Goal: Task Accomplishment & Management: Manage account settings

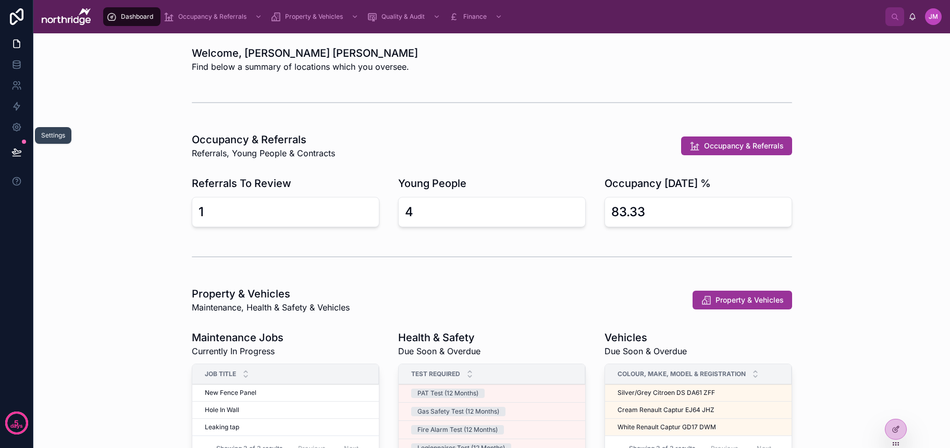
click at [19, 125] on icon at bounding box center [16, 127] width 10 height 10
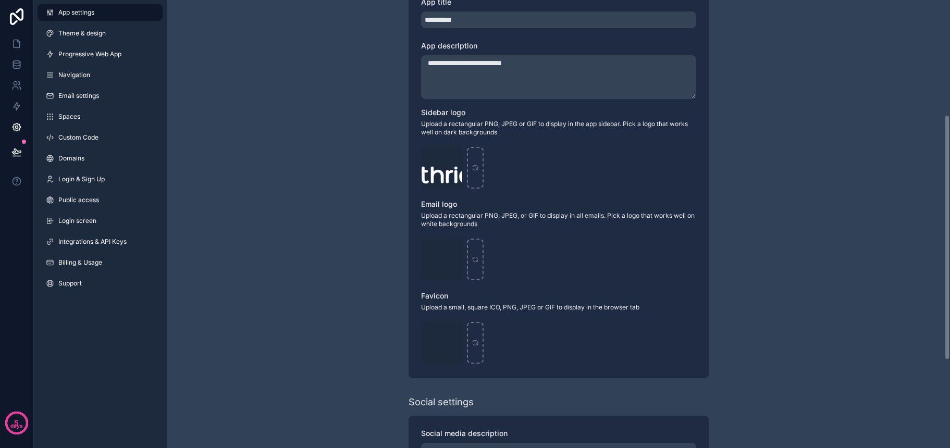
scroll to position [223, 0]
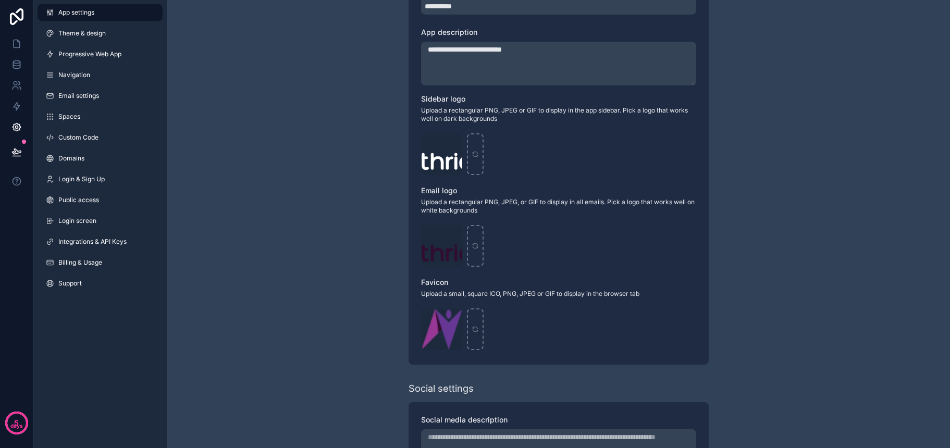
click at [0, 0] on icon "scrollable content" at bounding box center [0, 0] width 0 height 0
click at [477, 299] on icon "button" at bounding box center [475, 298] width 8 height 8
click at [445, 329] on icon "scrollable content" at bounding box center [441, 329] width 7 height 7
type input "**********"
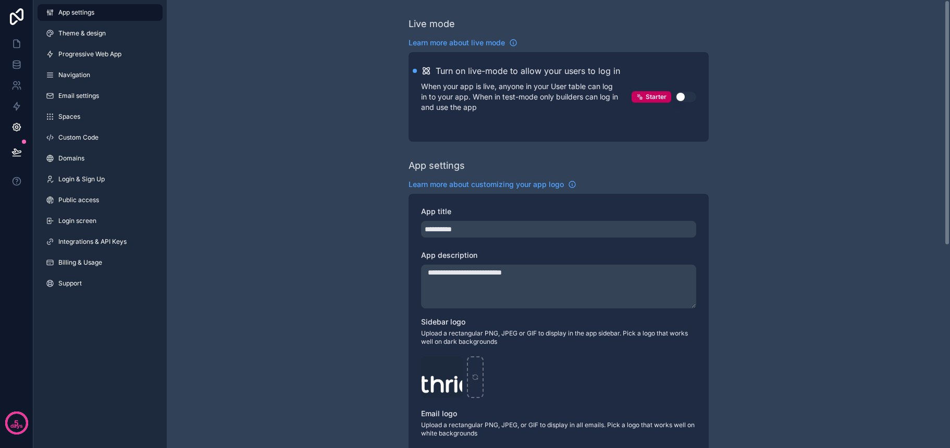
scroll to position [0, 0]
click at [16, 41] on icon at bounding box center [16, 44] width 10 height 10
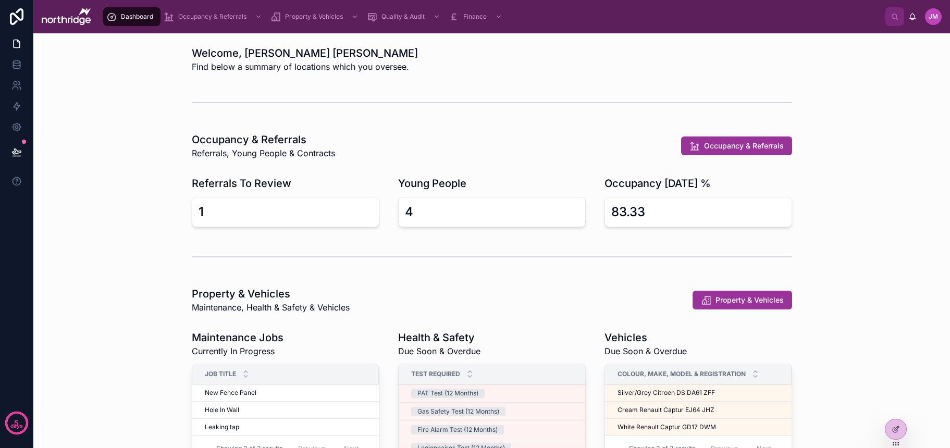
click at [0, 0] on icon at bounding box center [0, 0] width 0 height 0
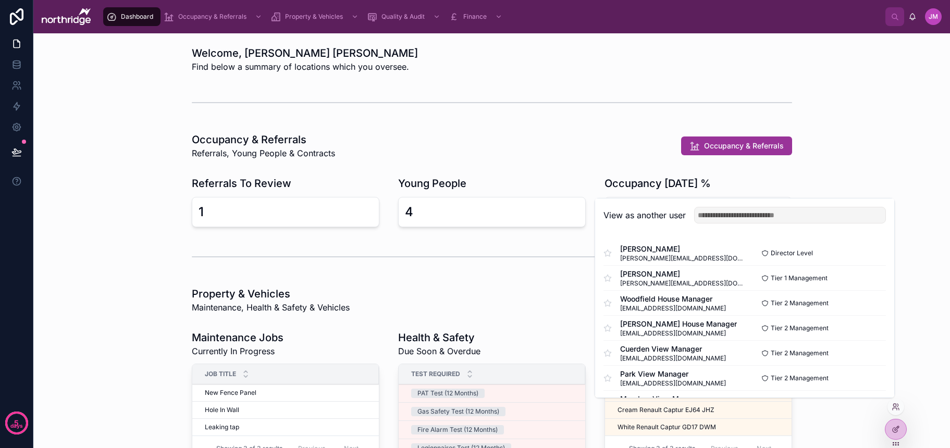
click at [0, 0] on button "Select" at bounding box center [0, 0] width 0 height 0
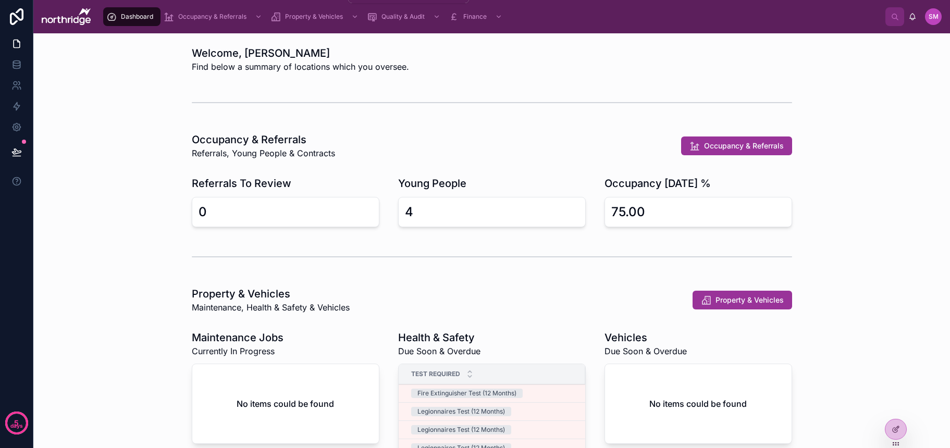
click at [295, 15] on span "Property & Vehicles" at bounding box center [314, 17] width 58 height 8
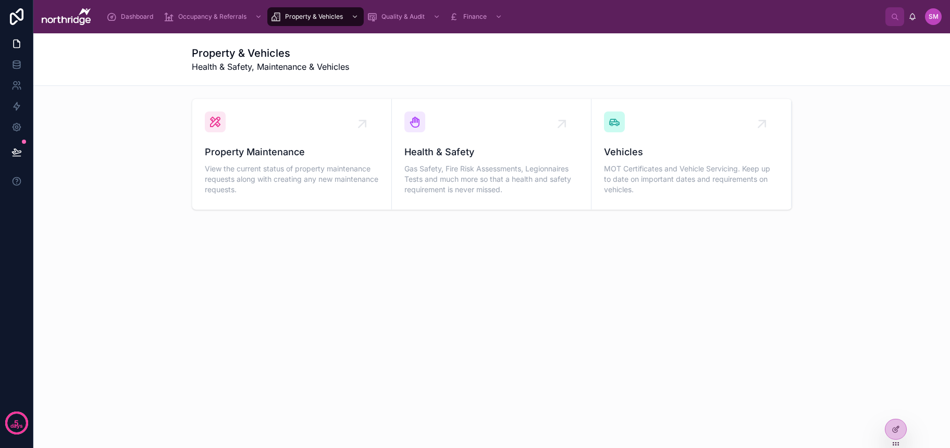
click at [634, 164] on span "MOT Certificates and Vehicle Servicing. Keep up to date on important dates and …" at bounding box center [691, 179] width 174 height 31
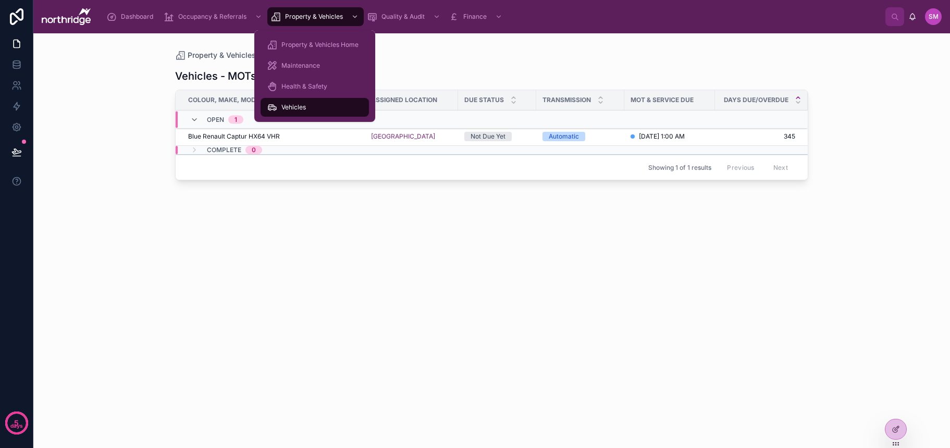
click at [293, 63] on span "Maintenance" at bounding box center [300, 65] width 39 height 8
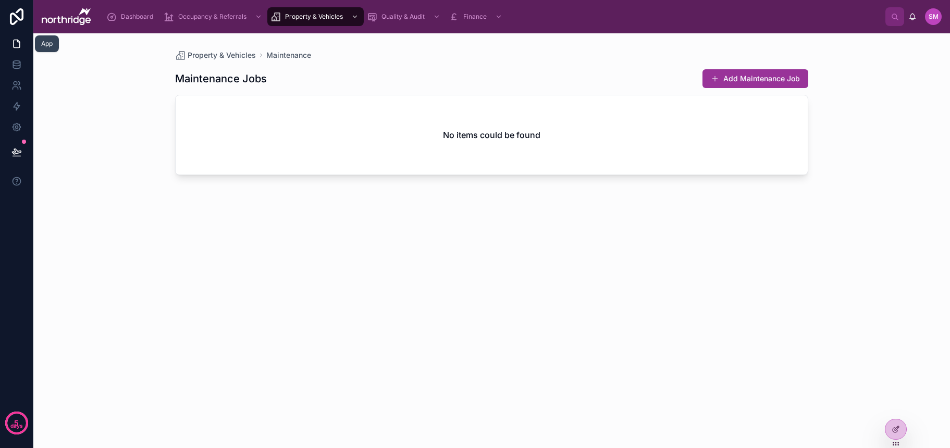
click at [23, 43] on link at bounding box center [16, 43] width 33 height 21
click at [893, 430] on icon at bounding box center [895, 429] width 8 height 8
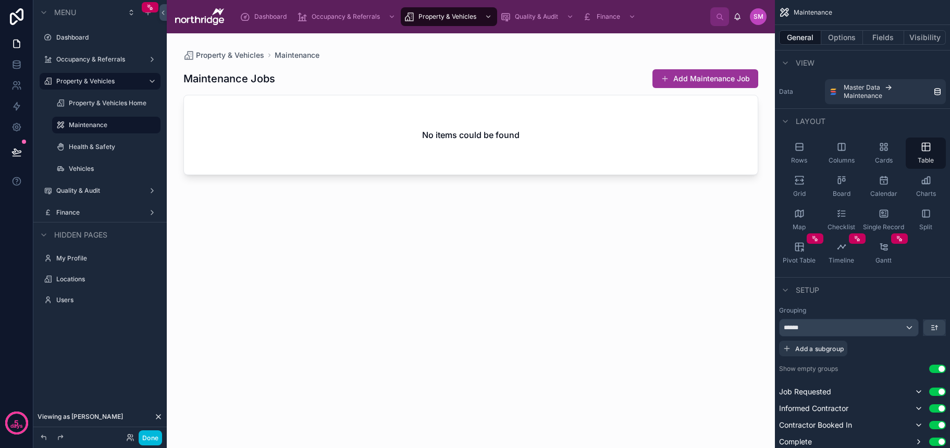
click at [107, 275] on div "Locations" at bounding box center [107, 279] width 102 height 8
click at [85, 276] on label "Locations" at bounding box center [105, 279] width 98 height 8
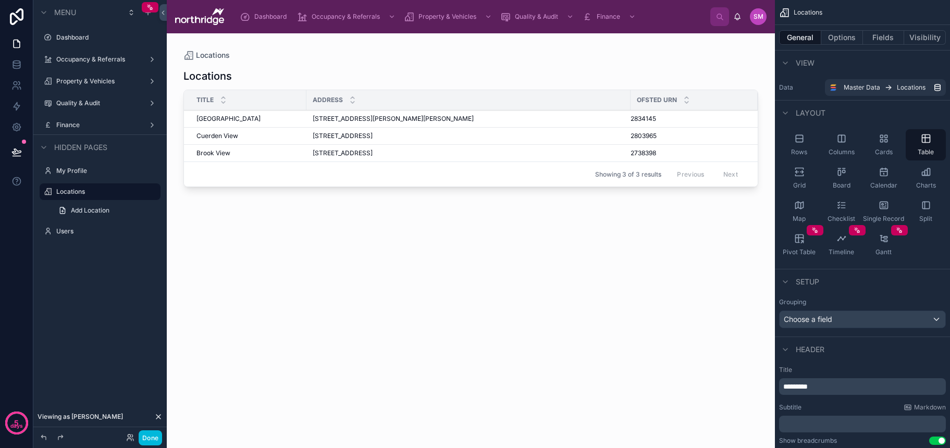
click at [95, 79] on label "Property & Vehicles" at bounding box center [97, 81] width 83 height 8
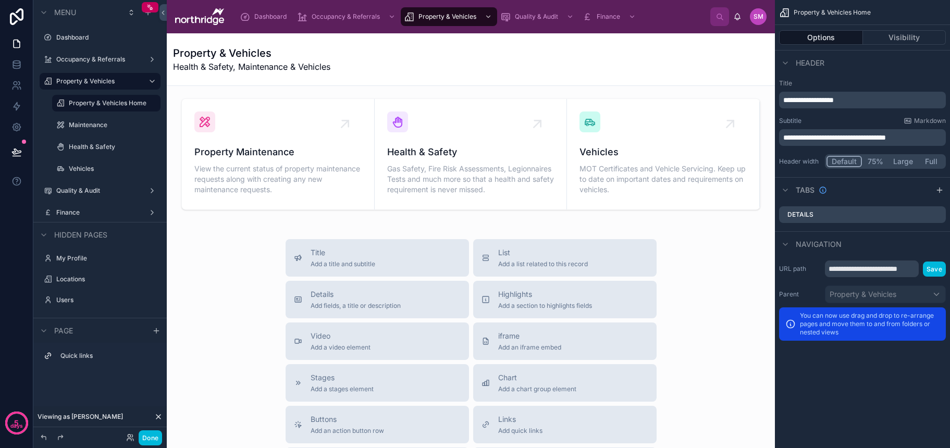
click at [99, 165] on div "Vehicles" at bounding box center [114, 169] width 90 height 8
click at [91, 168] on label "Vehicles" at bounding box center [111, 169] width 85 height 8
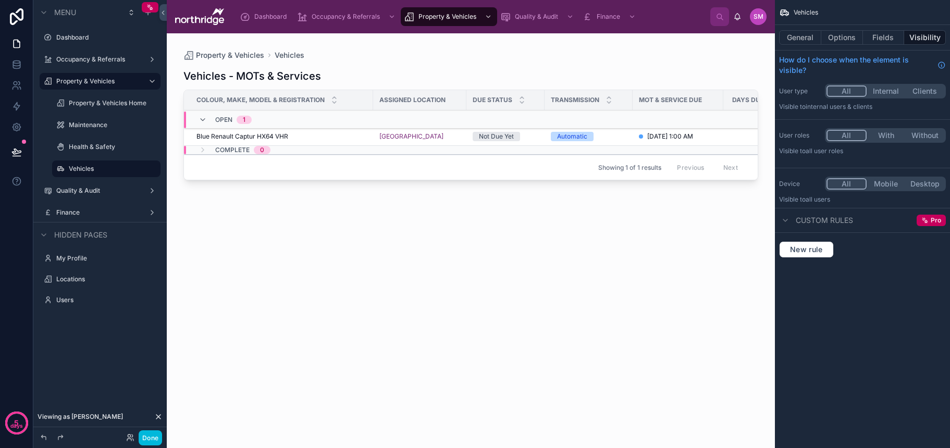
click at [158, 438] on button "Done" at bounding box center [150, 437] width 23 height 15
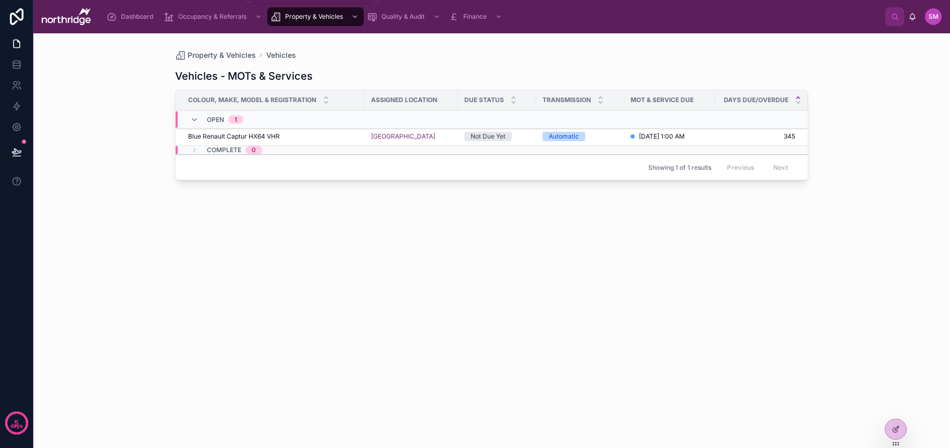
click at [219, 16] on span "Occupancy & Referrals" at bounding box center [212, 17] width 68 height 8
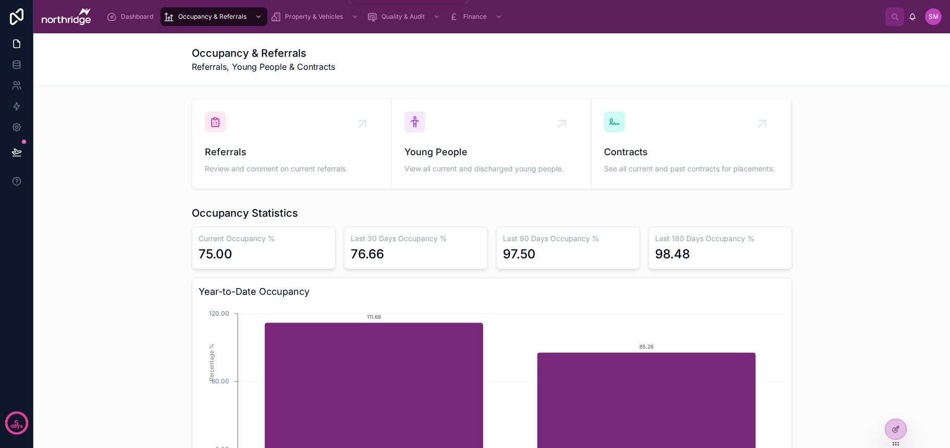
click at [301, 16] on span "Property & Vehicles" at bounding box center [314, 17] width 58 height 8
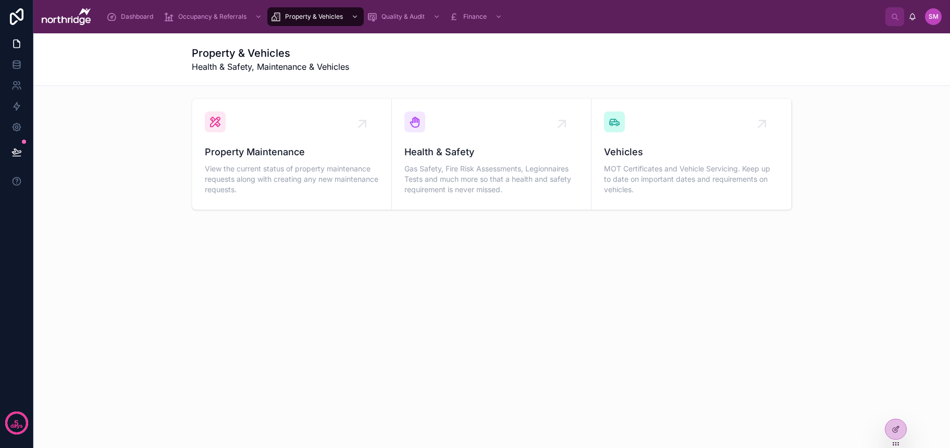
click at [733, 181] on span "MOT Certificates and Vehicle Servicing. Keep up to date on important dates and …" at bounding box center [691, 179] width 174 height 31
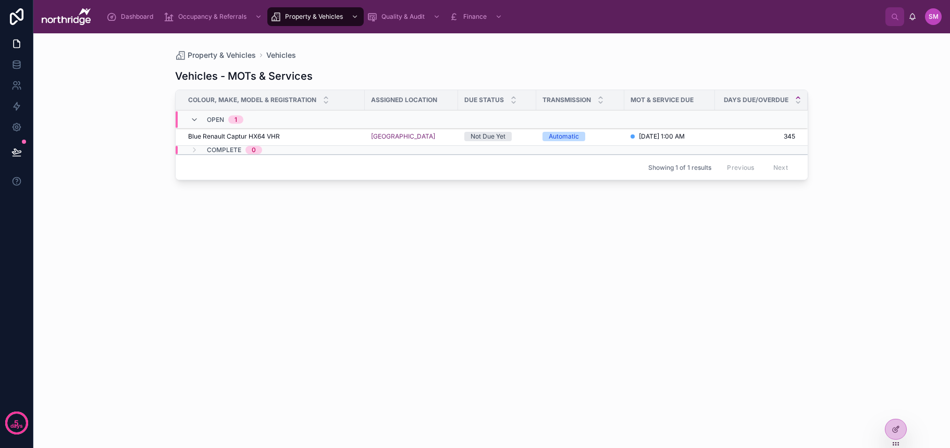
click at [0, 0] on icon at bounding box center [0, 0] width 0 height 0
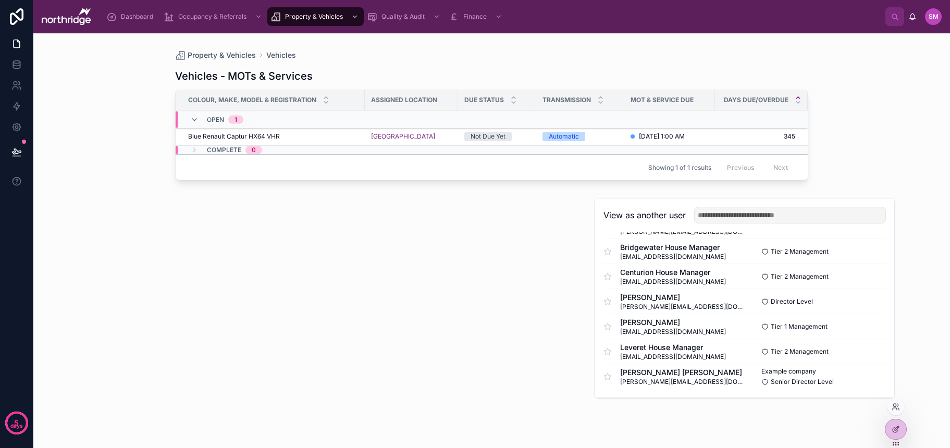
scroll to position [227, 0]
click at [0, 0] on button "Select" at bounding box center [0, 0] width 0 height 0
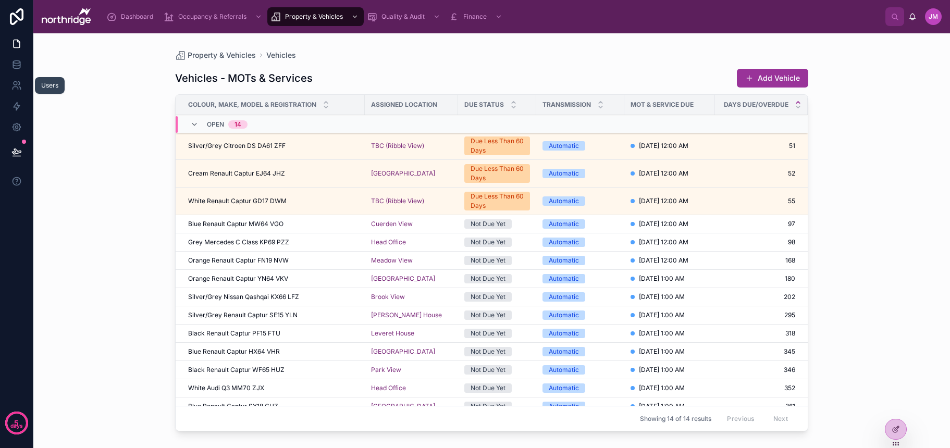
click at [17, 88] on icon at bounding box center [16, 85] width 10 height 10
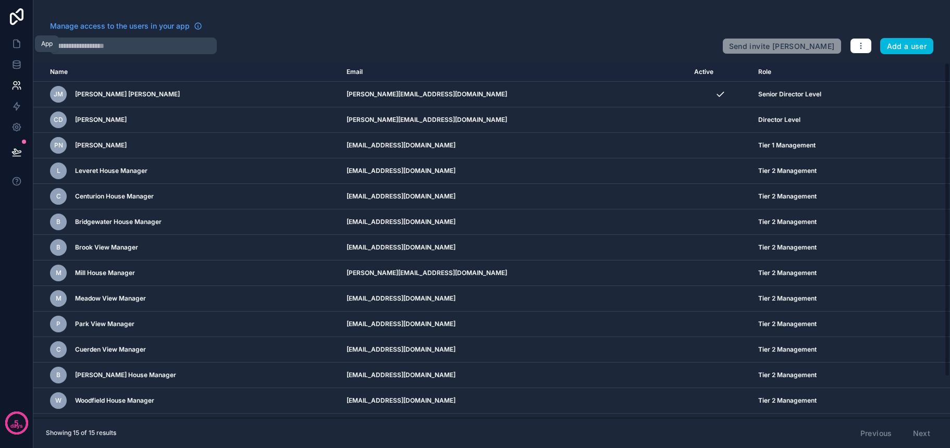
click at [17, 44] on icon at bounding box center [16, 44] width 10 height 10
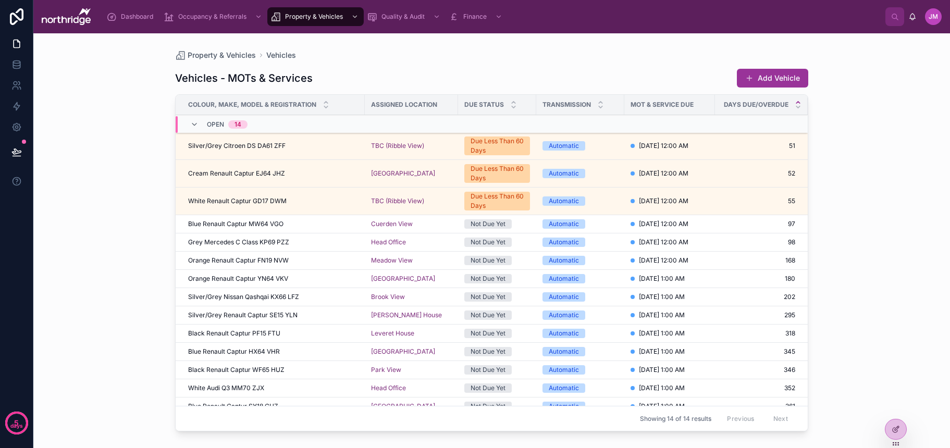
click at [895, 432] on icon at bounding box center [895, 429] width 8 height 8
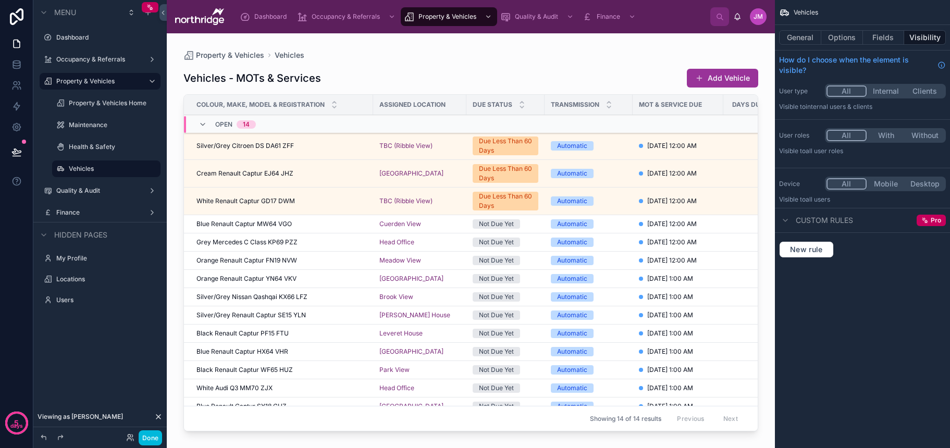
click at [78, 299] on label "Users" at bounding box center [105, 300] width 98 height 8
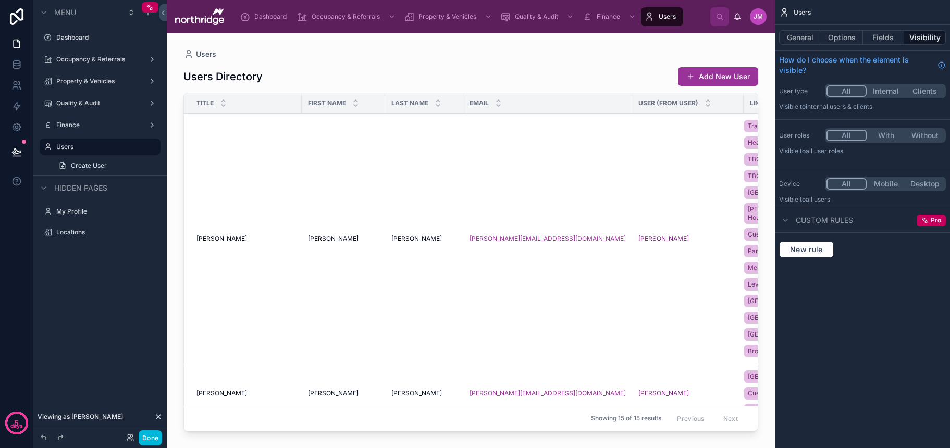
click at [798, 35] on button "General" at bounding box center [800, 37] width 42 height 15
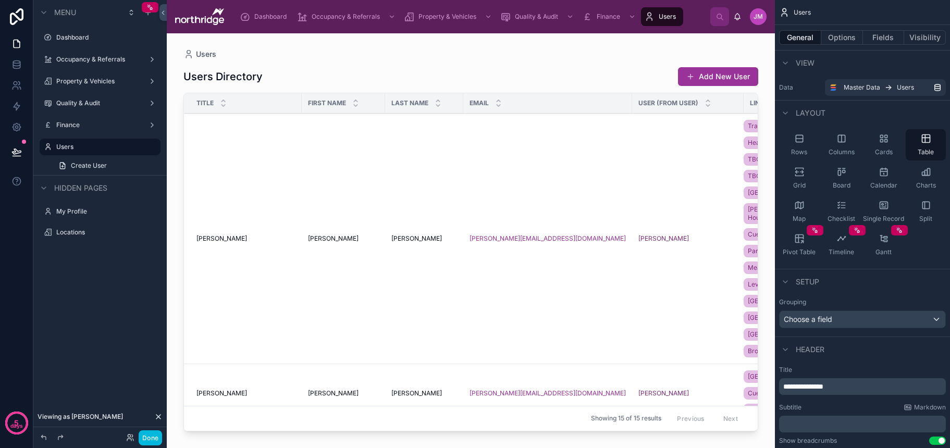
click at [887, 141] on icon "scrollable content" at bounding box center [885, 141] width 3 height 3
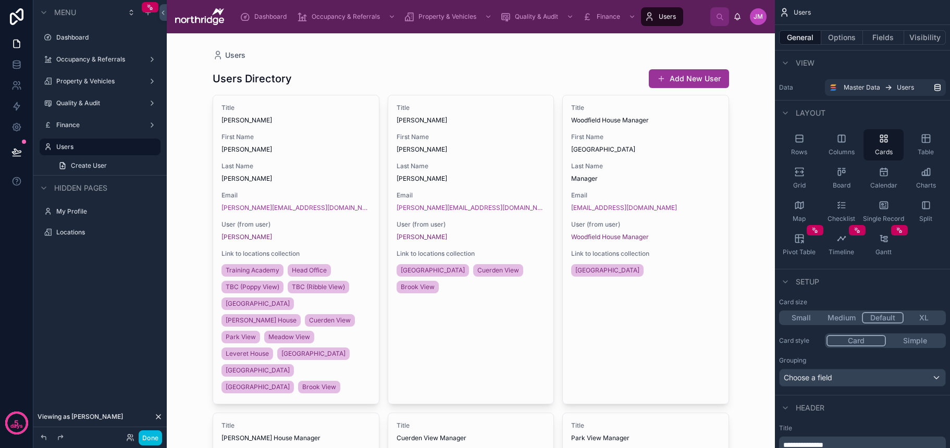
click at [857, 381] on div "Choose a field" at bounding box center [862, 377] width 166 height 17
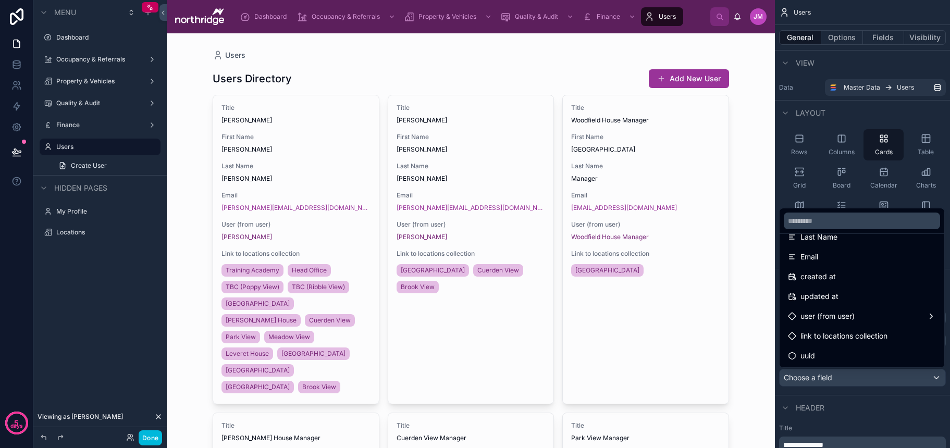
click at [845, 314] on span "user (from user)" at bounding box center [827, 316] width 54 height 13
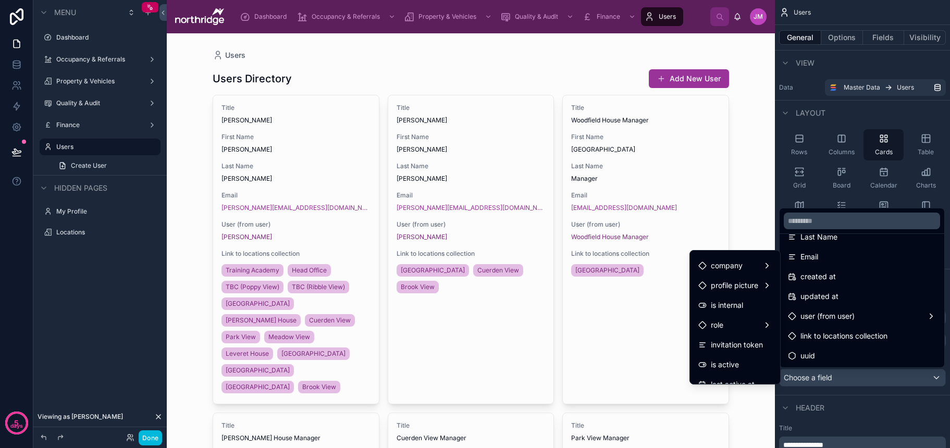
scroll to position [98, 0]
click at [738, 325] on div "role" at bounding box center [734, 322] width 73 height 13
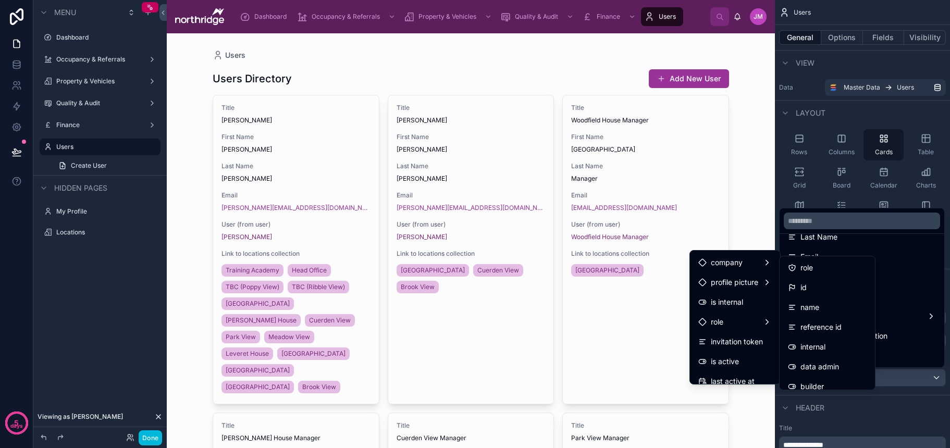
click at [817, 268] on div "role" at bounding box center [827, 267] width 79 height 13
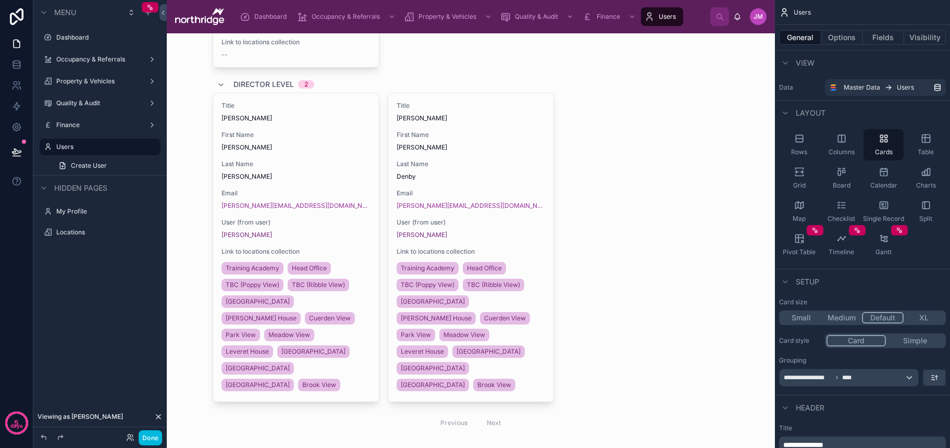
scroll to position [1300, 0]
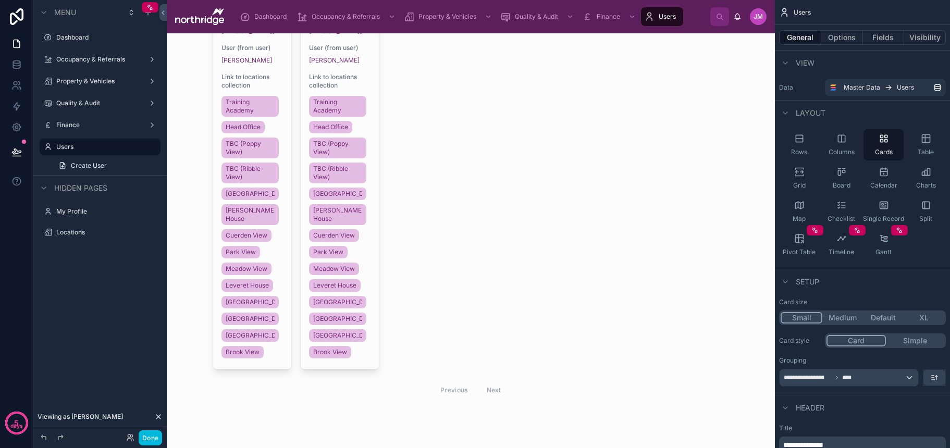
click at [803, 317] on button "Small" at bounding box center [801, 317] width 42 height 11
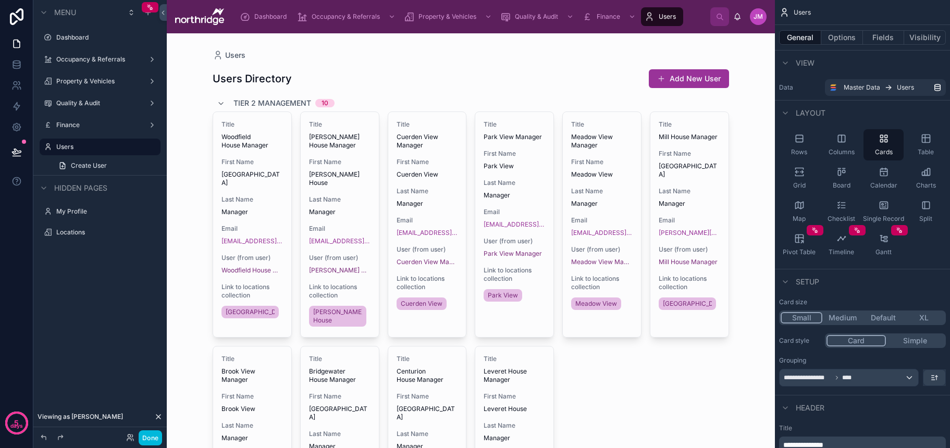
scroll to position [0, 0]
click at [831, 40] on button "Options" at bounding box center [842, 37] width 42 height 15
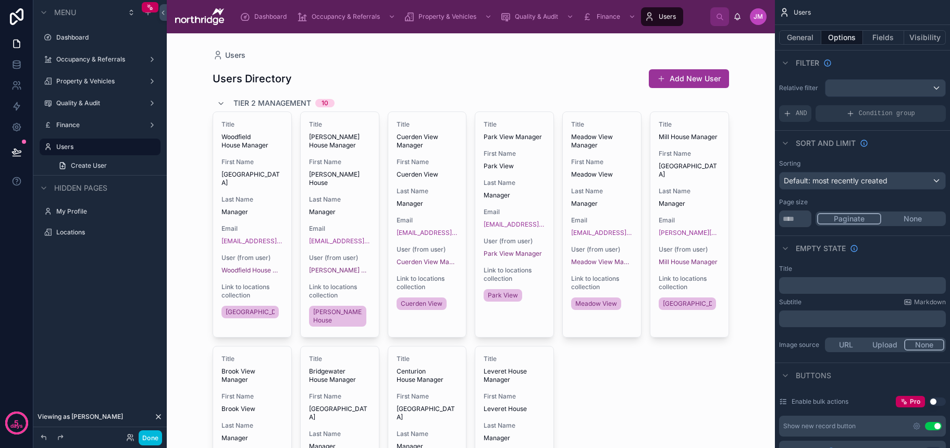
click at [927, 41] on button "Visibility" at bounding box center [925, 37] width 42 height 15
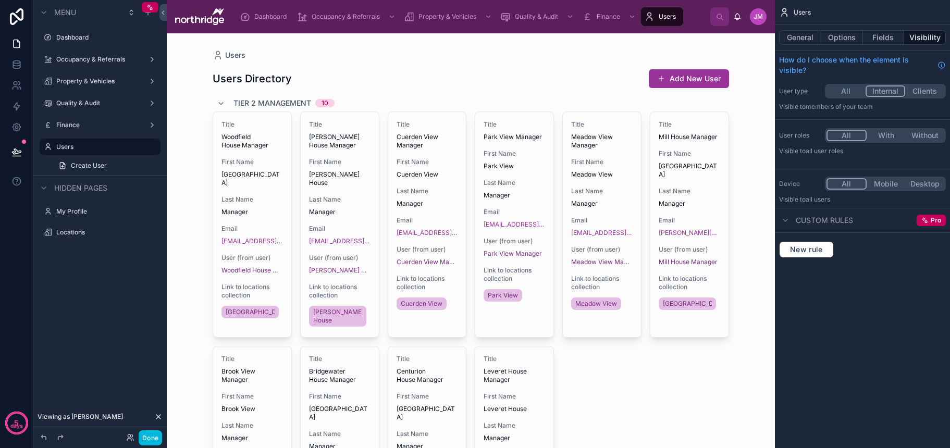
click at [888, 92] on button "Internal" at bounding box center [885, 90] width 40 height 11
click at [860, 90] on button "All" at bounding box center [845, 90] width 39 height 11
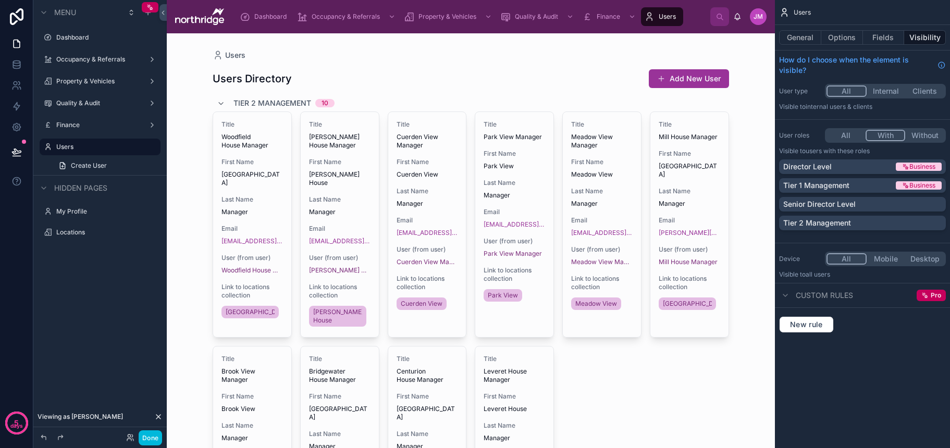
click at [886, 138] on button "With" at bounding box center [885, 135] width 40 height 11
click at [848, 204] on p "Senior Director Level" at bounding box center [819, 204] width 72 height 10
click at [884, 36] on button "Fields" at bounding box center [884, 37] width 42 height 15
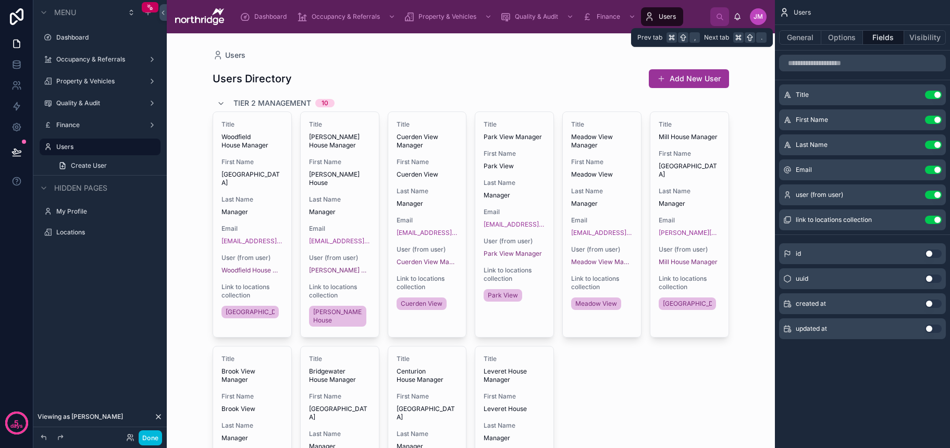
click at [835, 35] on button "Options" at bounding box center [842, 37] width 42 height 15
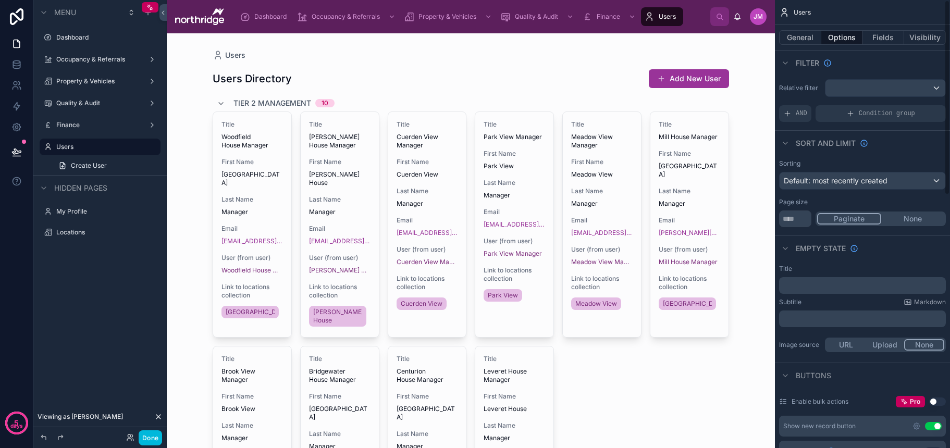
click at [885, 38] on button "Fields" at bounding box center [884, 37] width 42 height 15
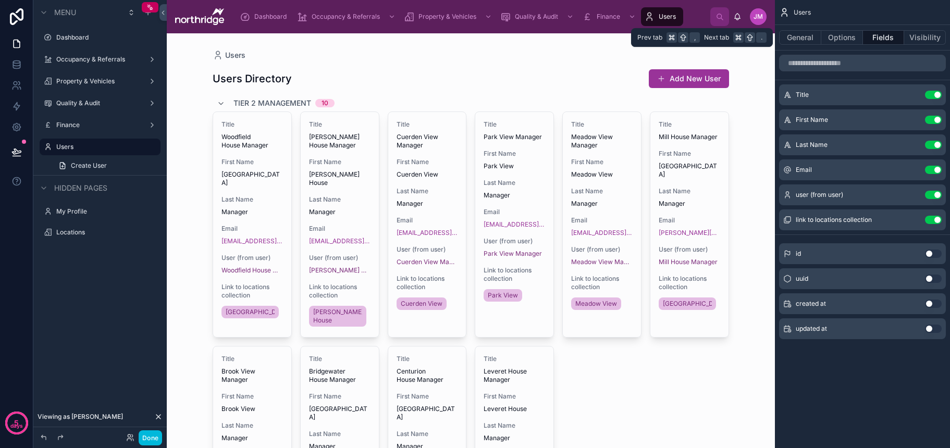
click at [823, 41] on button "Options" at bounding box center [842, 37] width 42 height 15
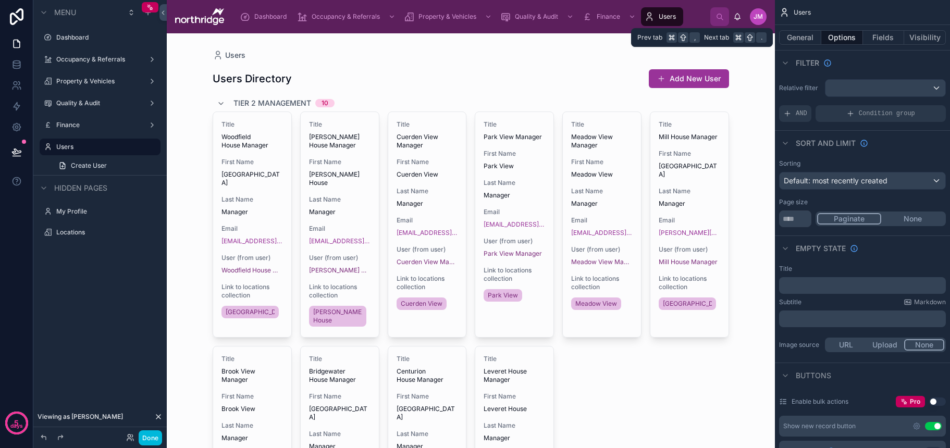
click at [810, 34] on button "General" at bounding box center [800, 37] width 42 height 15
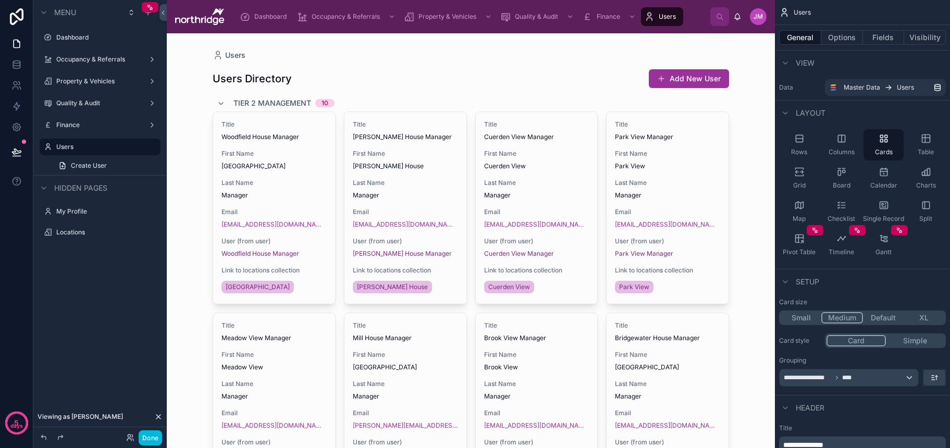
click at [839, 321] on button "Medium" at bounding box center [842, 317] width 42 height 11
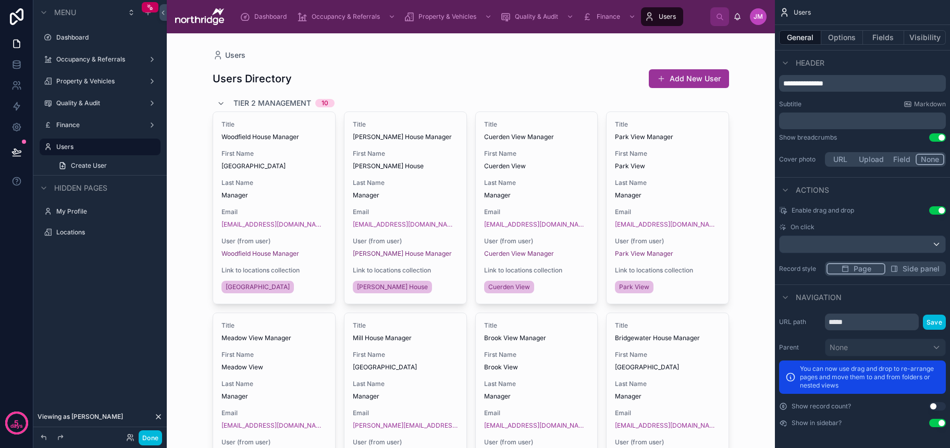
click at [782, 426] on icon "scrollable content" at bounding box center [783, 423] width 8 height 8
click at [939, 424] on button "Use setting" at bounding box center [937, 423] width 17 height 8
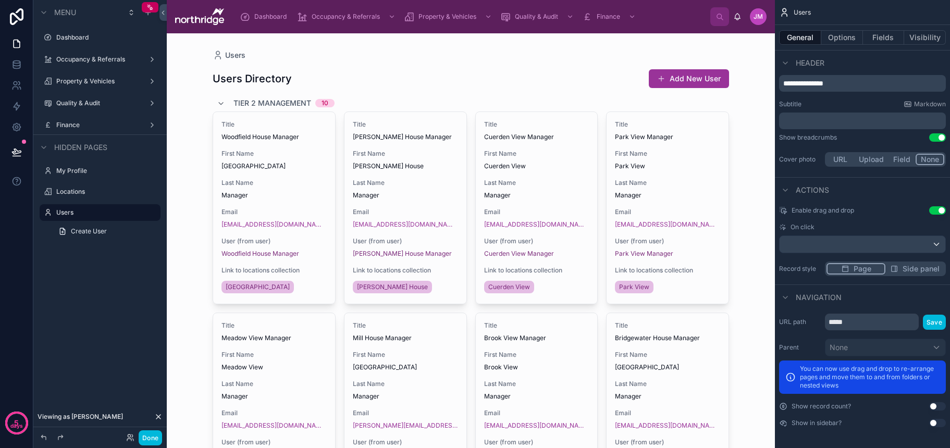
click at [939, 424] on button "Use setting" at bounding box center [937, 423] width 17 height 8
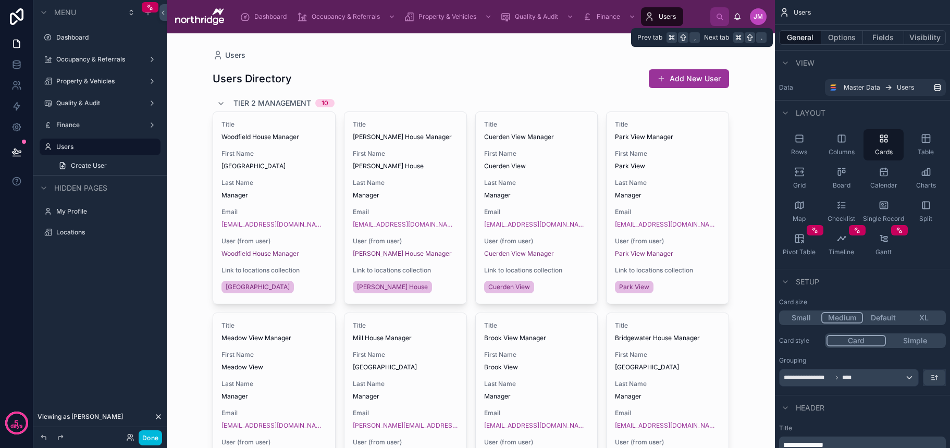
click at [918, 40] on button "Visibility" at bounding box center [925, 37] width 42 height 15
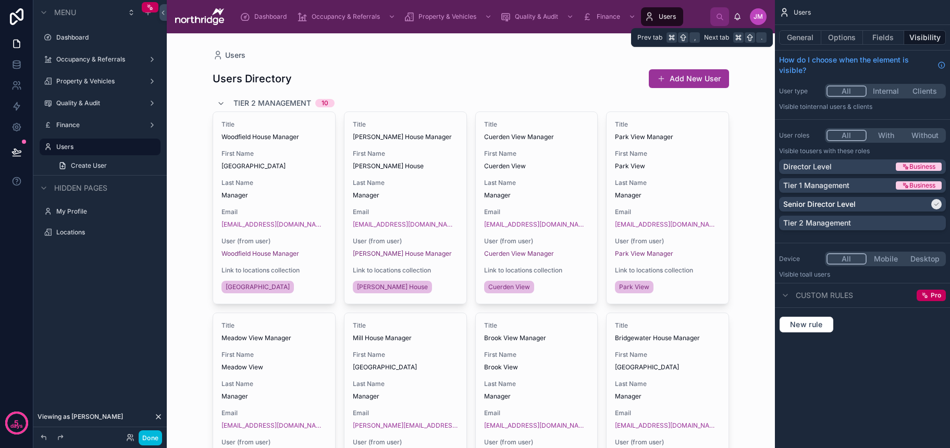
click at [880, 39] on button "Fields" at bounding box center [884, 37] width 42 height 15
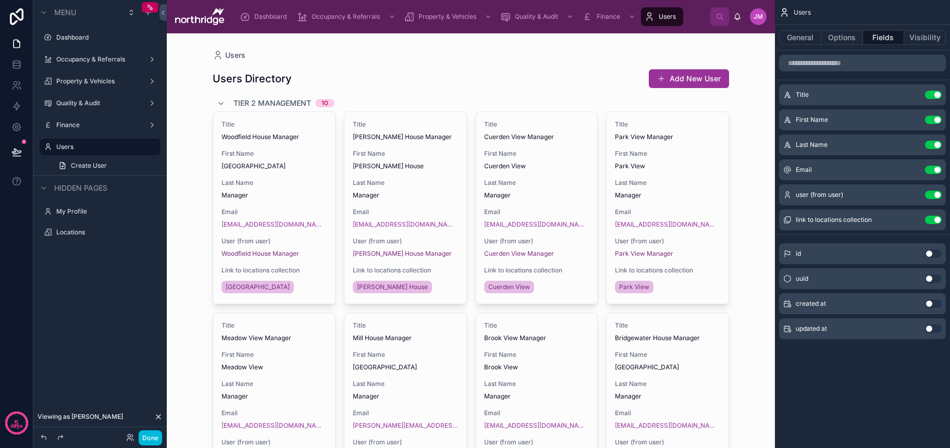
click at [933, 221] on button "Use setting" at bounding box center [933, 220] width 17 height 8
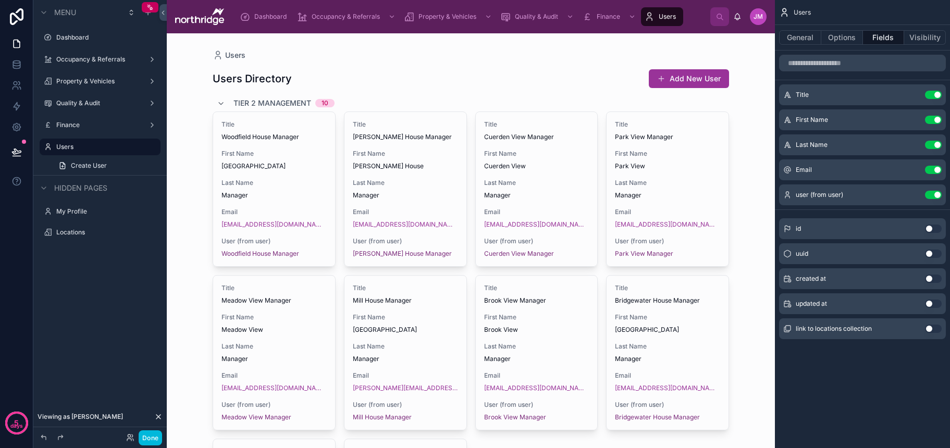
click at [935, 118] on button "Use setting" at bounding box center [933, 120] width 17 height 8
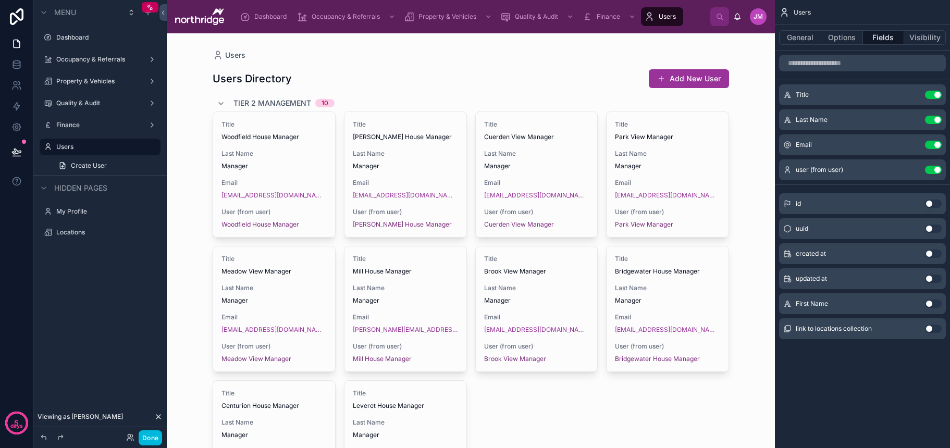
click at [934, 122] on button "Use setting" at bounding box center [933, 120] width 17 height 8
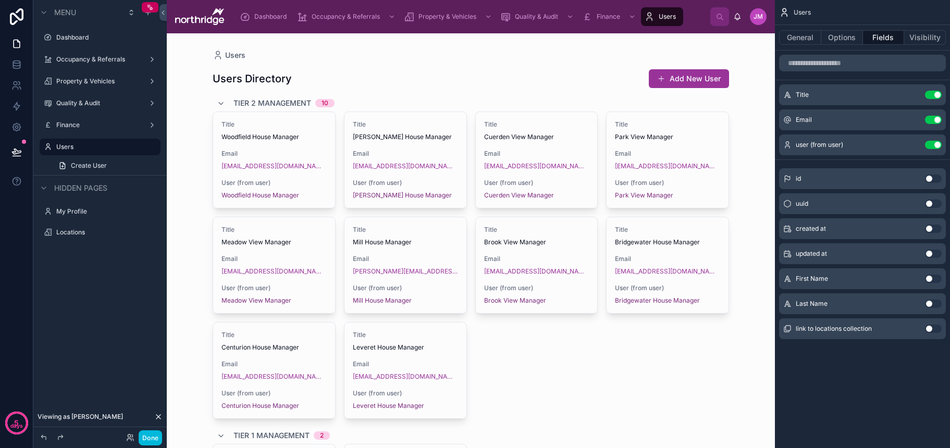
click at [297, 141] on div at bounding box center [470, 441] width 533 height 817
click at [301, 134] on span "Woodfield House Manager" at bounding box center [273, 137] width 105 height 8
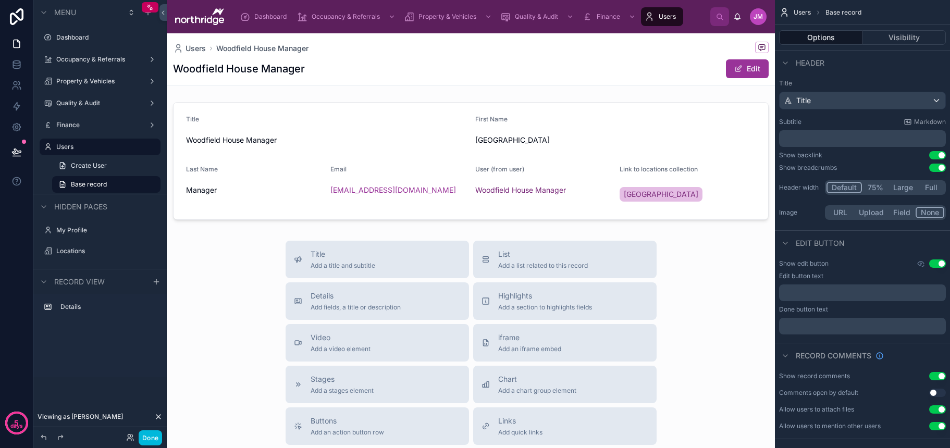
click at [744, 71] on button "Edit" at bounding box center [747, 68] width 43 height 19
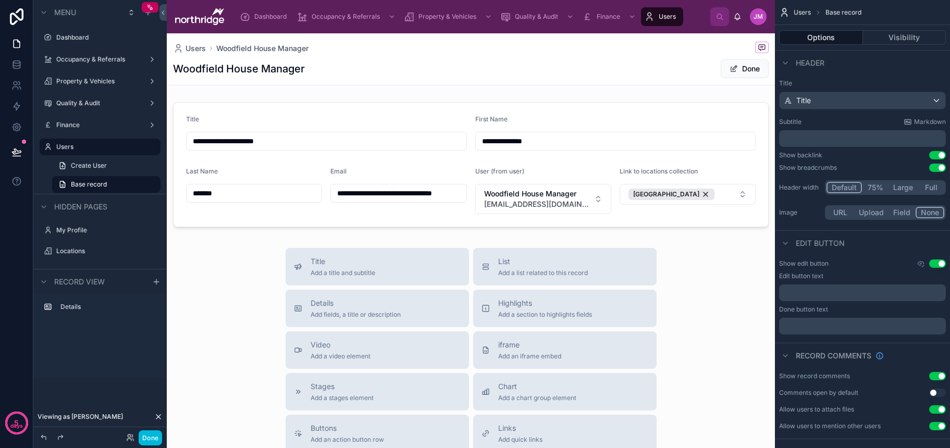
click at [598, 201] on div at bounding box center [471, 164] width 608 height 133
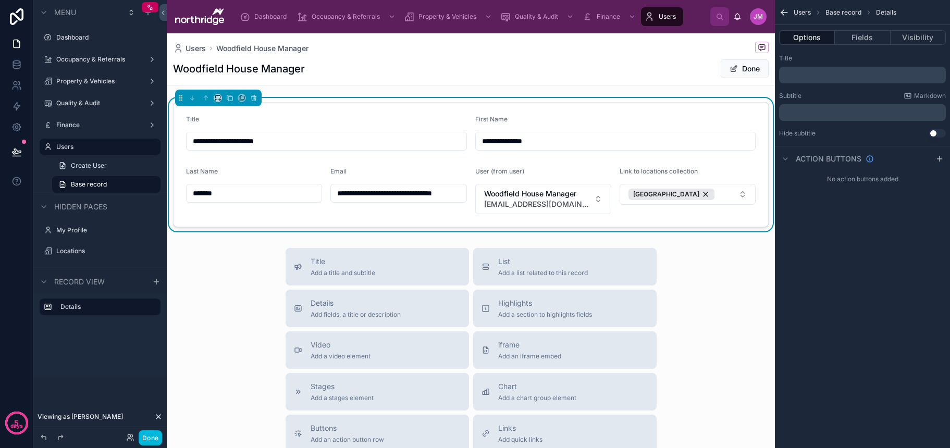
click at [598, 201] on button "Woodfield House Manager woodfieldhouse.manager@northridge.uk" at bounding box center [543, 199] width 136 height 30
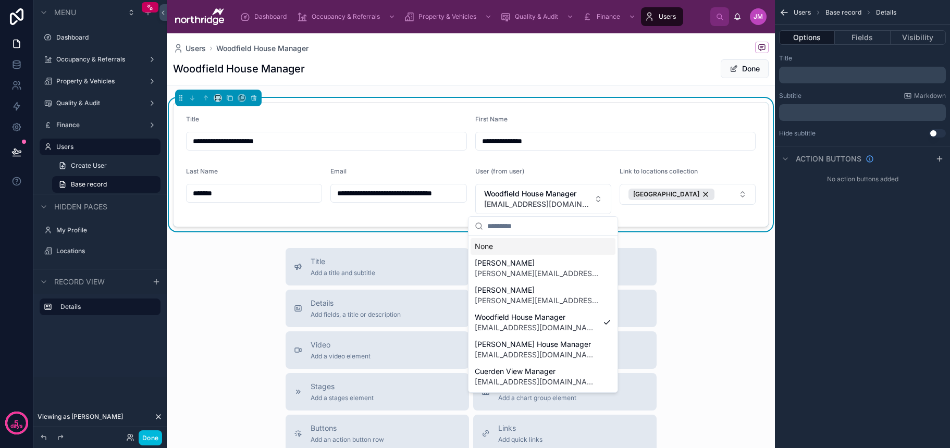
click at [598, 201] on button "Woodfield House Manager woodfieldhouse.manager@northridge.uk" at bounding box center [543, 199] width 136 height 30
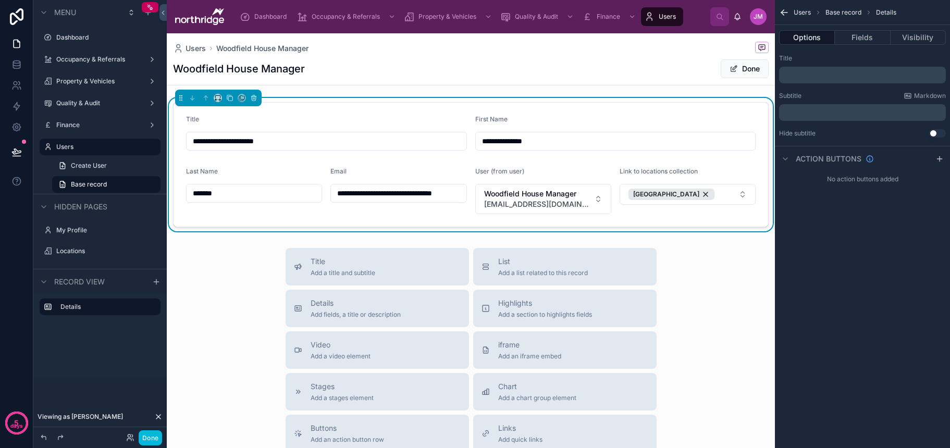
click at [857, 41] on button "Fields" at bounding box center [861, 37] width 55 height 15
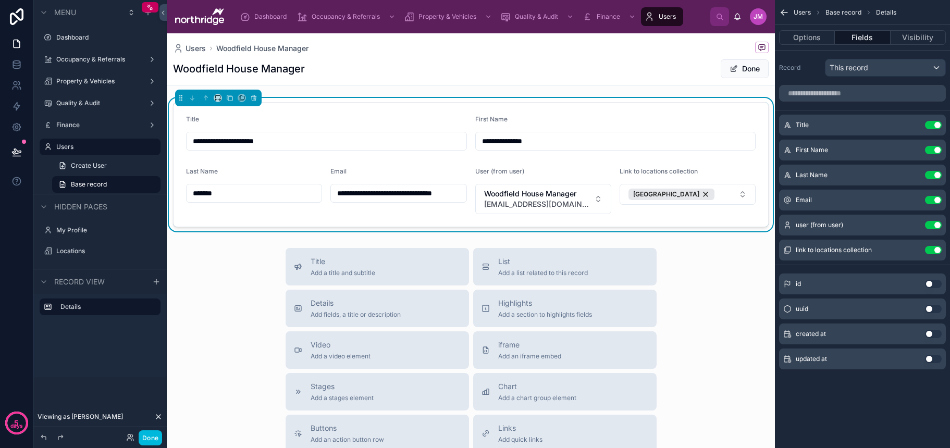
click at [0, 0] on icon "scrollable content" at bounding box center [0, 0] width 0 height 0
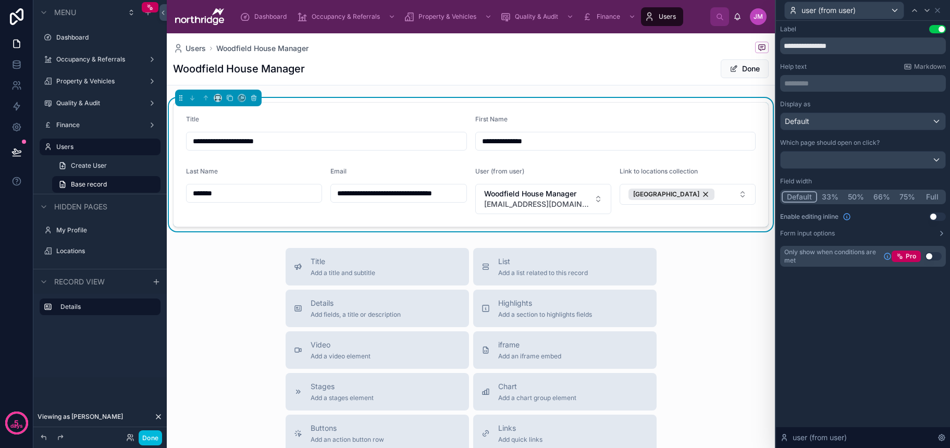
click at [923, 234] on button "Form input options" at bounding box center [863, 233] width 166 height 8
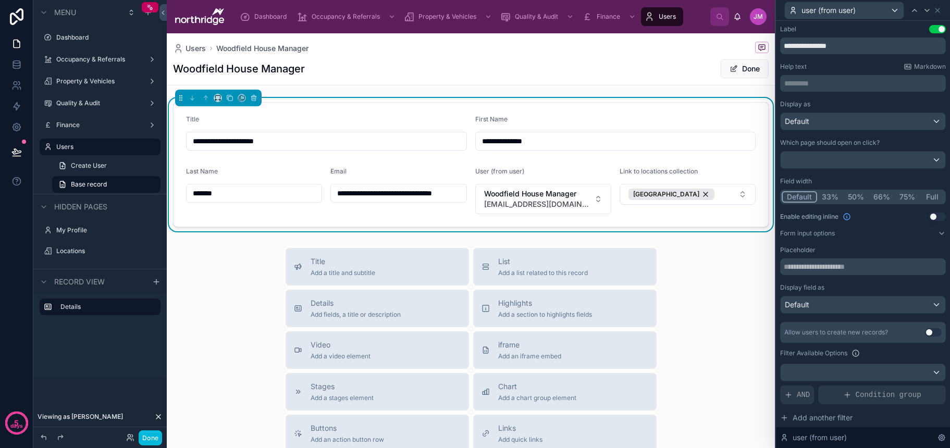
click at [931, 333] on button "Use setting" at bounding box center [933, 332] width 17 height 8
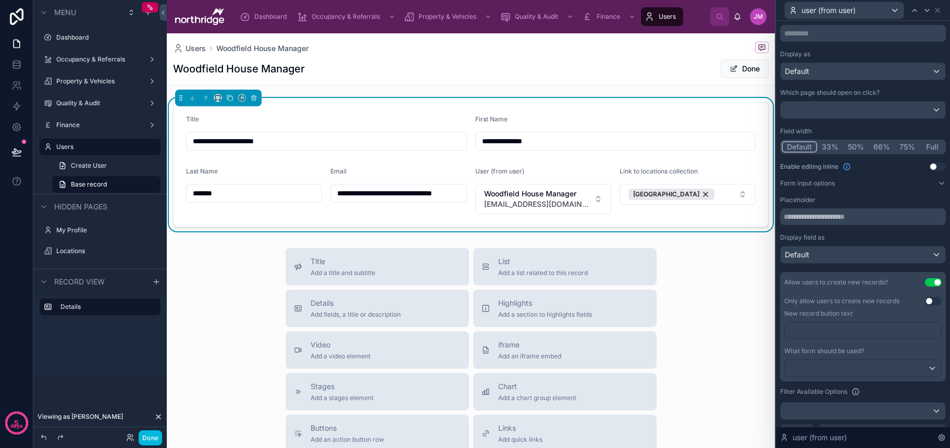
scroll to position [81, 0]
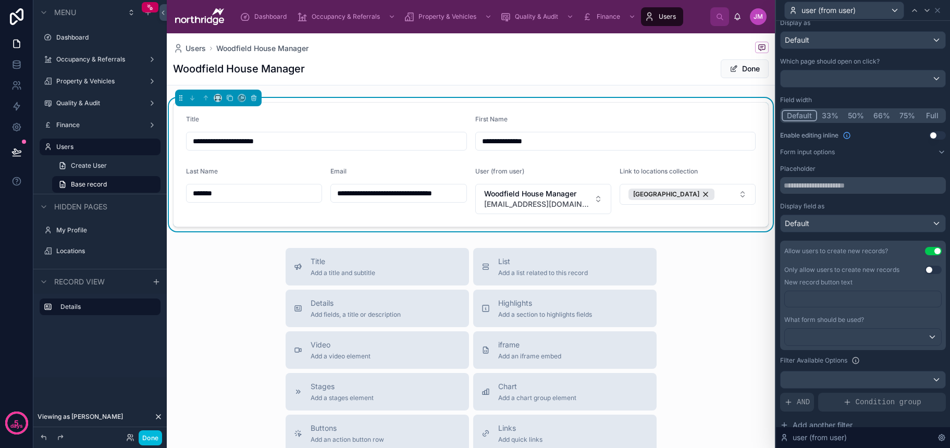
click at [930, 270] on button "Use setting" at bounding box center [933, 270] width 17 height 8
click at [926, 338] on div at bounding box center [862, 337] width 156 height 17
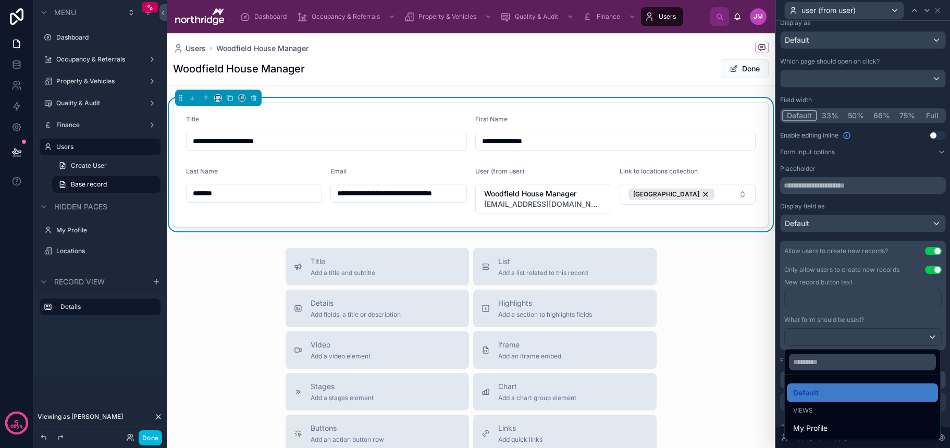
scroll to position [0, 0]
click at [934, 271] on div at bounding box center [863, 224] width 174 height 448
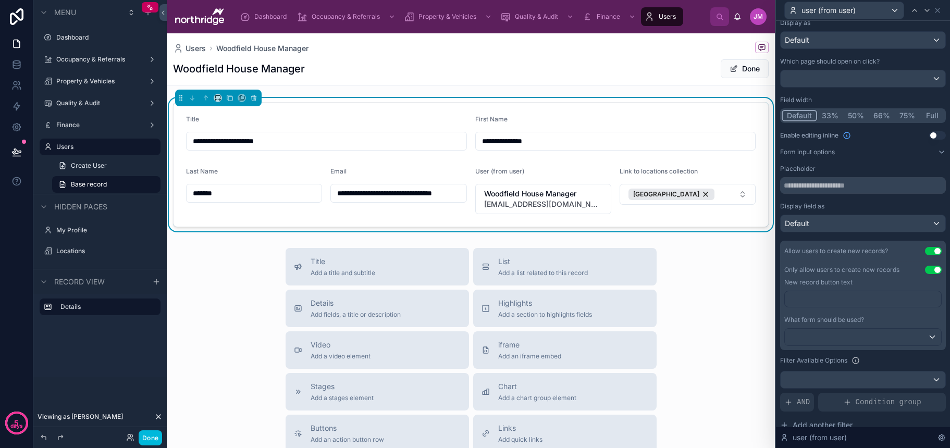
click at [931, 268] on button "Use setting" at bounding box center [933, 270] width 17 height 8
click at [932, 251] on button "Use setting" at bounding box center [933, 251] width 17 height 8
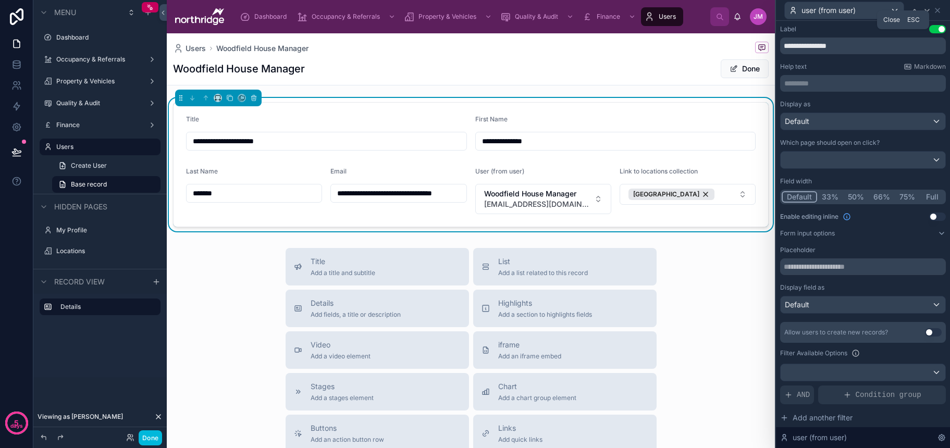
click at [940, 10] on icon at bounding box center [937, 10] width 8 height 8
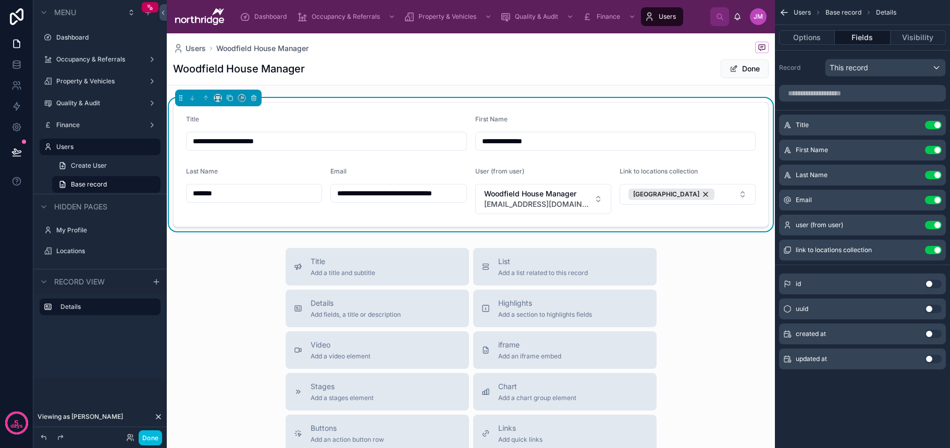
click at [931, 127] on button "Use setting" at bounding box center [933, 125] width 17 height 8
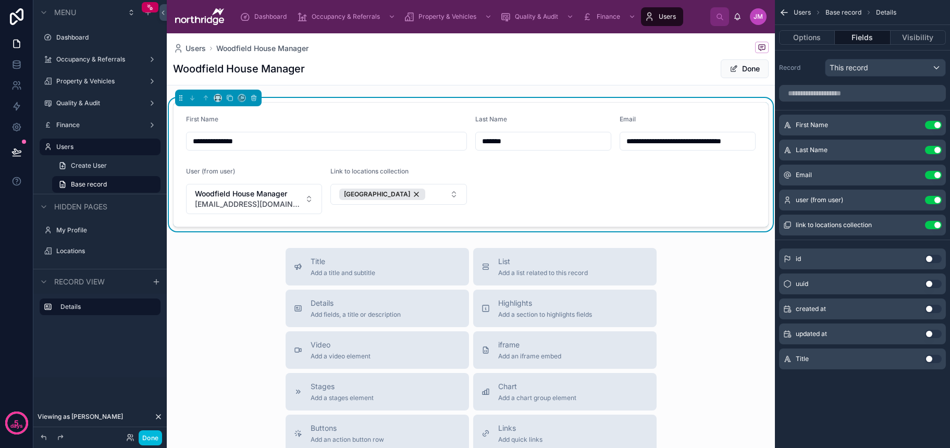
click at [0, 0] on icon "scrollable content" at bounding box center [0, 0] width 0 height 0
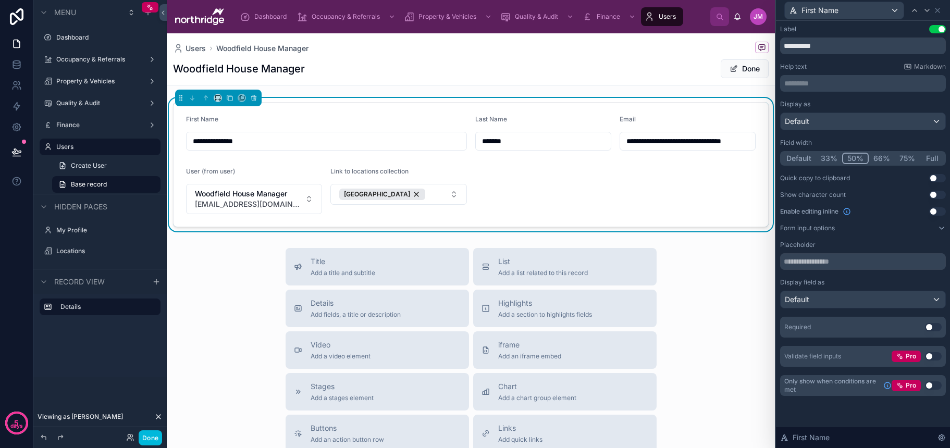
click at [829, 160] on button "33%" at bounding box center [829, 158] width 26 height 11
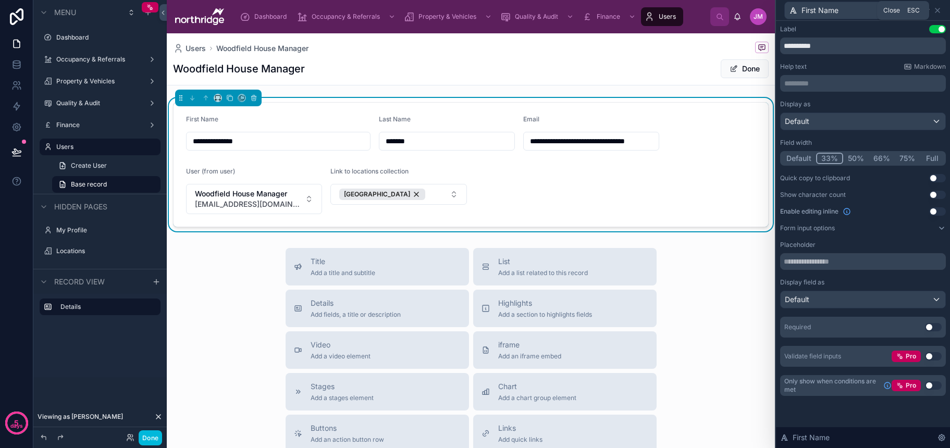
click at [940, 11] on icon at bounding box center [937, 10] width 8 height 8
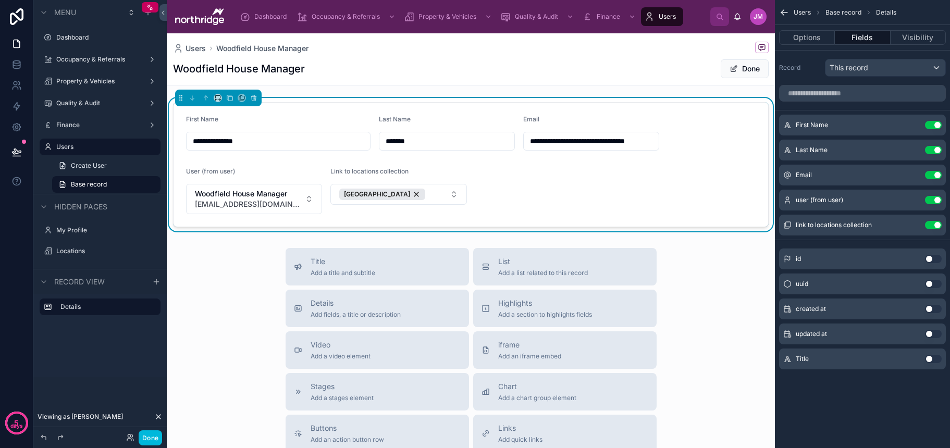
click at [0, 0] on icon "scrollable content" at bounding box center [0, 0] width 0 height 0
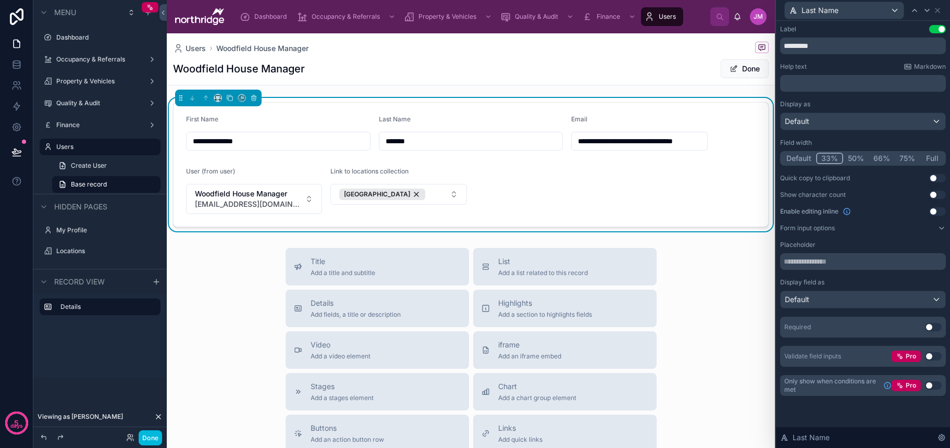
click at [833, 160] on button "33%" at bounding box center [829, 158] width 27 height 11
click at [941, 11] on icon at bounding box center [937, 10] width 8 height 8
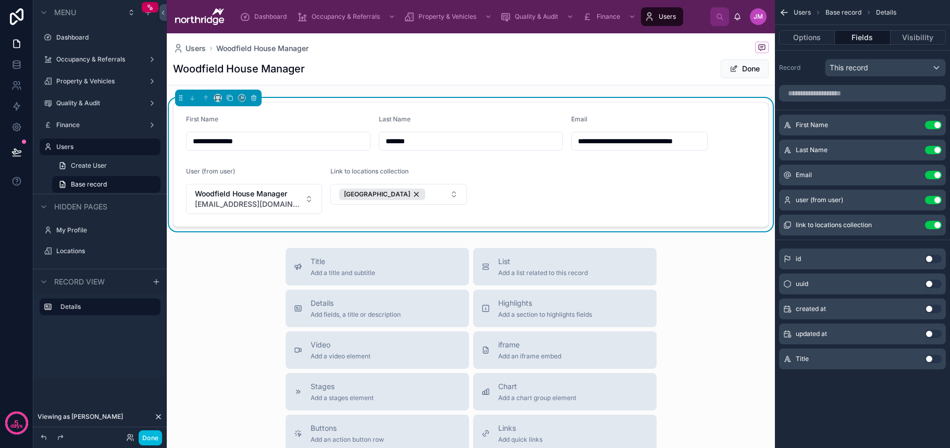
click at [929, 226] on button "Use setting" at bounding box center [933, 225] width 17 height 8
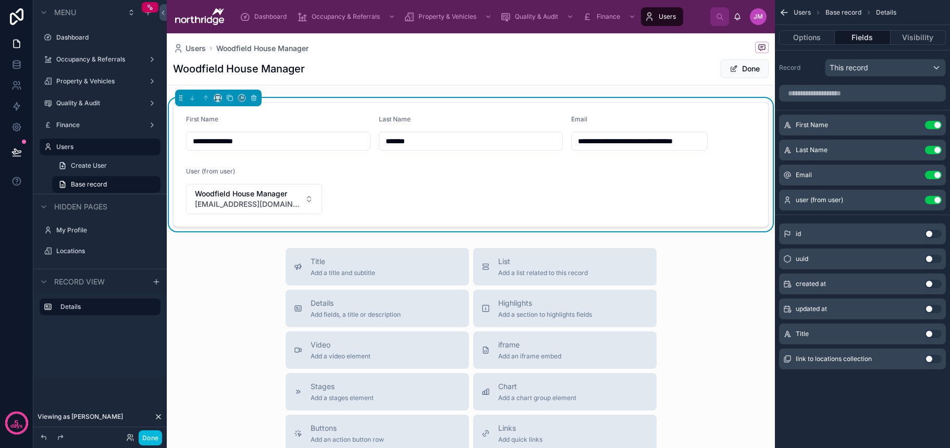
click at [0, 0] on icon "scrollable content" at bounding box center [0, 0] width 0 height 0
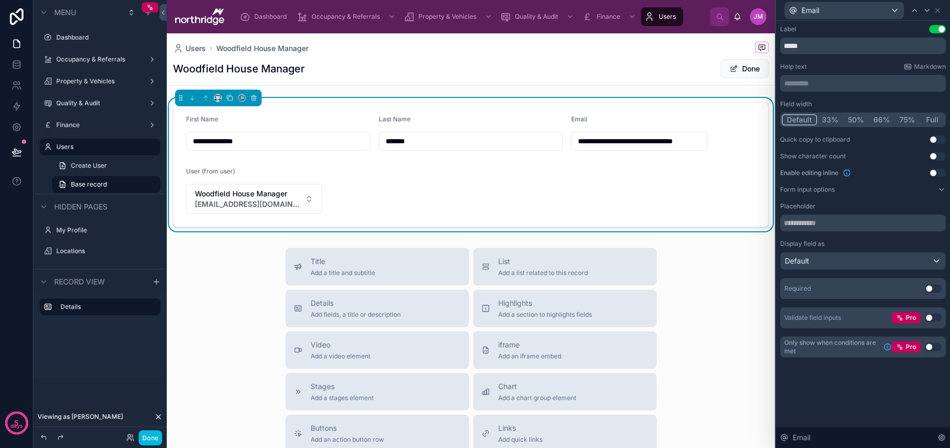
click at [879, 121] on button "66%" at bounding box center [881, 119] width 26 height 11
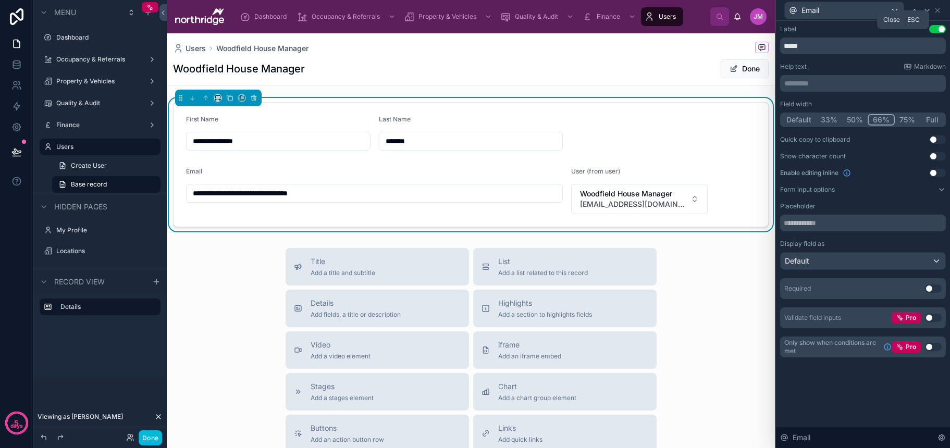
click at [937, 11] on icon at bounding box center [937, 10] width 8 height 8
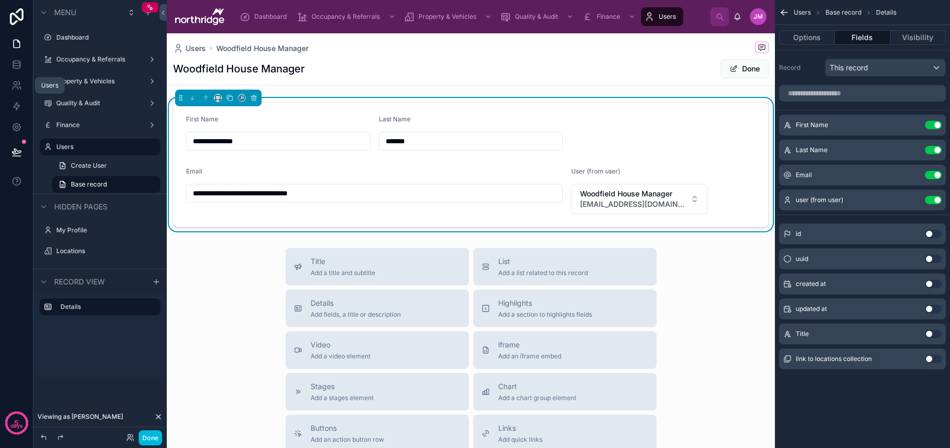
click at [18, 83] on icon at bounding box center [16, 85] width 10 height 10
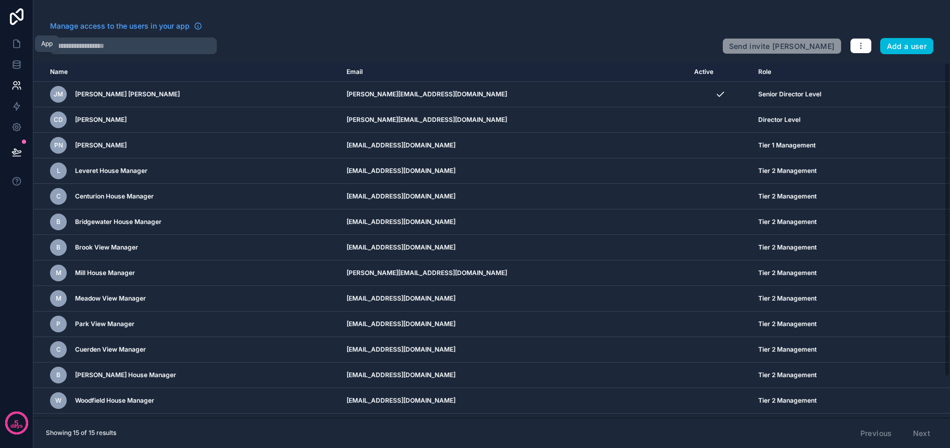
click at [19, 44] on icon at bounding box center [16, 44] width 10 height 10
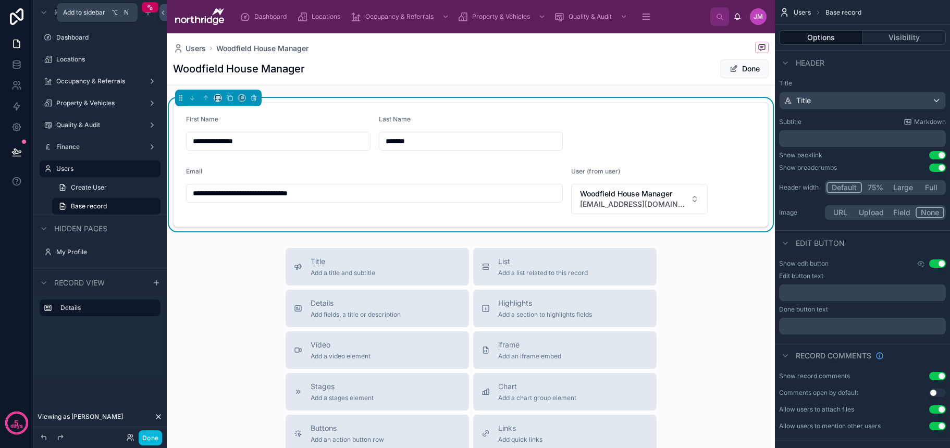
click at [151, 16] on icon "scrollable content" at bounding box center [148, 12] width 8 height 8
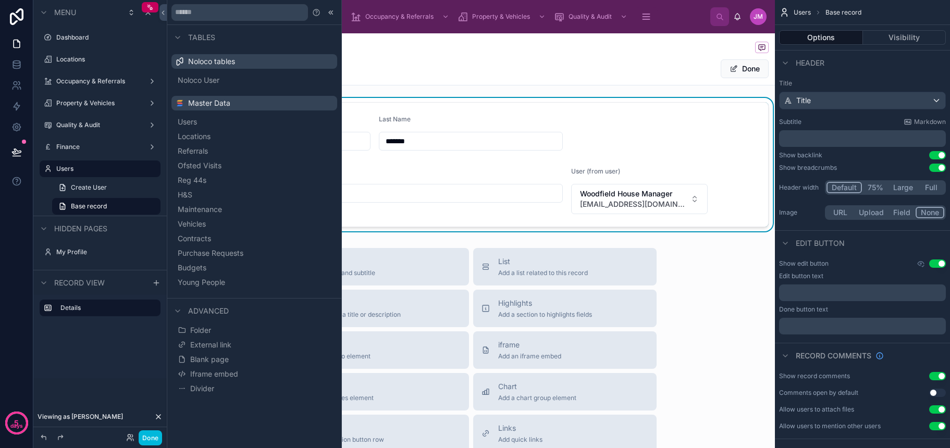
click at [230, 332] on button "Folder" at bounding box center [254, 330] width 157 height 15
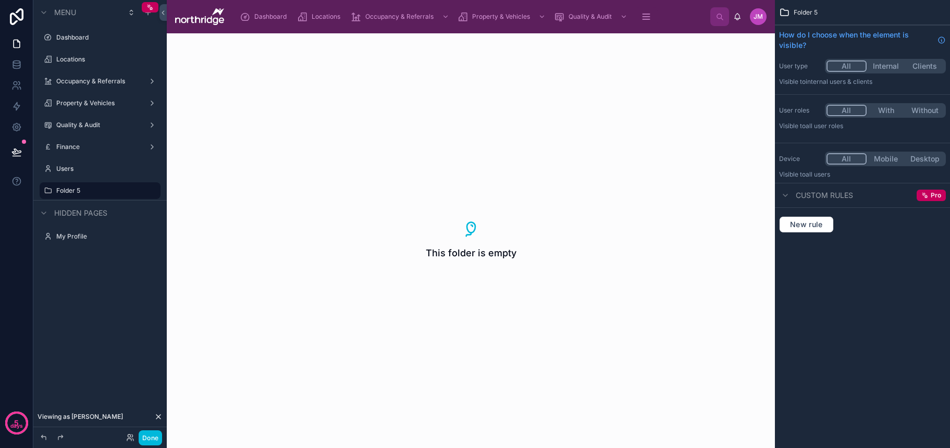
click at [0, 0] on button "scrollable content" at bounding box center [0, 0] width 0 height 0
click at [90, 192] on input "********" at bounding box center [91, 190] width 71 height 13
type input "**********"
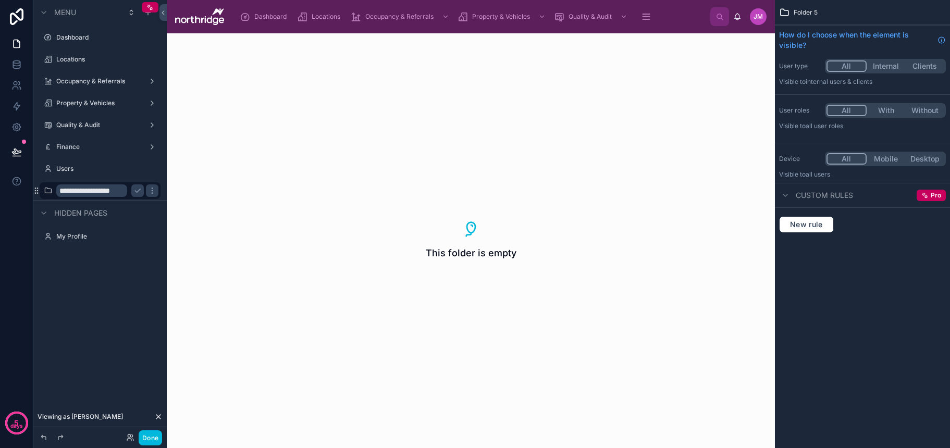
click at [140, 194] on icon "scrollable content" at bounding box center [137, 190] width 8 height 8
click at [50, 194] on icon "scrollable content" at bounding box center [48, 190] width 8 height 8
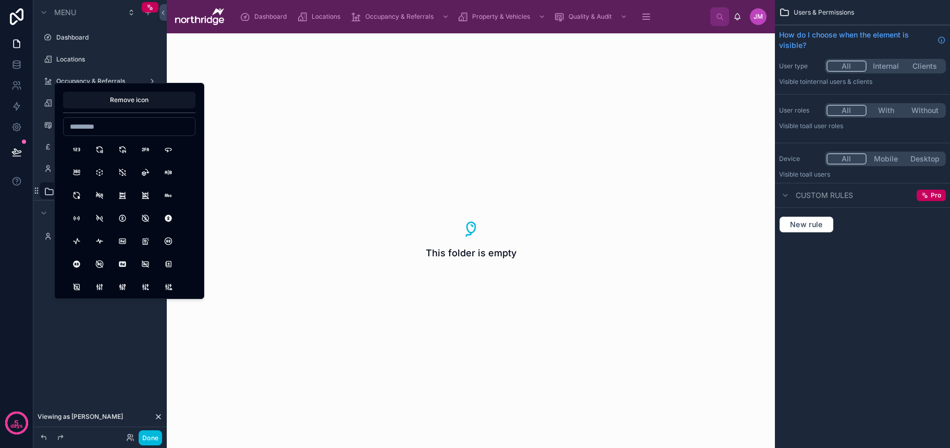
click at [104, 129] on input at bounding box center [129, 126] width 131 height 15
type input "*"
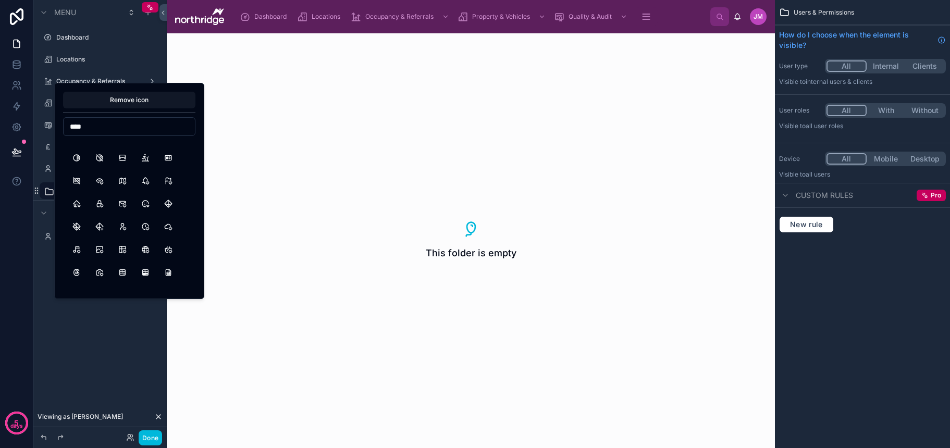
scroll to position [176, 0]
click at [90, 126] on input "****" at bounding box center [129, 126] width 131 height 15
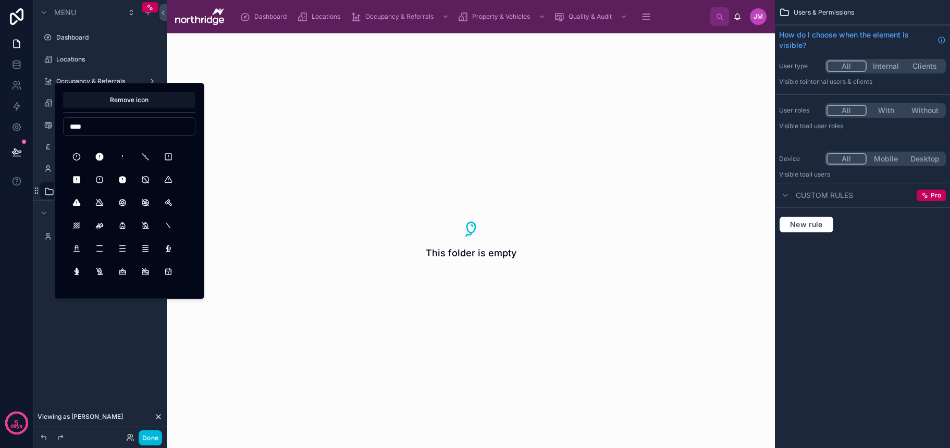
click at [90, 126] on input "****" at bounding box center [129, 126] width 131 height 15
type input "****"
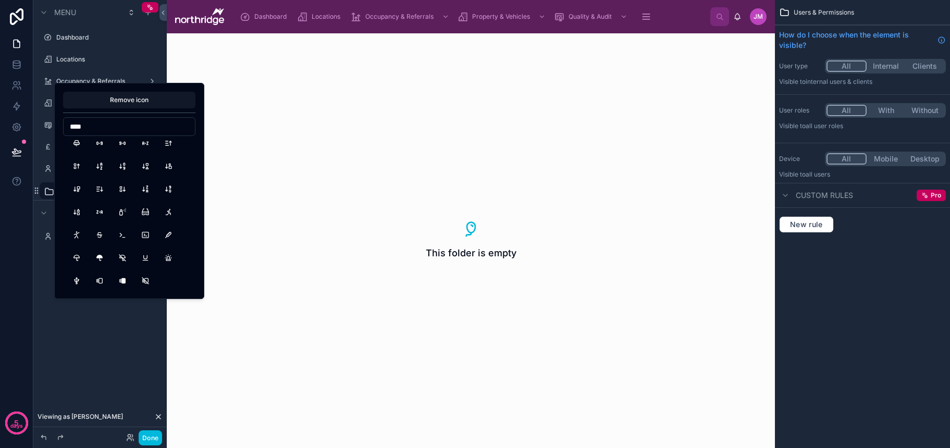
scroll to position [1038, 0]
click at [93, 124] on input "****" at bounding box center [129, 126] width 131 height 15
click at [104, 333] on div "**********" at bounding box center [99, 217] width 133 height 435
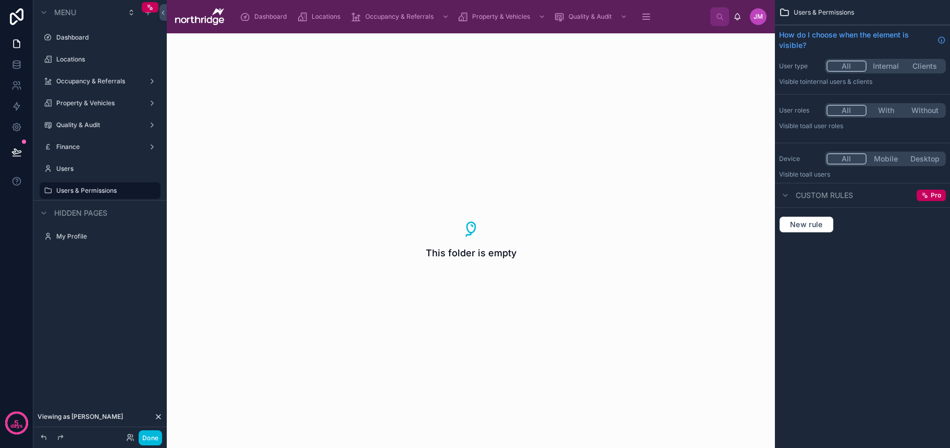
click at [46, 169] on icon "scrollable content" at bounding box center [48, 169] width 8 height 8
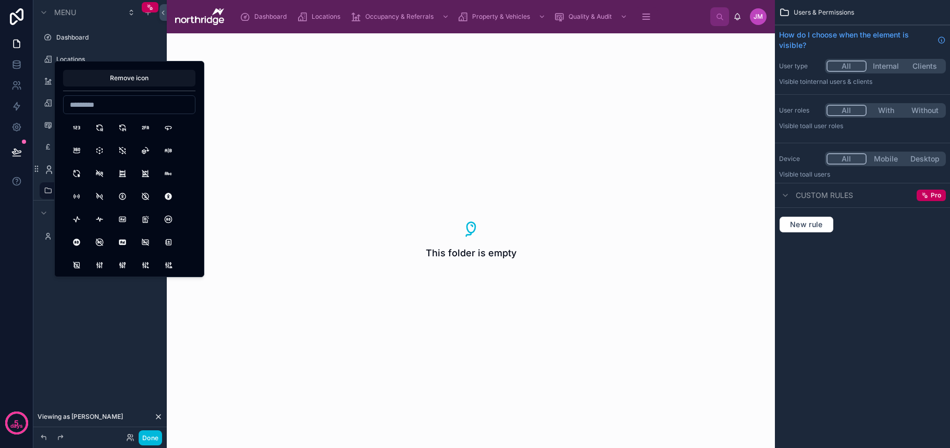
click at [47, 169] on icon "scrollable content" at bounding box center [49, 170] width 10 height 10
click at [49, 169] on icon "scrollable content" at bounding box center [49, 170] width 10 height 10
click at [70, 316] on div "Menu Dashboard Locations Occupancy & Referrals Property & Vehicles Quality & Au…" at bounding box center [99, 217] width 133 height 435
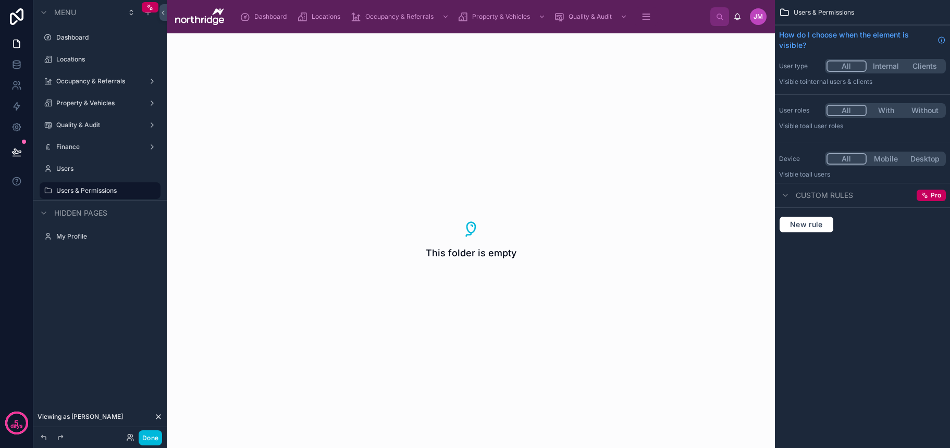
click at [82, 166] on label "Users" at bounding box center [105, 169] width 98 height 8
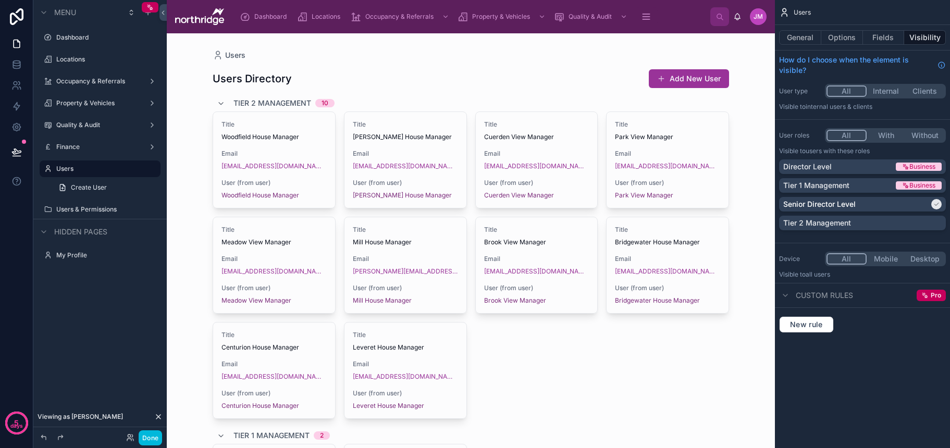
click at [805, 40] on button "General" at bounding box center [800, 37] width 42 height 15
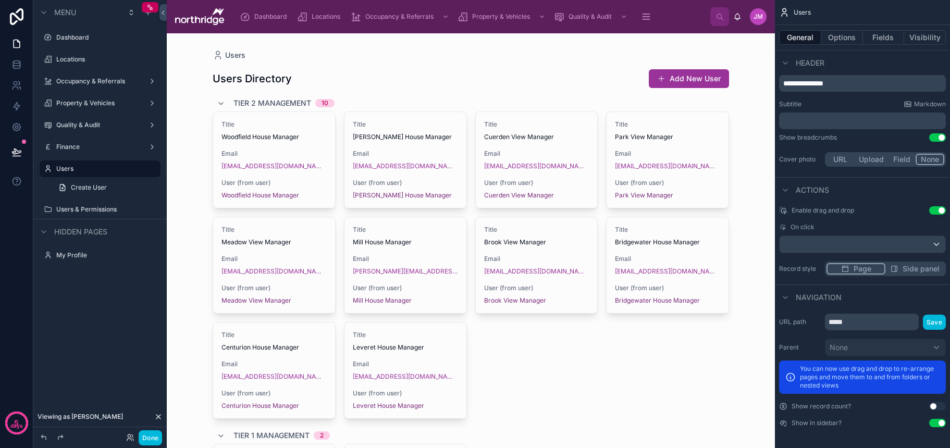
click at [46, 212] on icon "scrollable content" at bounding box center [48, 209] width 8 height 8
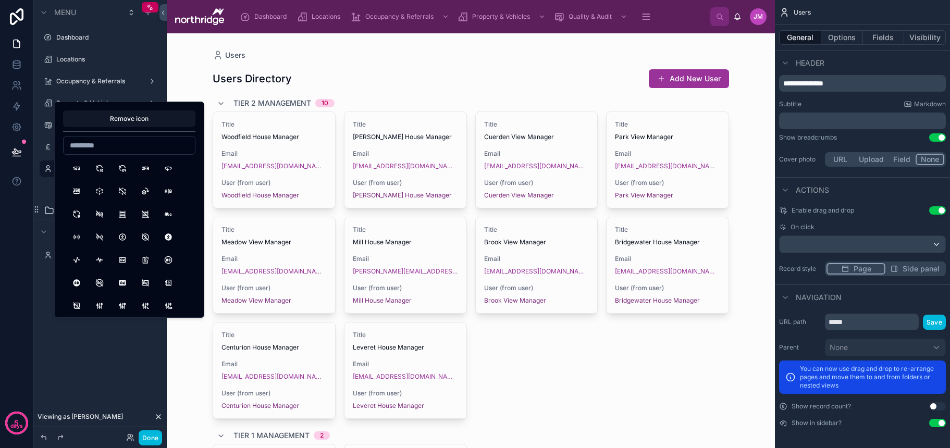
click at [108, 143] on input at bounding box center [129, 145] width 131 height 15
type input "*"
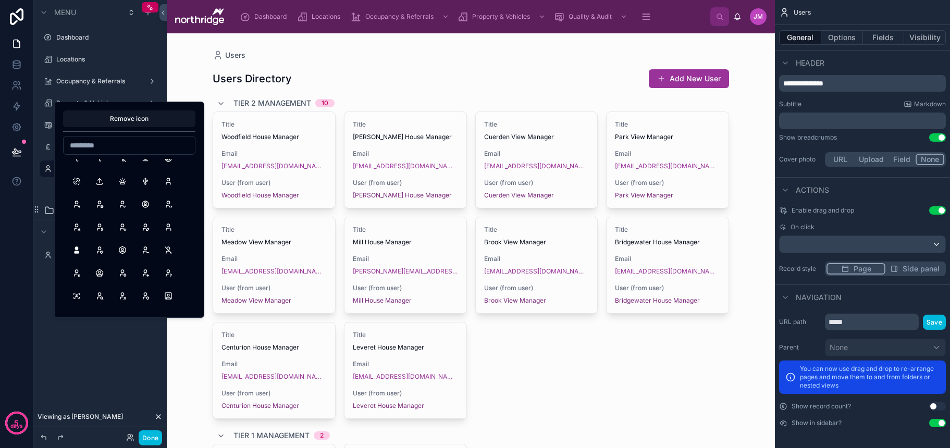
scroll to position [21567, 0]
click at [168, 192] on button "User" at bounding box center [168, 190] width 19 height 19
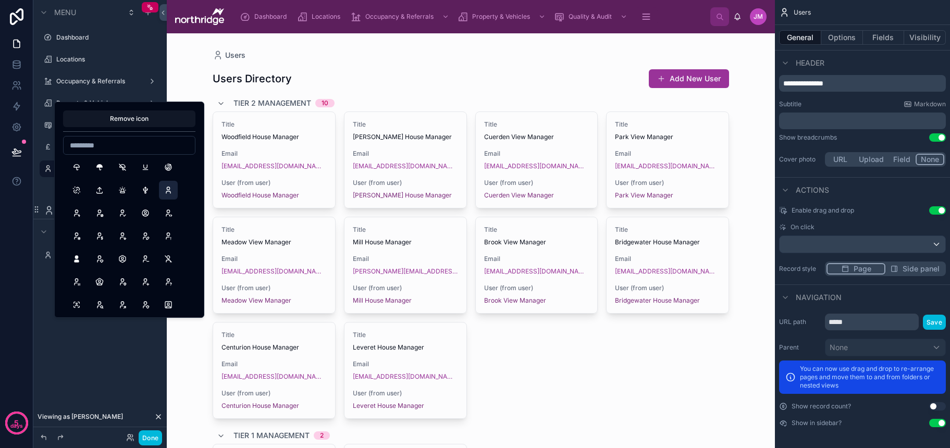
click at [89, 340] on div "**********" at bounding box center [99, 217] width 133 height 435
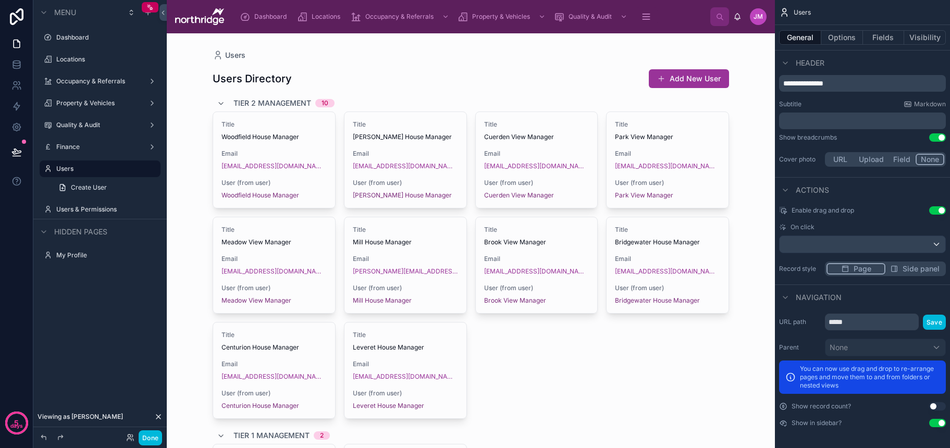
scroll to position [0, 1]
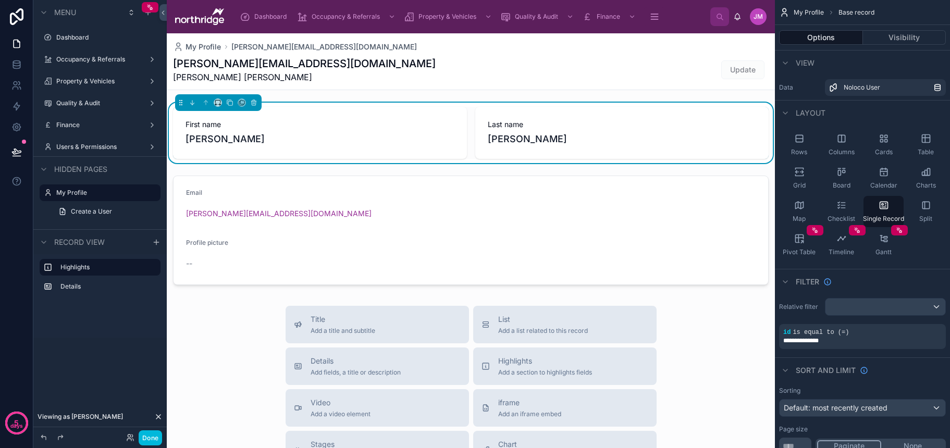
click at [81, 147] on label "Users & Permissions" at bounding box center [97, 147] width 83 height 8
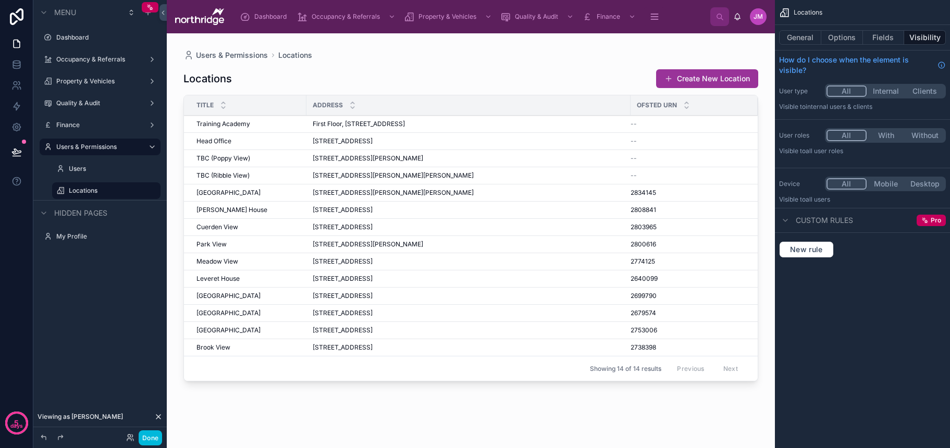
click at [83, 170] on label "Users" at bounding box center [111, 169] width 85 height 8
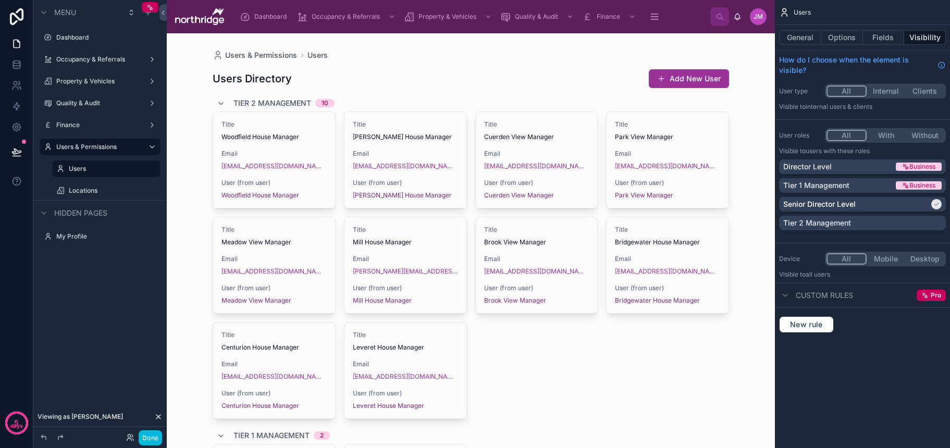
click at [92, 191] on label "Locations" at bounding box center [111, 190] width 85 height 8
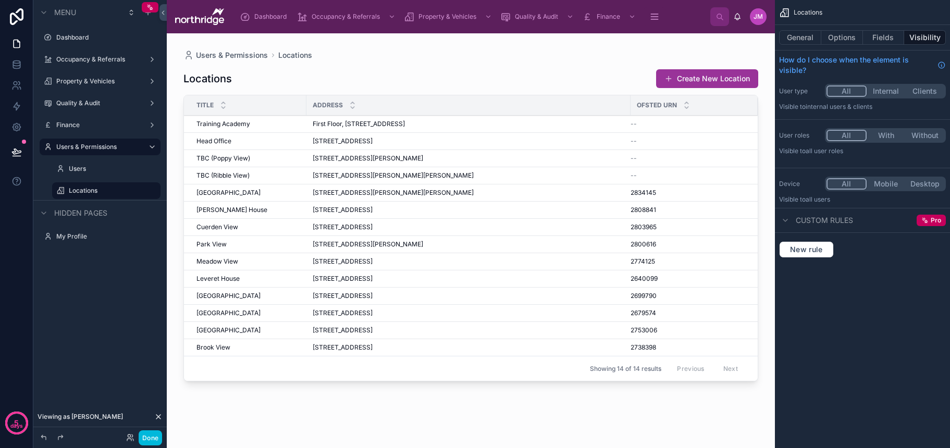
click at [506, 197] on div at bounding box center [471, 234] width 608 height 402
click at [688, 102] on icon at bounding box center [686, 102] width 7 height 7
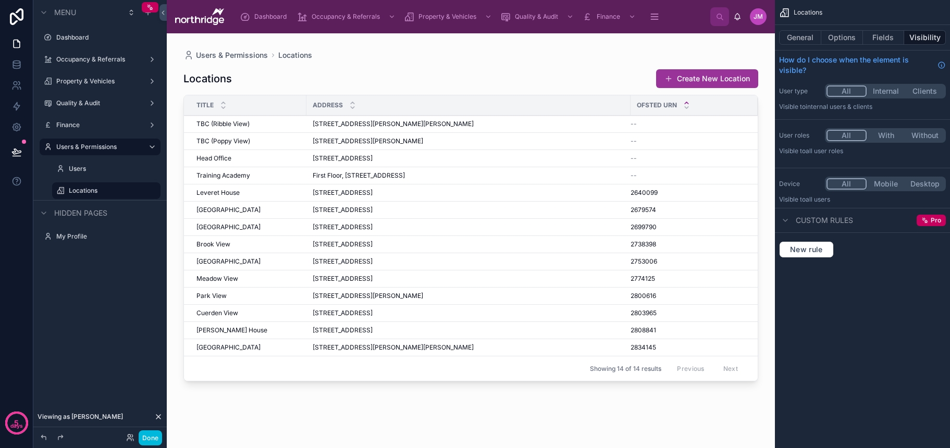
click at [687, 106] on icon at bounding box center [686, 107] width 7 height 7
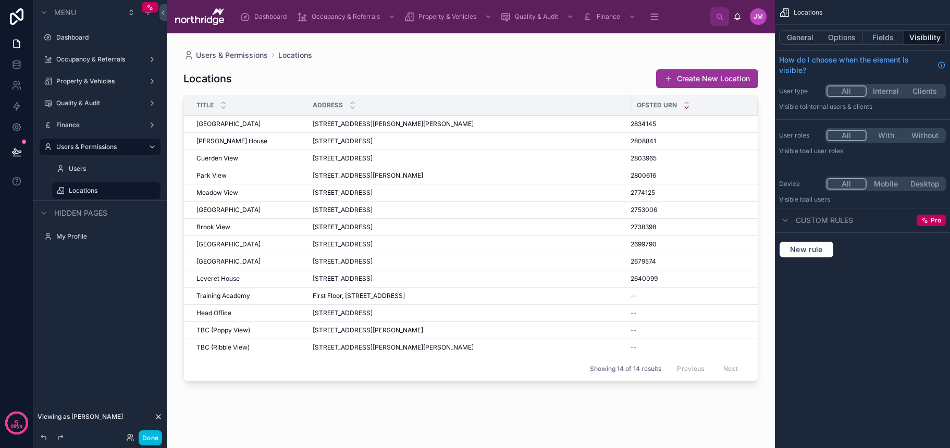
click at [372, 245] on span "46 Station Road, Bamber Bridge, Preston, Lancashire, PR5 6QL" at bounding box center [343, 244] width 60 height 8
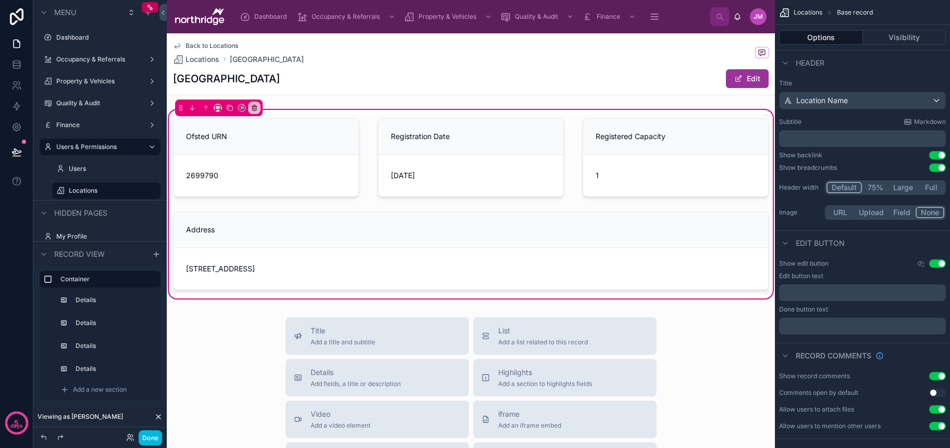
click at [525, 294] on div "Ofsted URN 2699790 Registration Date 11/3/2022 Registered Capacity 1 Address 46…" at bounding box center [471, 204] width 608 height 193
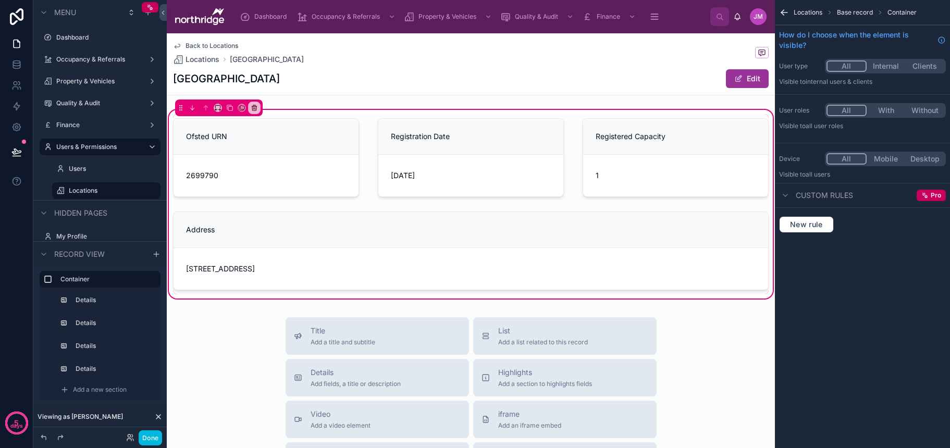
scroll to position [2, 0]
click at [95, 383] on div "Add a new section" at bounding box center [107, 389] width 102 height 17
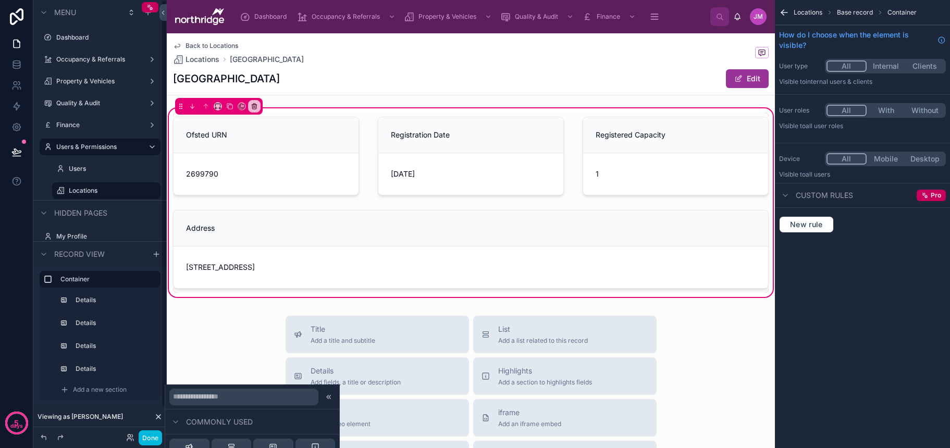
click at [330, 395] on icon at bounding box center [330, 397] width 2 height 4
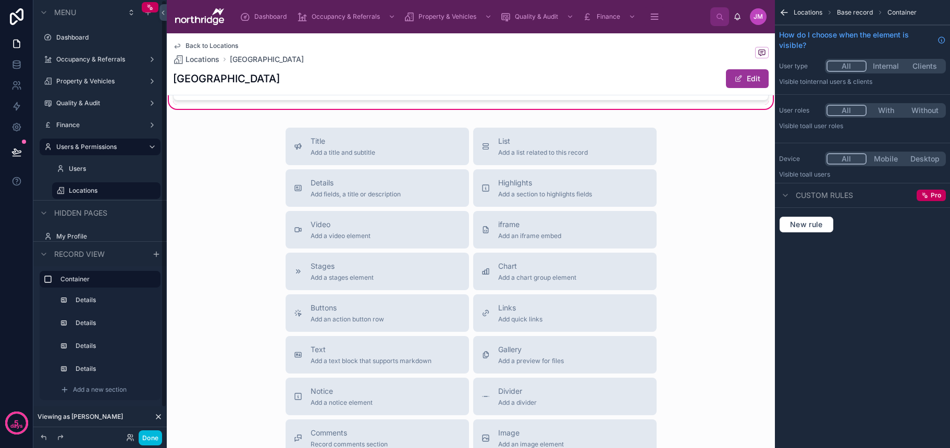
scroll to position [194, 0]
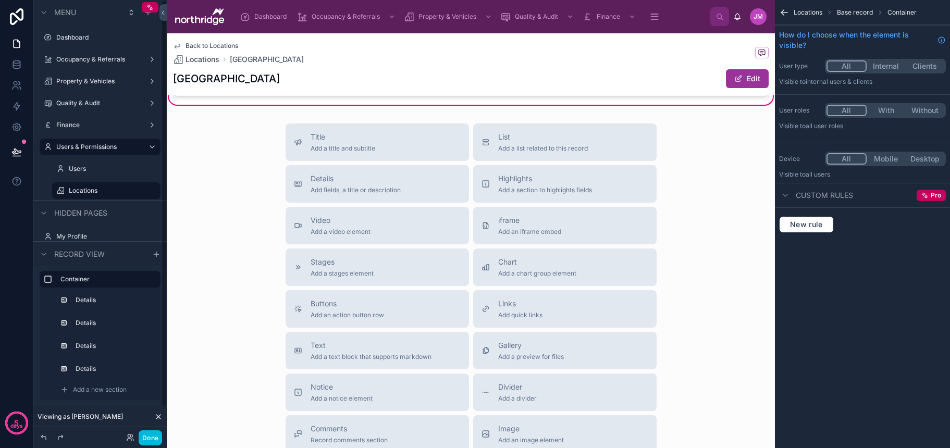
click at [127, 385] on div "Add a new section" at bounding box center [107, 389] width 102 height 17
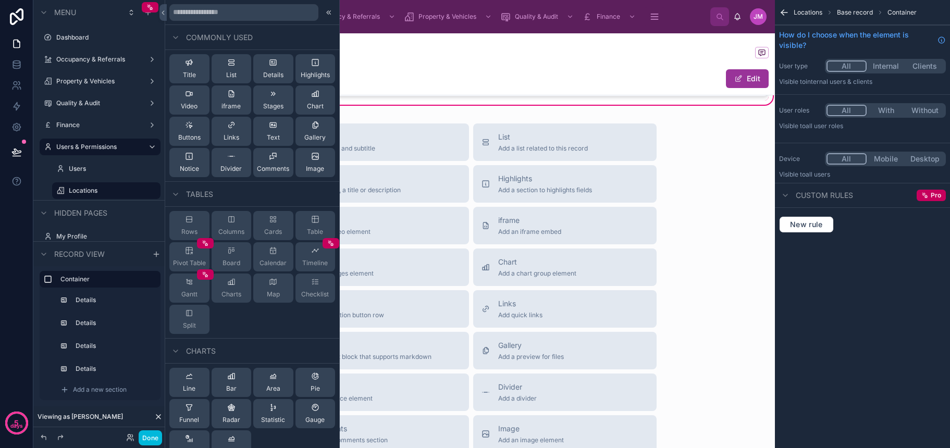
click at [273, 71] on span "Details" at bounding box center [273, 75] width 20 height 8
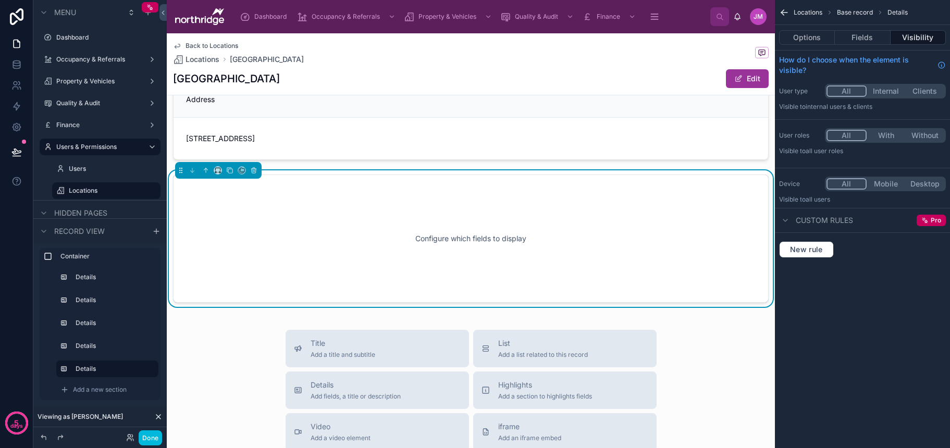
scroll to position [128, 0]
click at [859, 36] on button "Fields" at bounding box center [861, 37] width 55 height 15
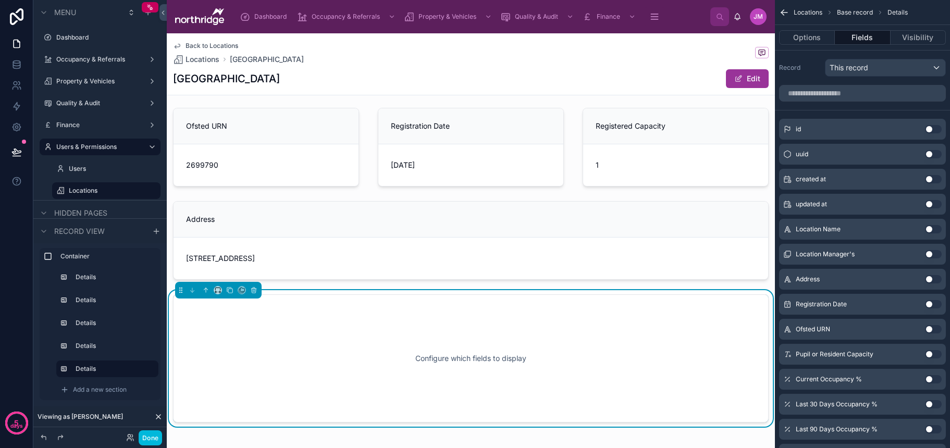
scroll to position [14, 0]
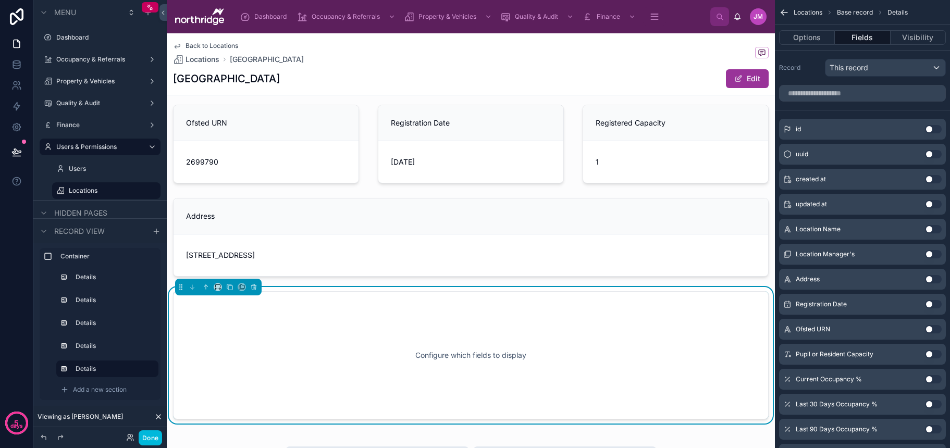
click at [933, 253] on button "Use setting" at bounding box center [933, 254] width 17 height 8
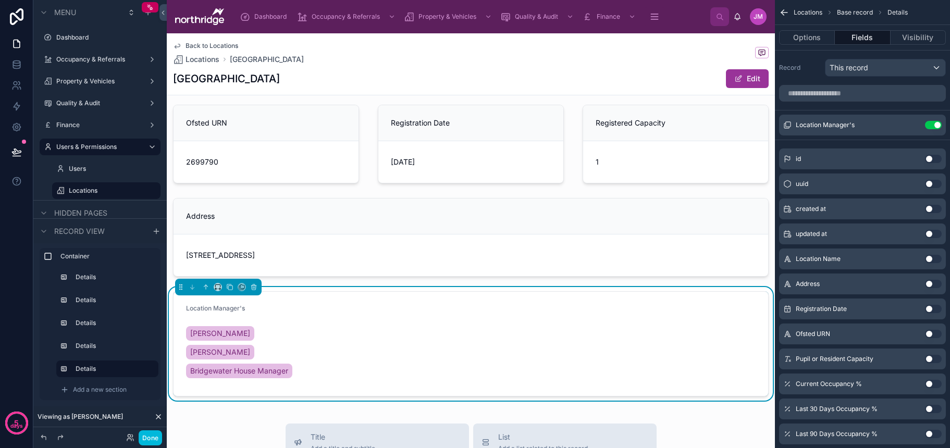
click at [0, 0] on icon "scrollable content" at bounding box center [0, 0] width 0 height 0
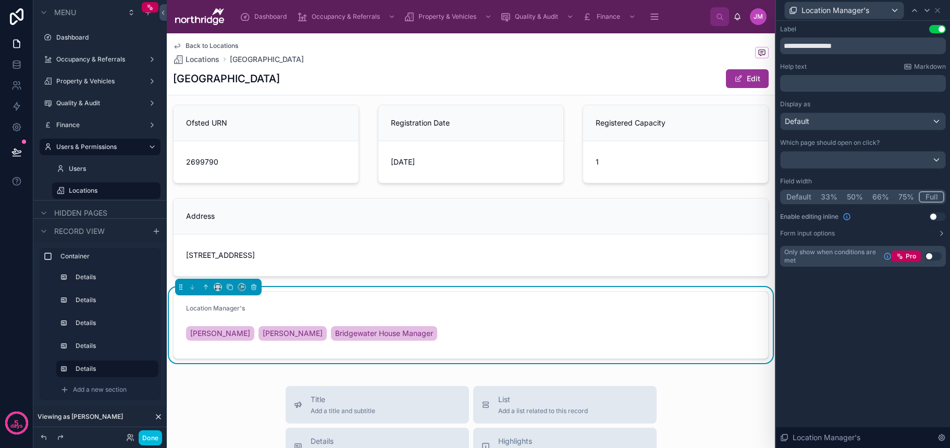
click at [933, 194] on button "Full" at bounding box center [931, 196] width 26 height 11
click at [866, 47] on input "**********" at bounding box center [863, 46] width 166 height 17
type input "**********"
click at [938, 10] on icon at bounding box center [937, 10] width 8 height 8
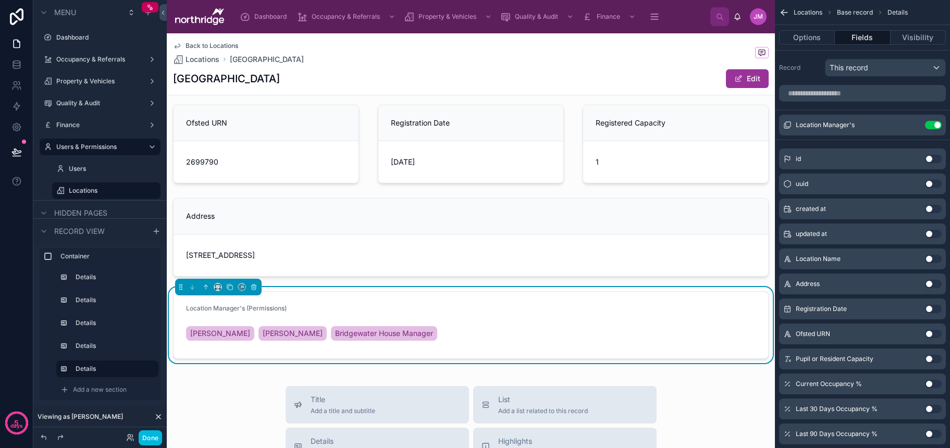
click at [0, 0] on icon "scrollable content" at bounding box center [0, 0] width 0 height 0
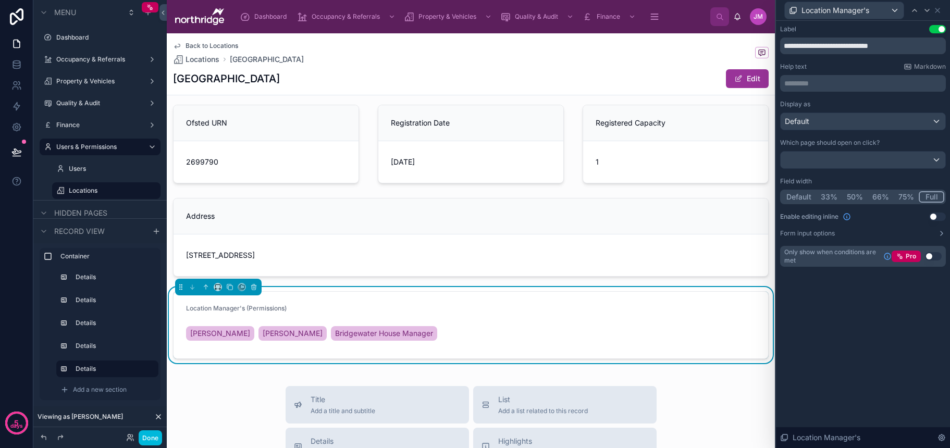
click at [937, 28] on button "Use setting" at bounding box center [937, 29] width 17 height 8
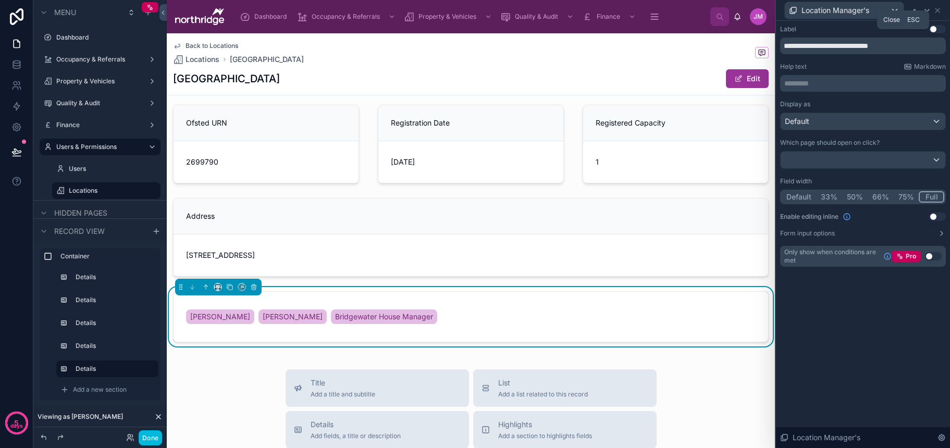
click at [940, 9] on icon at bounding box center [937, 10] width 8 height 8
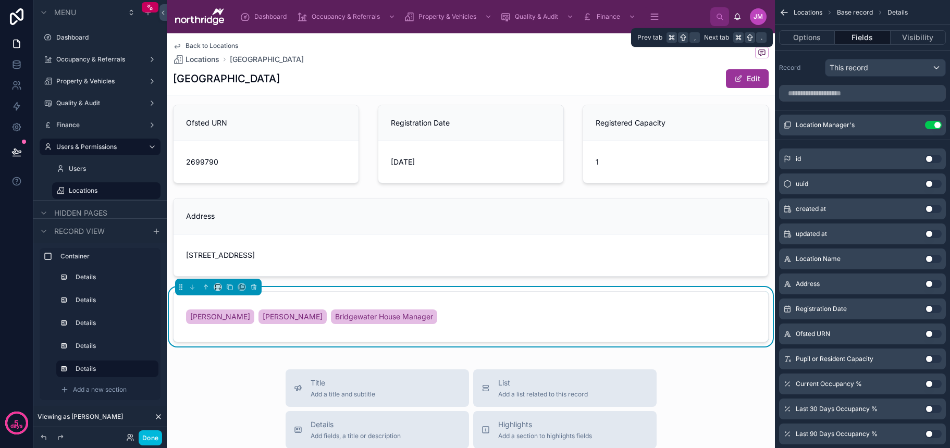
click at [815, 36] on button "Options" at bounding box center [807, 37] width 56 height 15
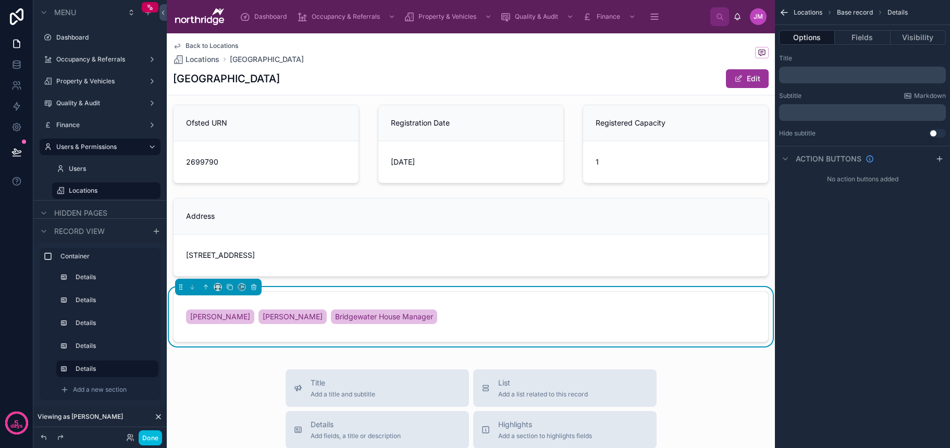
click at [820, 79] on div "﻿" at bounding box center [862, 75] width 167 height 17
click at [808, 116] on p "﻿" at bounding box center [863, 112] width 160 height 8
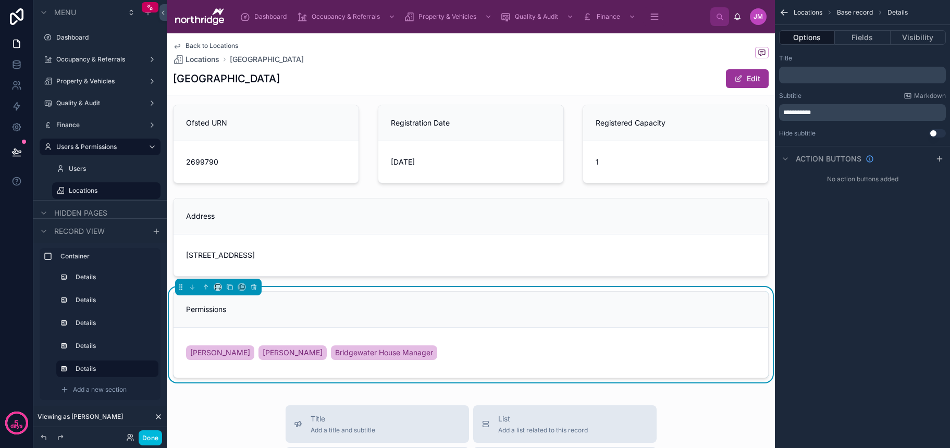
click at [785, 113] on span "**********" at bounding box center [797, 112] width 28 height 6
click at [783, 113] on span "**********" at bounding box center [797, 112] width 28 height 6
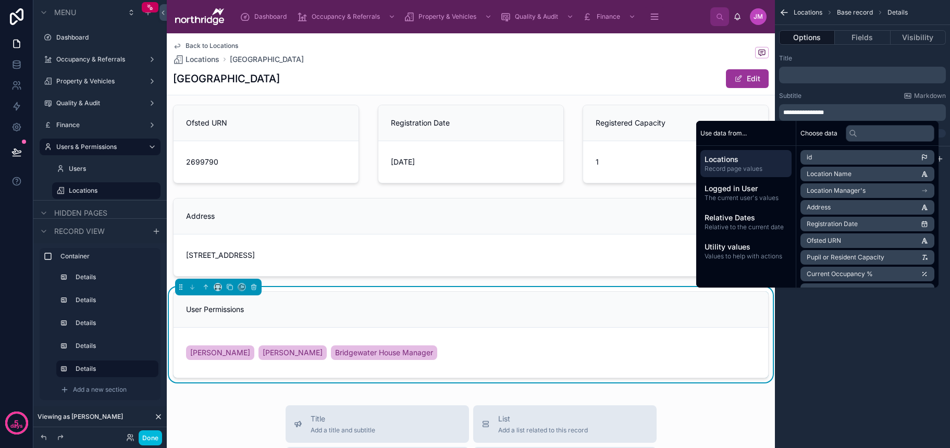
click at [813, 97] on div "Subtitle Markdown" at bounding box center [862, 96] width 167 height 8
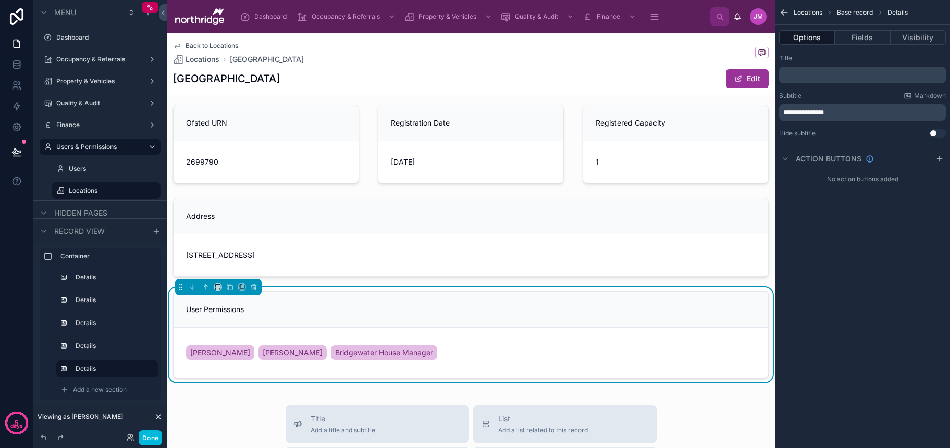
click at [851, 40] on button "Fields" at bounding box center [861, 37] width 55 height 15
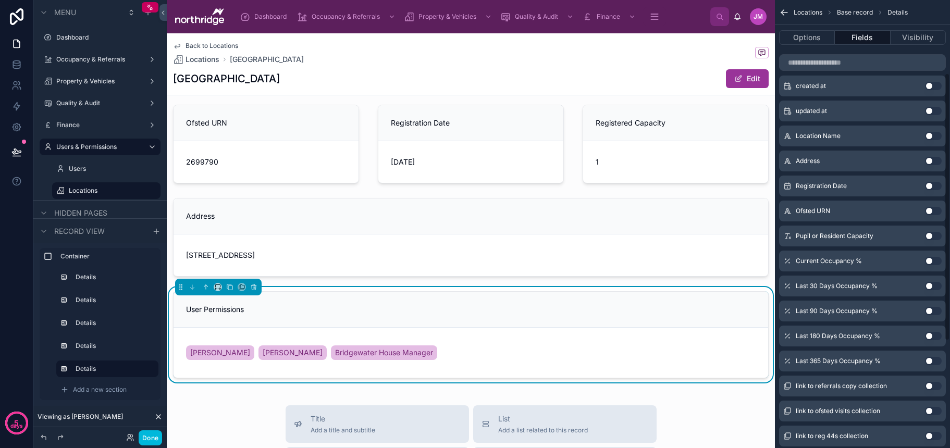
scroll to position [121, 0]
click at [114, 389] on span "Add a new section" at bounding box center [100, 389] width 54 height 8
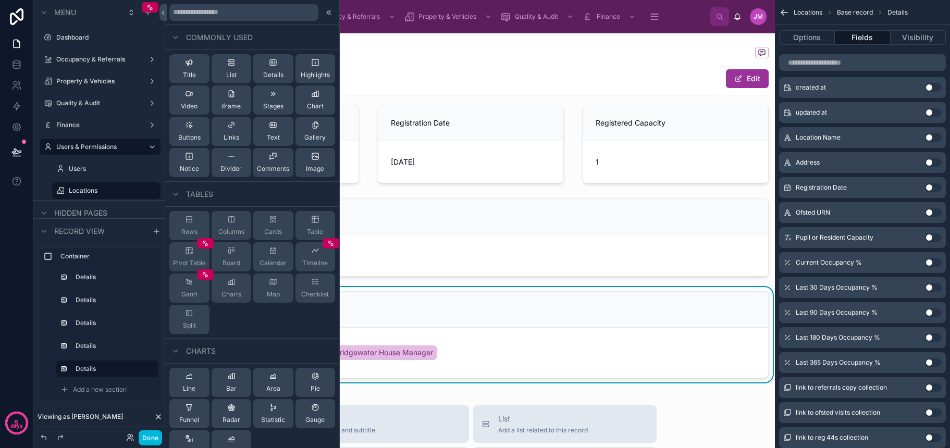
click at [271, 72] on span "Details" at bounding box center [273, 75] width 20 height 8
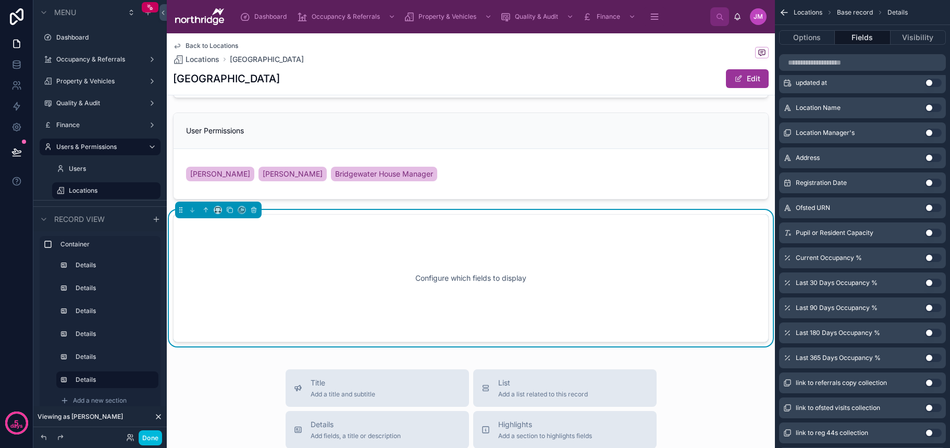
scroll to position [230, 0]
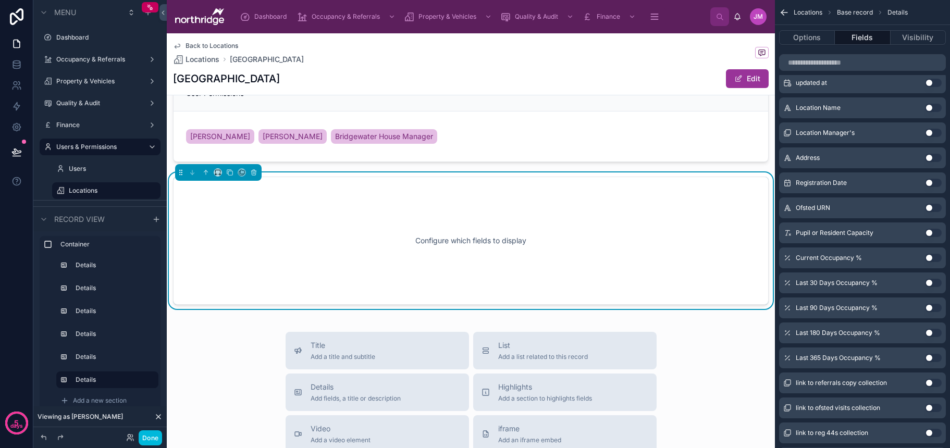
click at [931, 232] on button "Use setting" at bounding box center [933, 233] width 17 height 8
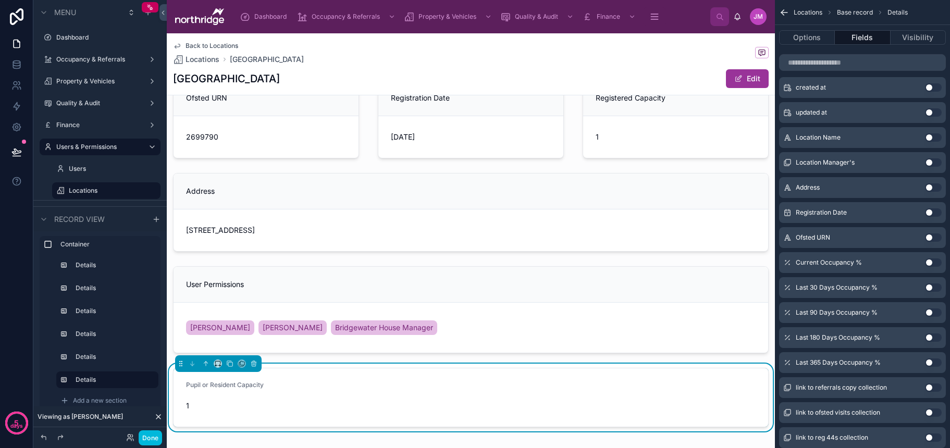
scroll to position [101, 0]
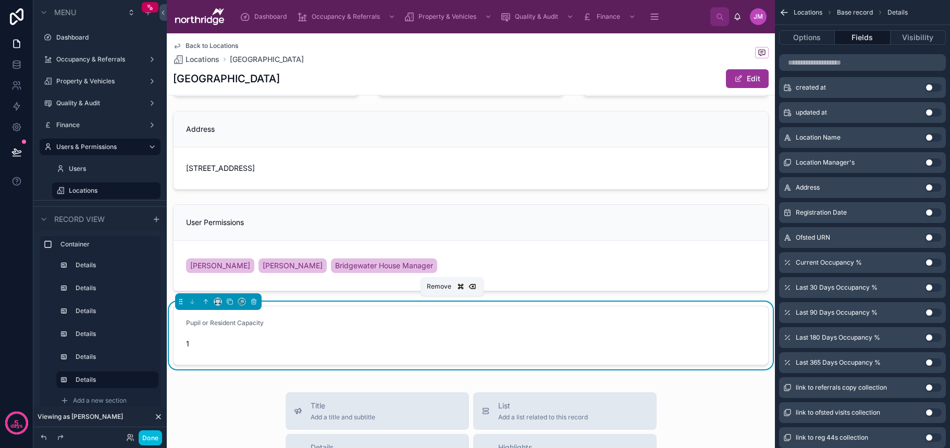
click at [254, 300] on button at bounding box center [253, 301] width 11 height 11
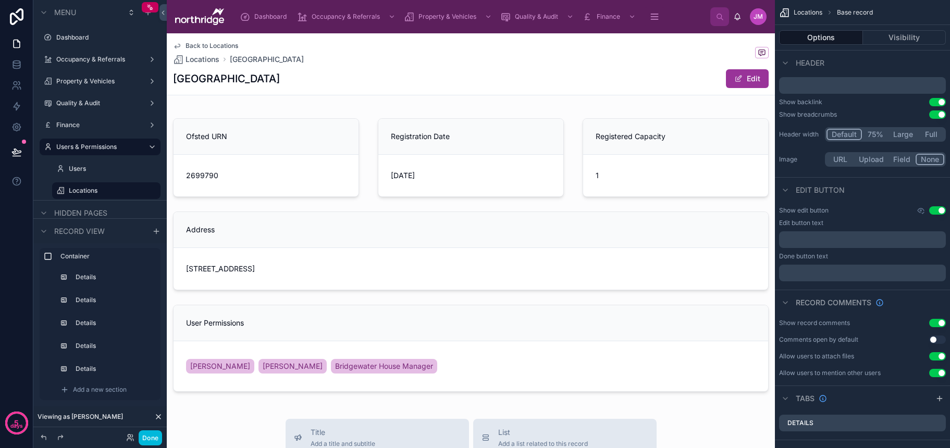
scroll to position [0, 0]
click at [93, 389] on span "Add a new section" at bounding box center [100, 389] width 54 height 8
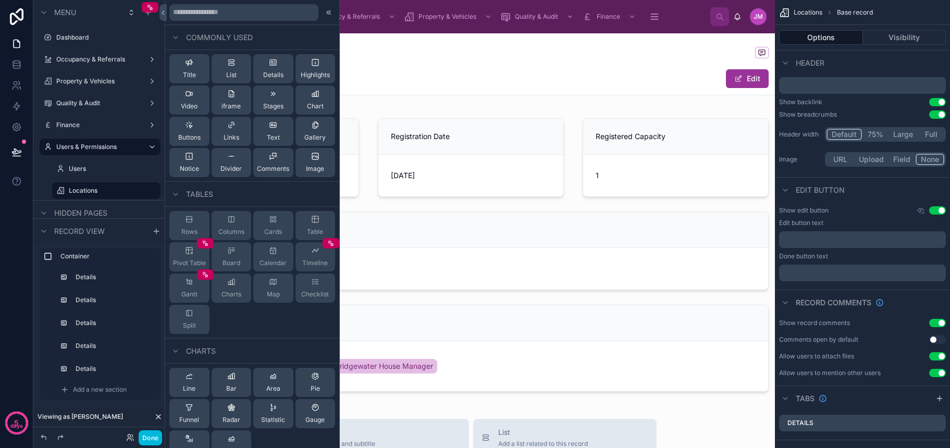
click at [271, 73] on span "Details" at bounding box center [273, 75] width 20 height 8
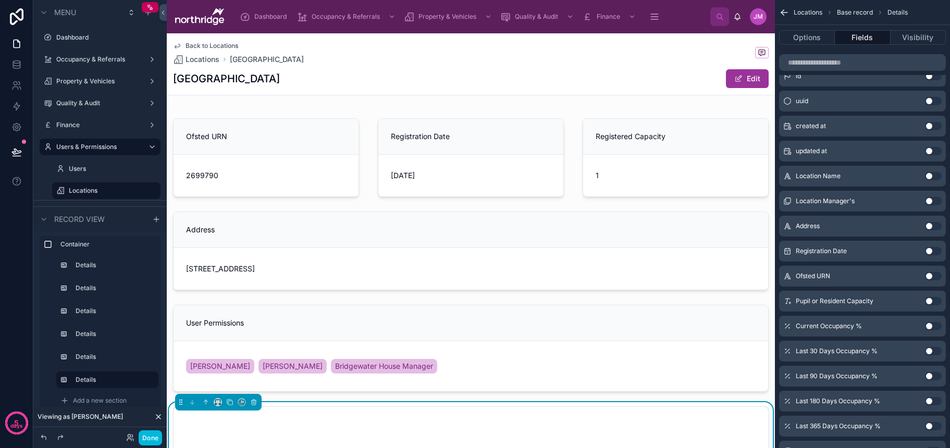
scroll to position [230, 0]
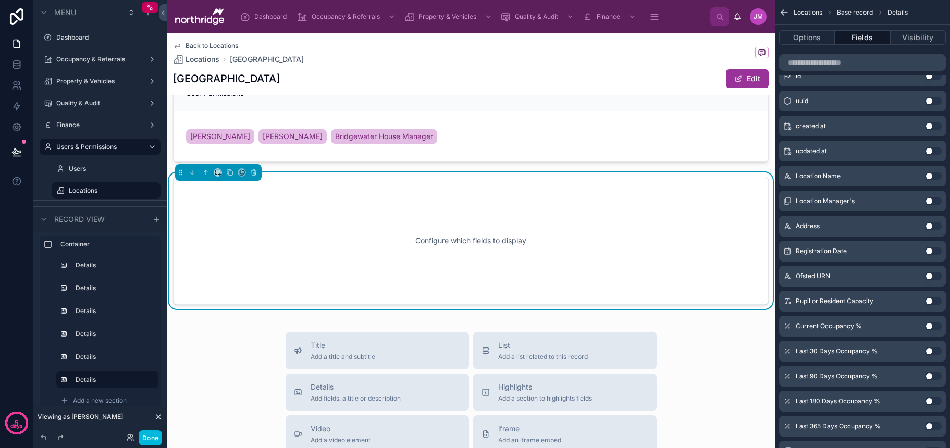
click at [930, 176] on button "Use setting" at bounding box center [933, 176] width 17 height 8
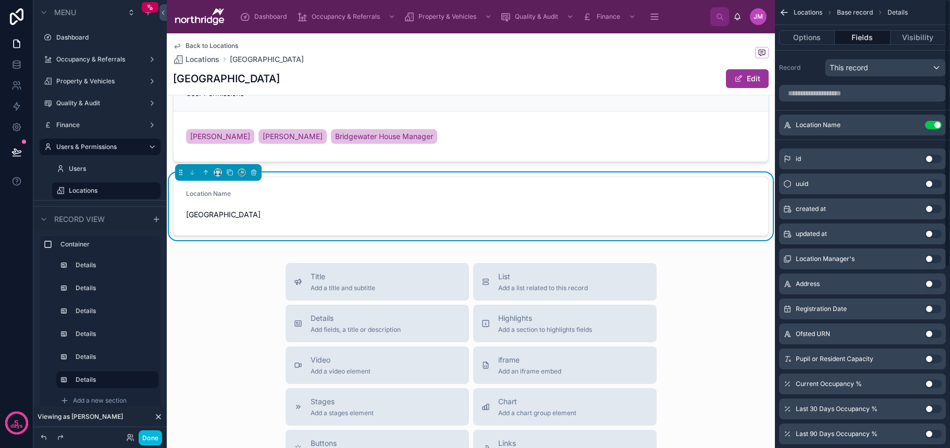
scroll to position [0, 0]
click at [0, 0] on icon "scrollable content" at bounding box center [0, 0] width 0 height 0
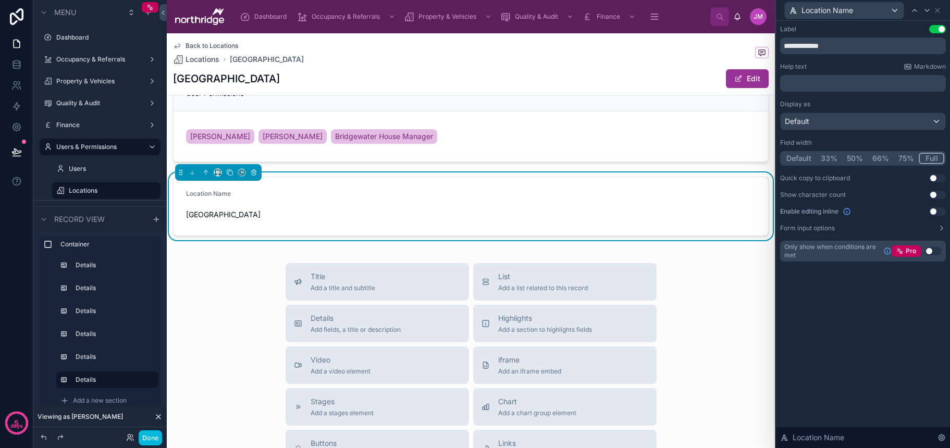
click at [930, 160] on button "Full" at bounding box center [931, 158] width 26 height 11
click at [938, 30] on button "Use setting" at bounding box center [937, 29] width 17 height 8
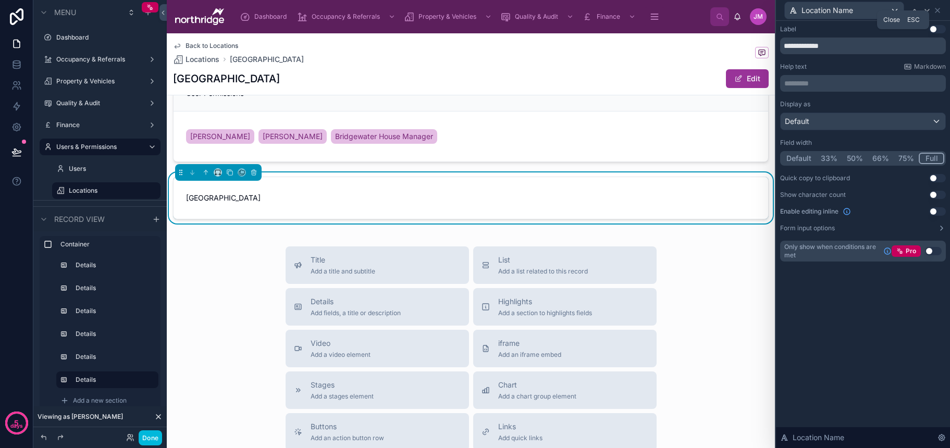
click at [938, 11] on icon at bounding box center [937, 10] width 8 height 8
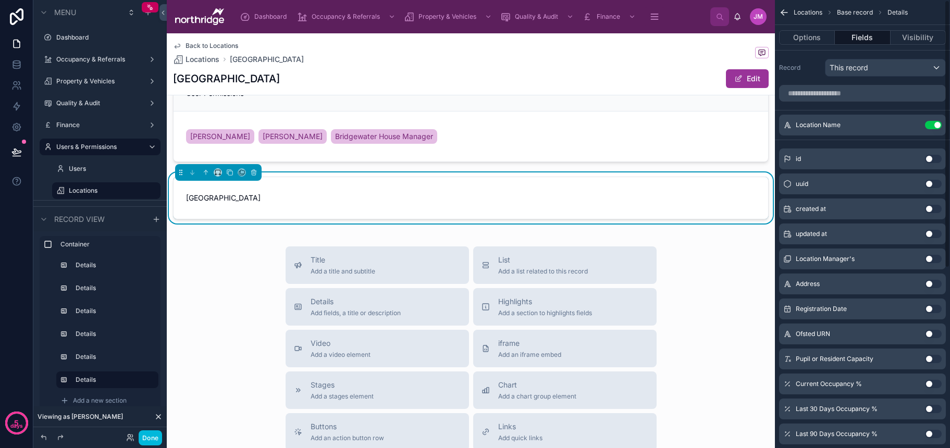
click at [814, 43] on div "Options Fields Visibility" at bounding box center [862, 37] width 175 height 25
click at [814, 41] on button "Options" at bounding box center [807, 37] width 56 height 15
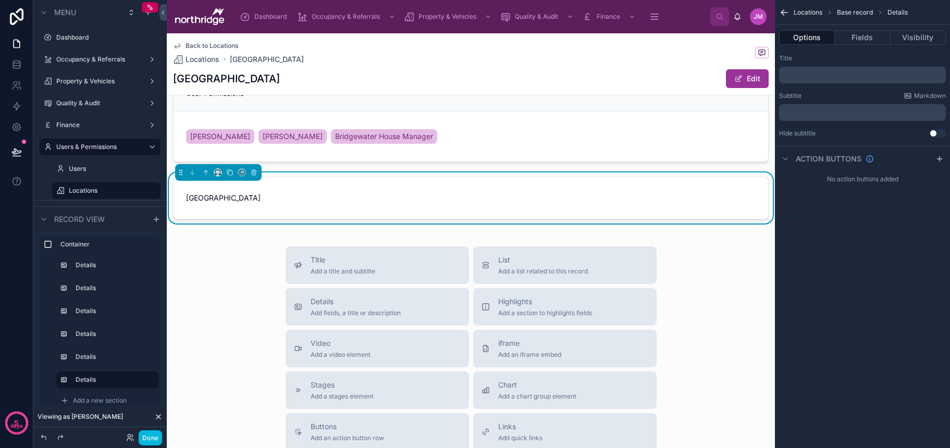
click at [818, 117] on div "﻿" at bounding box center [862, 112] width 167 height 17
click at [801, 110] on p "﻿" at bounding box center [863, 112] width 160 height 8
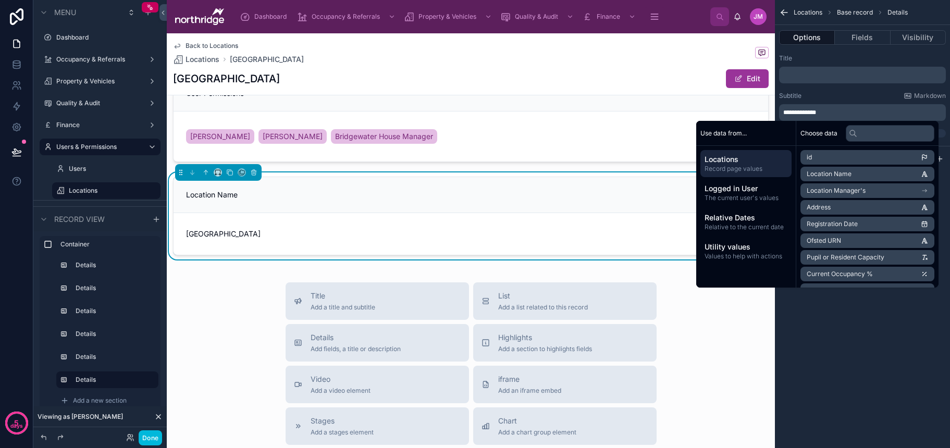
scroll to position [0, 1]
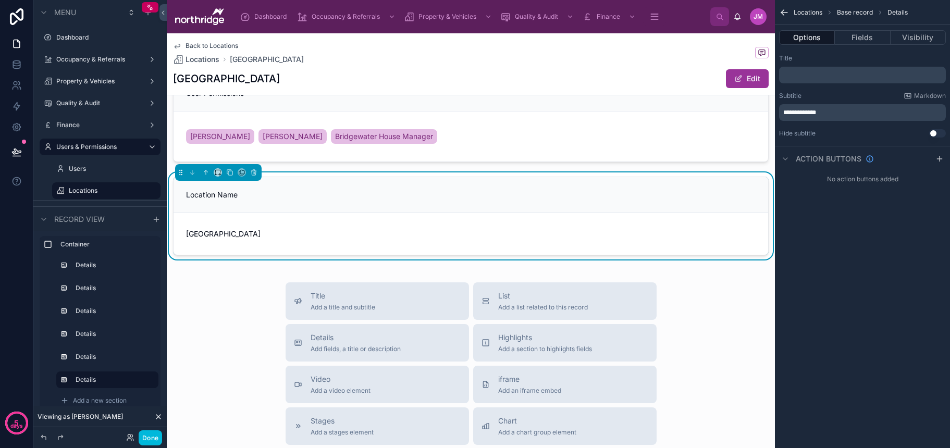
click at [825, 92] on div "Subtitle Markdown" at bounding box center [862, 96] width 167 height 8
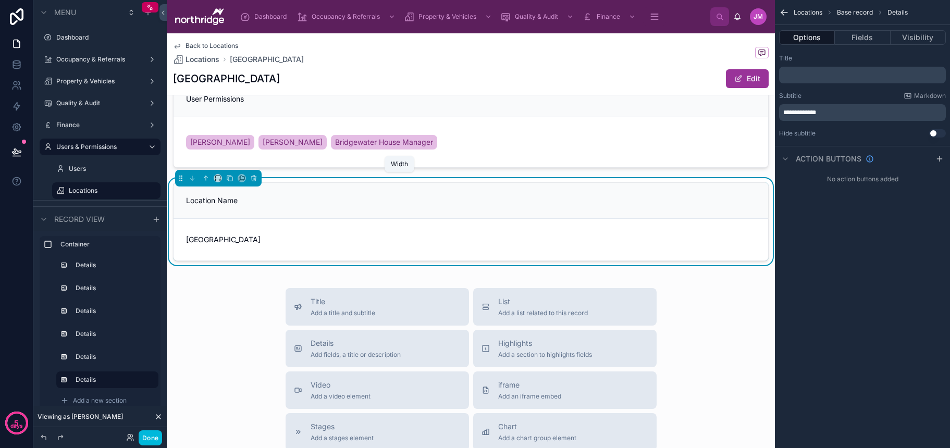
click at [218, 179] on icon at bounding box center [217, 177] width 7 height 7
click at [243, 220] on div "25%" at bounding box center [238, 217] width 32 height 13
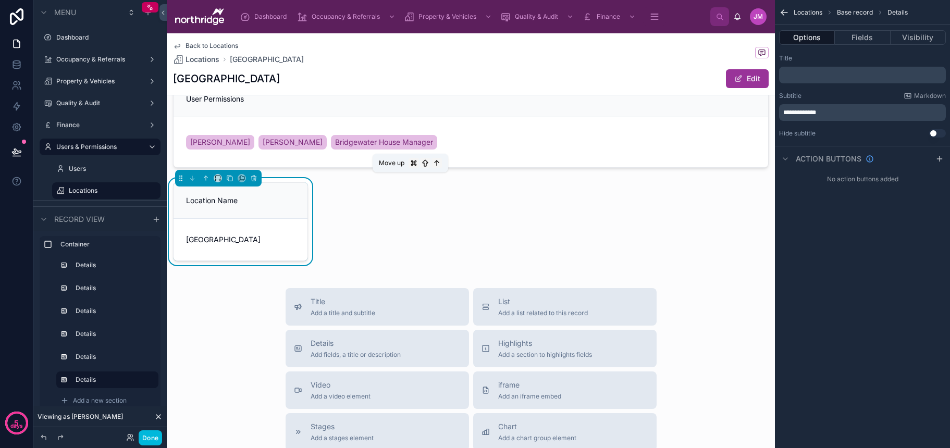
click at [205, 177] on icon at bounding box center [205, 177] width 7 height 7
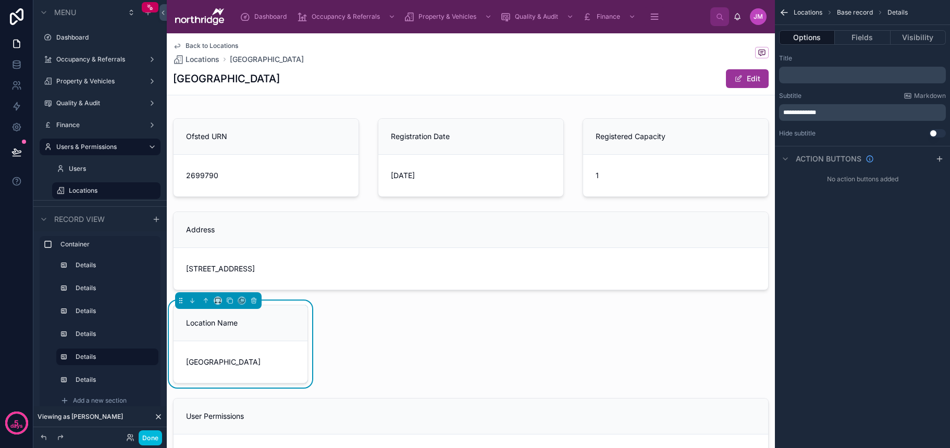
scroll to position [0, 0]
click at [206, 302] on icon at bounding box center [206, 300] width 0 height 4
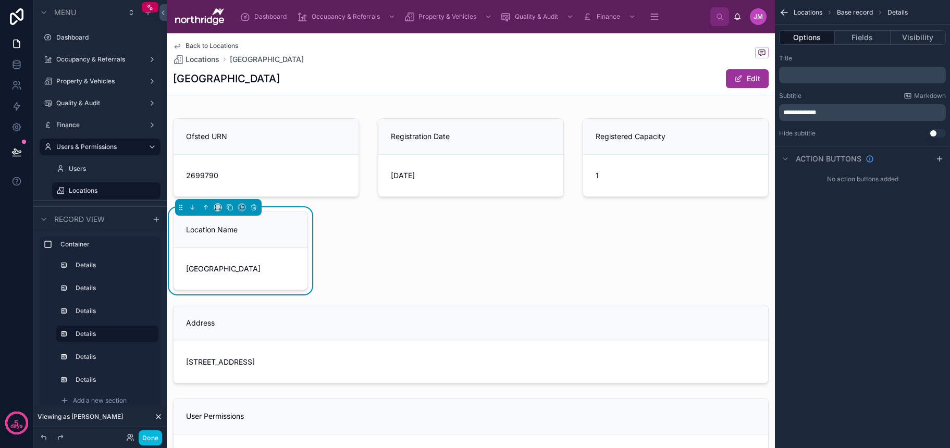
click at [252, 162] on div at bounding box center [266, 157] width 198 height 87
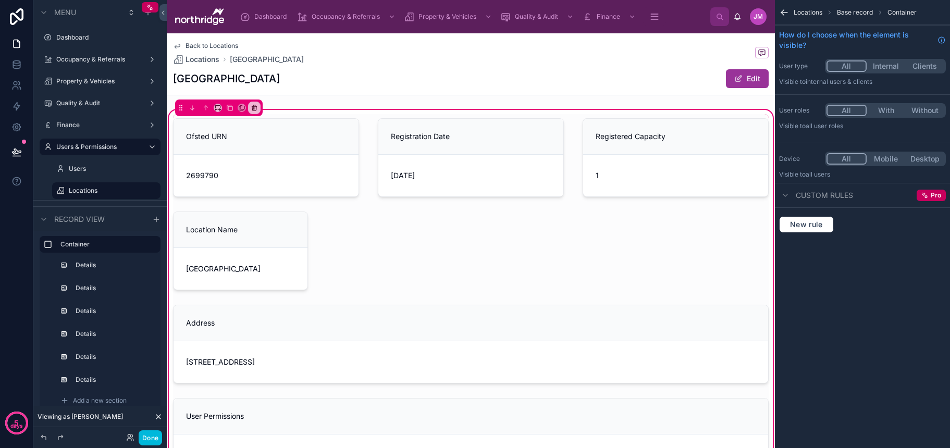
click at [270, 156] on div at bounding box center [266, 157] width 198 height 87
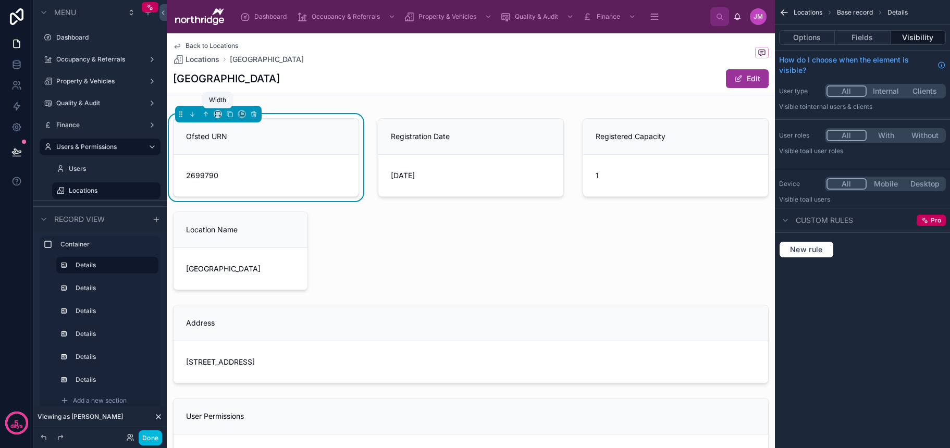
click at [219, 114] on icon at bounding box center [217, 113] width 7 height 7
click at [235, 155] on span "25%" at bounding box center [230, 153] width 16 height 13
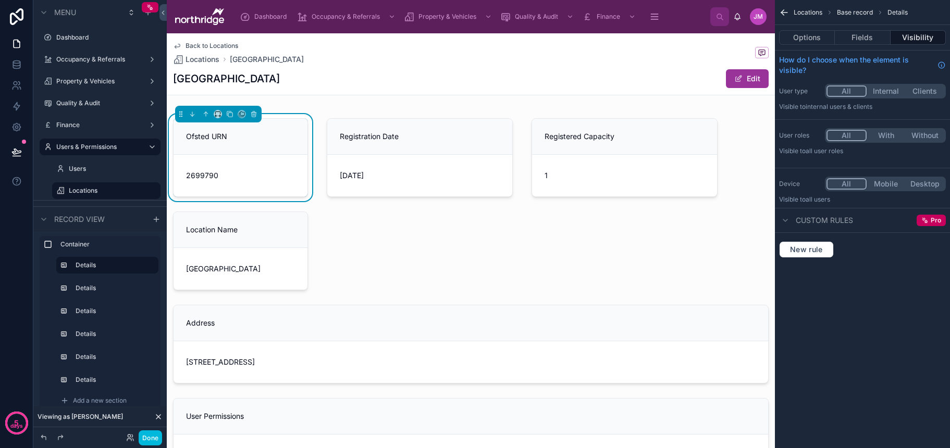
click at [442, 163] on div at bounding box center [419, 157] width 198 height 87
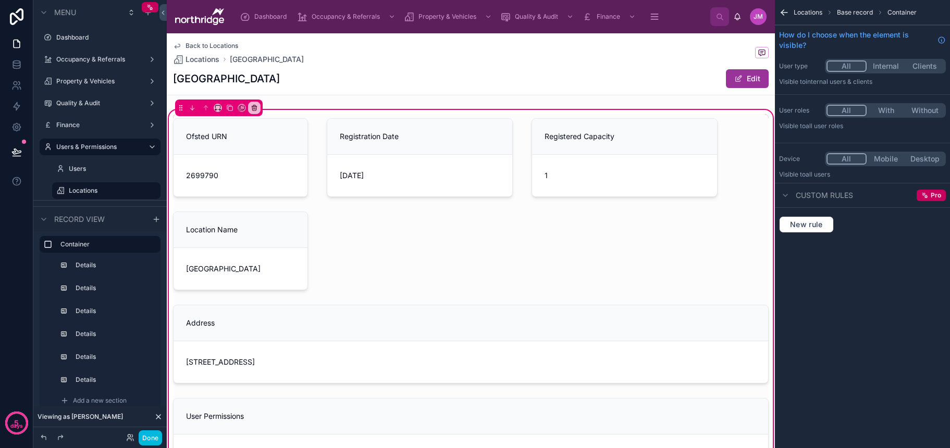
click at [440, 161] on div at bounding box center [419, 157] width 198 height 87
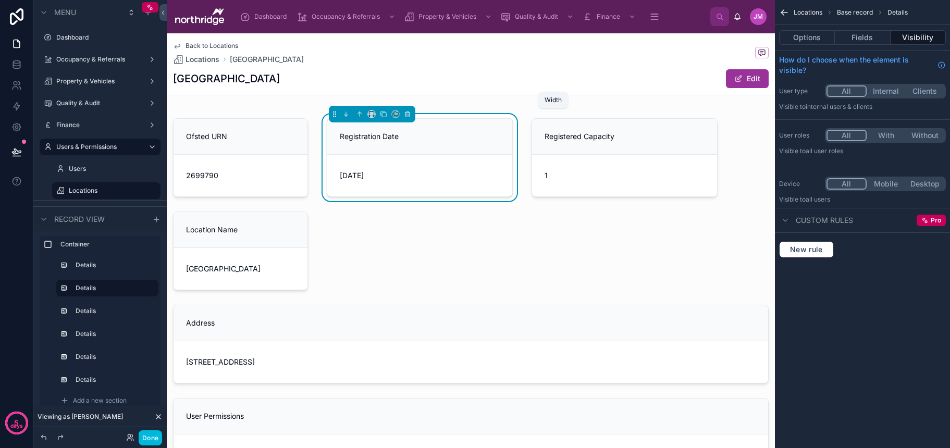
click at [372, 112] on icon at bounding box center [371, 113] width 7 height 7
click at [383, 148] on span "25%" at bounding box center [384, 153] width 16 height 13
click at [545, 159] on div at bounding box center [573, 157] width 198 height 87
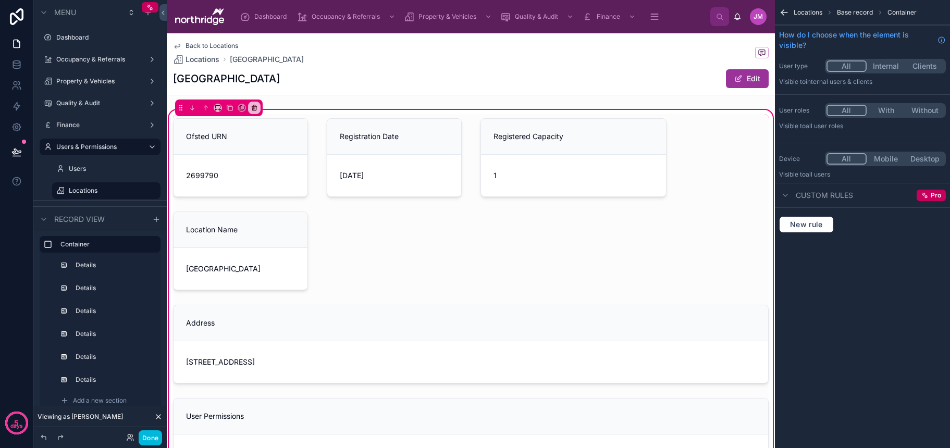
click at [554, 164] on div at bounding box center [573, 157] width 198 height 87
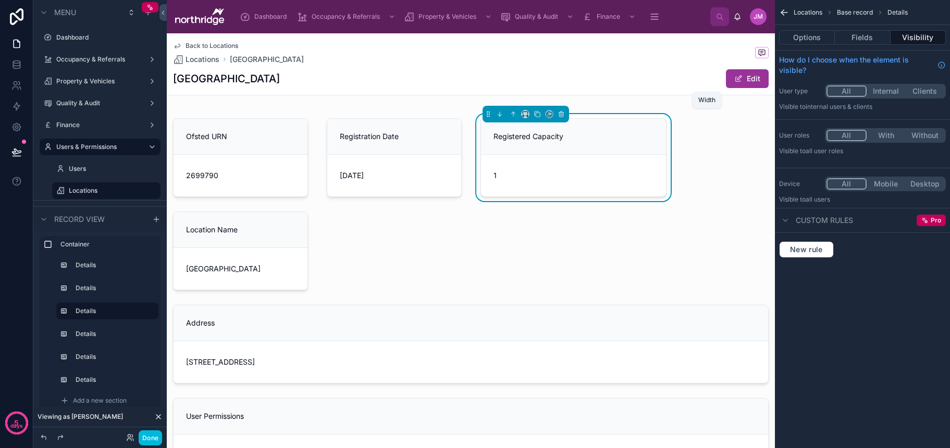
click at [525, 116] on icon at bounding box center [524, 113] width 7 height 7
click at [533, 149] on span "25%" at bounding box center [538, 153] width 16 height 13
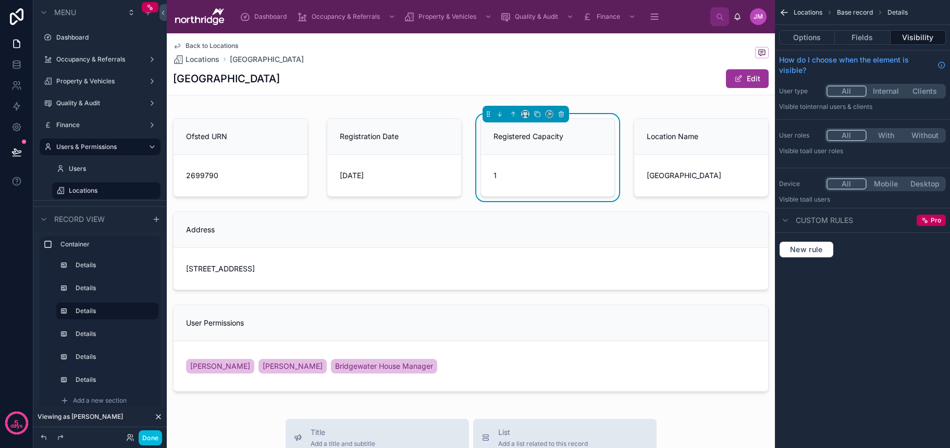
click at [650, 120] on div at bounding box center [700, 157] width 147 height 87
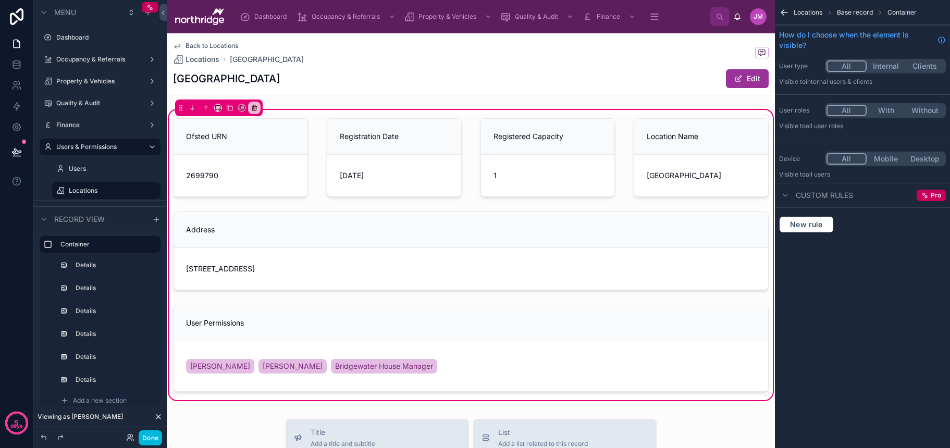
click at [648, 123] on div at bounding box center [700, 157] width 147 height 87
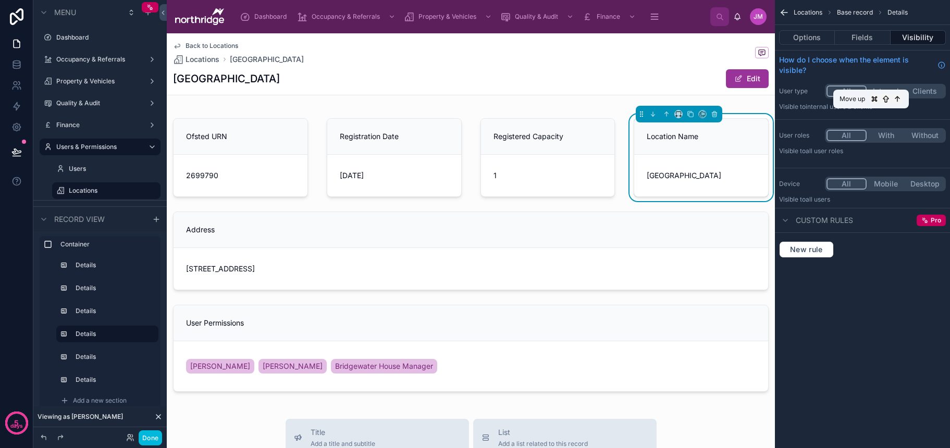
click at [664, 113] on icon at bounding box center [666, 113] width 7 height 7
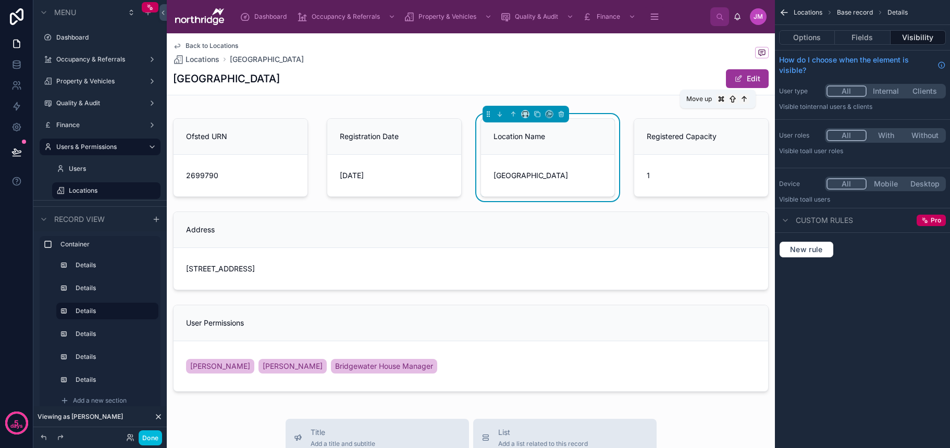
click at [511, 113] on icon at bounding box center [512, 113] width 7 height 7
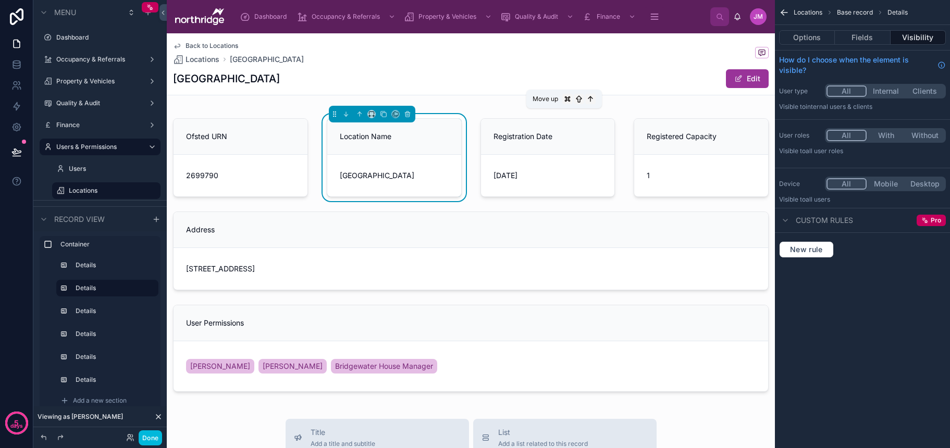
click at [359, 114] on icon at bounding box center [359, 114] width 0 height 4
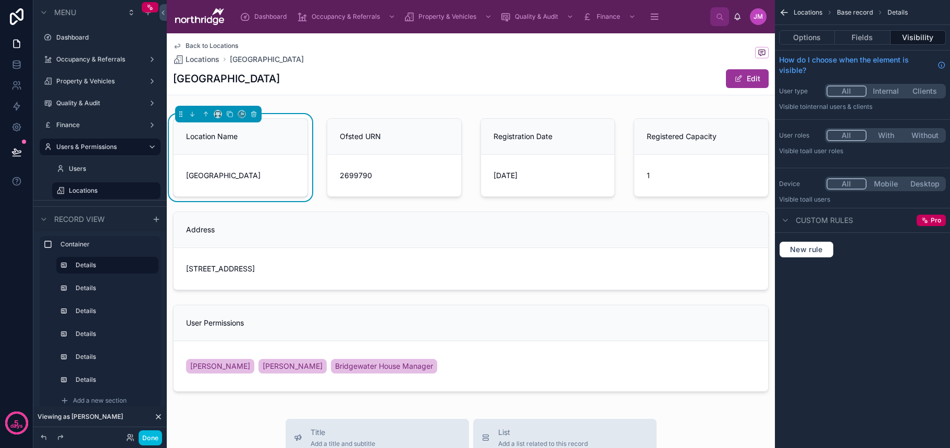
click at [478, 204] on div "Location Name Bridgewater House Ofsted URN 2699790 Registration Date 11/3/2022 …" at bounding box center [471, 255] width 608 height 282
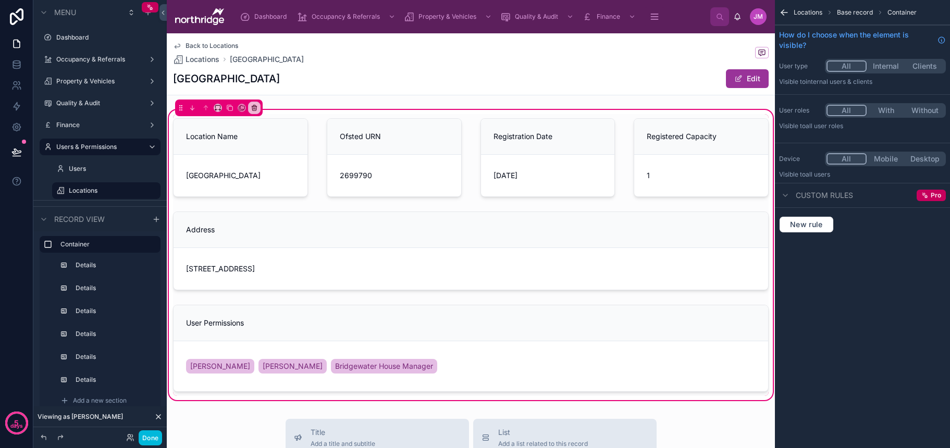
click at [503, 102] on div "Back to Locations Locations Bridgewater House Bridgewater House Edit Location N…" at bounding box center [471, 453] width 608 height 840
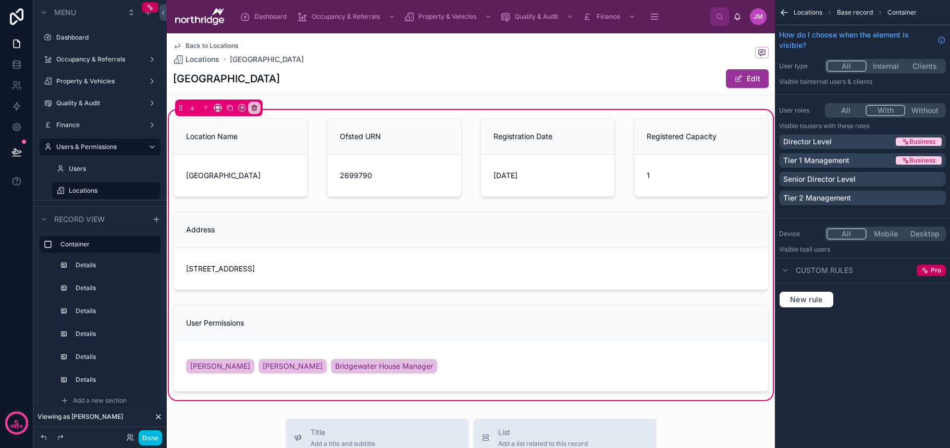
click at [884, 111] on button "With" at bounding box center [885, 110] width 40 height 11
click at [839, 180] on p "Senior Director Level" at bounding box center [819, 179] width 72 height 10
click at [99, 172] on label "Users" at bounding box center [111, 169] width 85 height 8
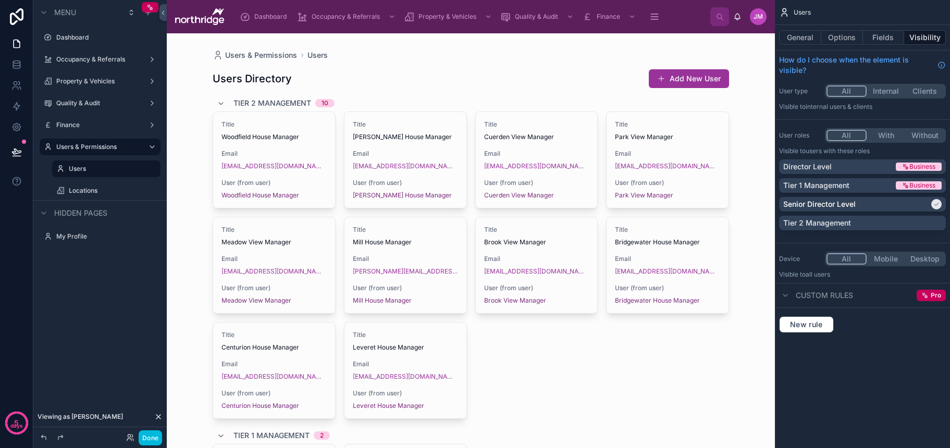
click at [91, 190] on label "Locations" at bounding box center [111, 190] width 85 height 8
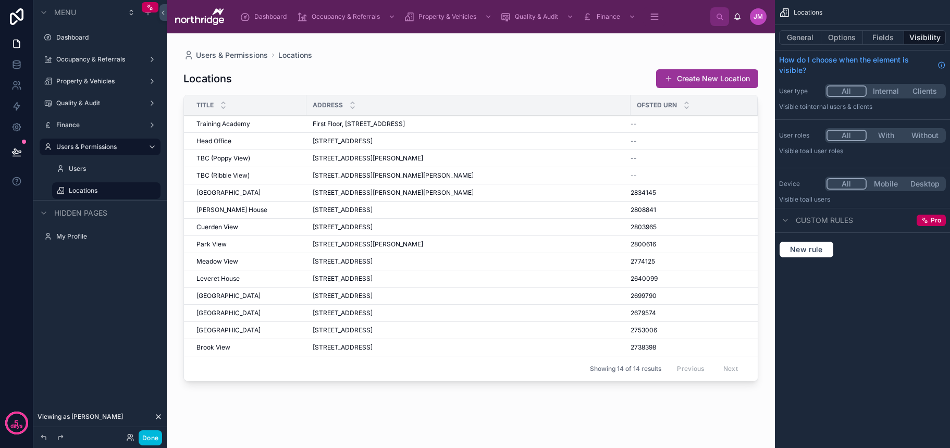
click at [891, 134] on button "With" at bounding box center [885, 135] width 39 height 11
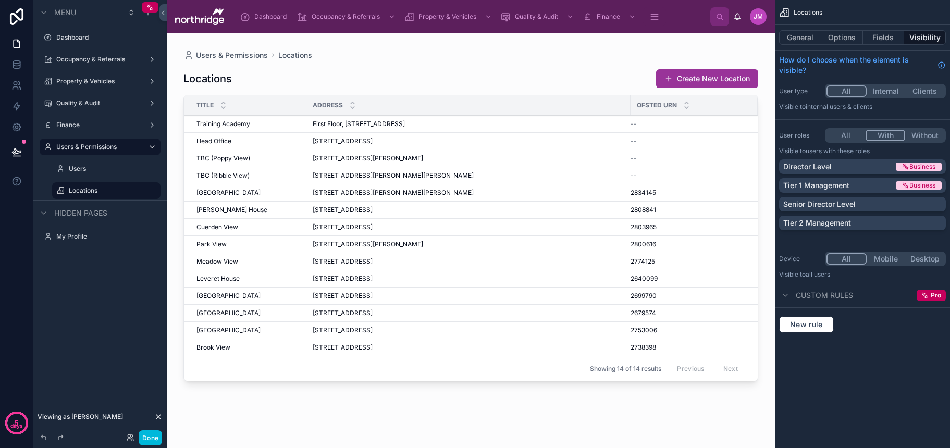
click at [832, 201] on p "Senior Director Level" at bounding box center [819, 204] width 72 height 10
click at [92, 169] on label "Users" at bounding box center [111, 169] width 85 height 8
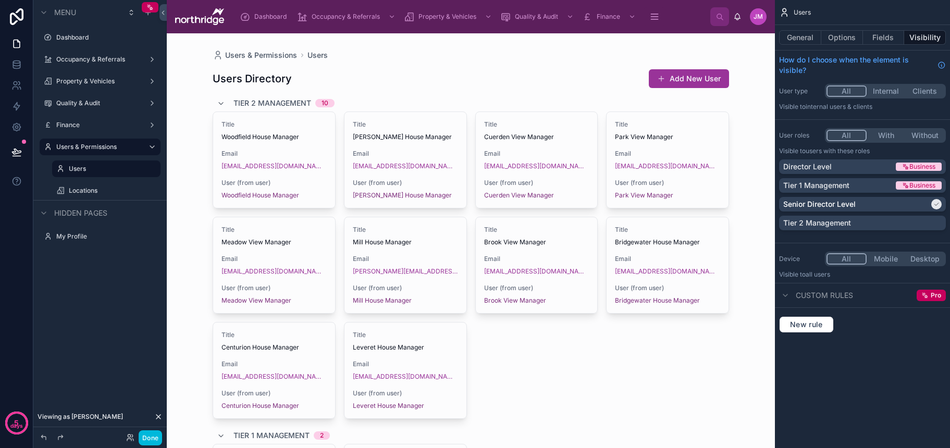
click at [435, 140] on div at bounding box center [470, 441] width 533 height 817
click at [408, 134] on span "[PERSON_NAME] House Manager" at bounding box center [405, 137] width 105 height 8
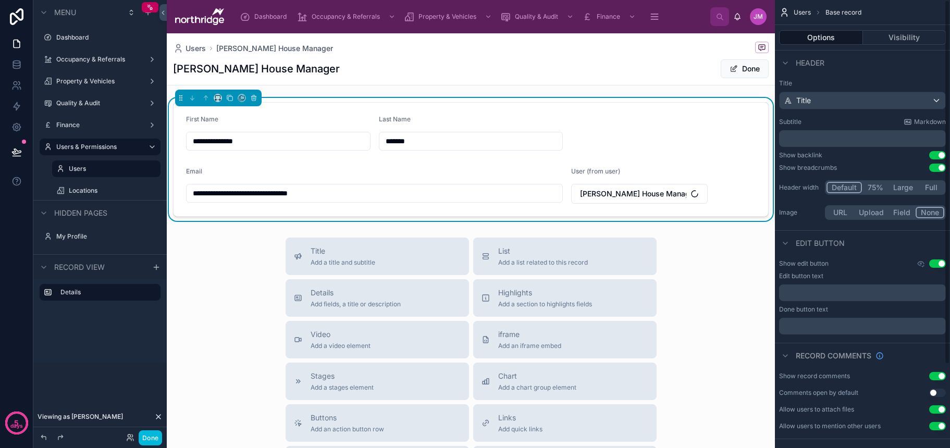
click at [895, 38] on button "Visibility" at bounding box center [904, 37] width 83 height 15
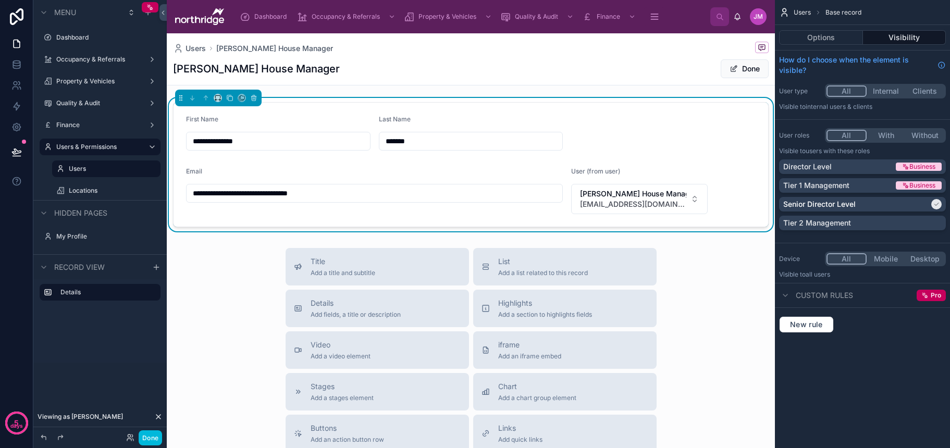
click at [78, 149] on label "Users & Permissions" at bounding box center [97, 147] width 83 height 8
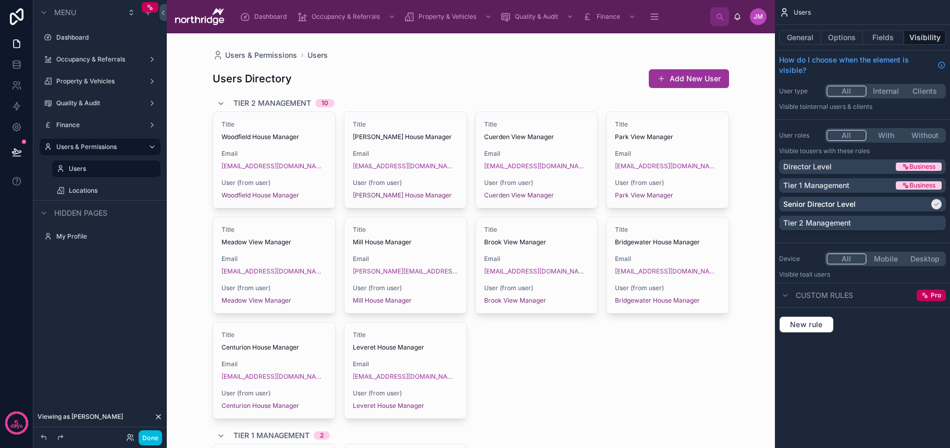
click at [151, 440] on button "Done" at bounding box center [150, 437] width 23 height 15
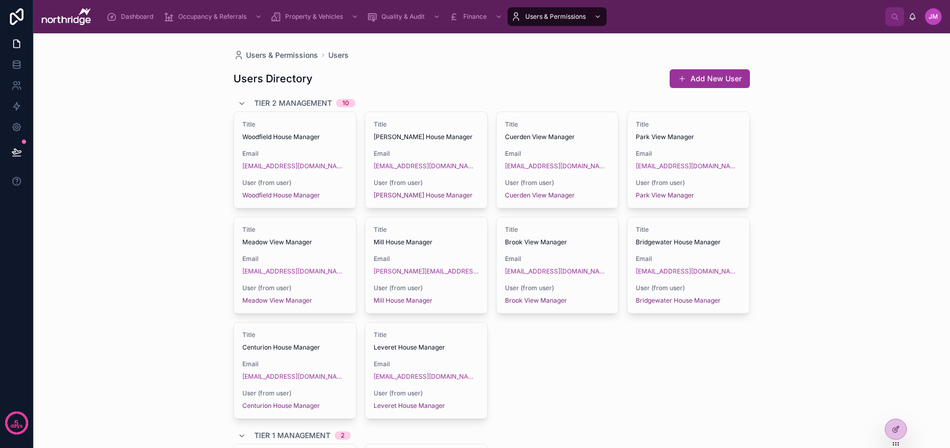
click at [550, 82] on div "Users Directory Add New User" at bounding box center [491, 79] width 516 height 20
click at [606, 54] on div "Users & Permissions Users" at bounding box center [491, 55] width 516 height 10
click at [478, 20] on span "Finance" at bounding box center [474, 17] width 23 height 8
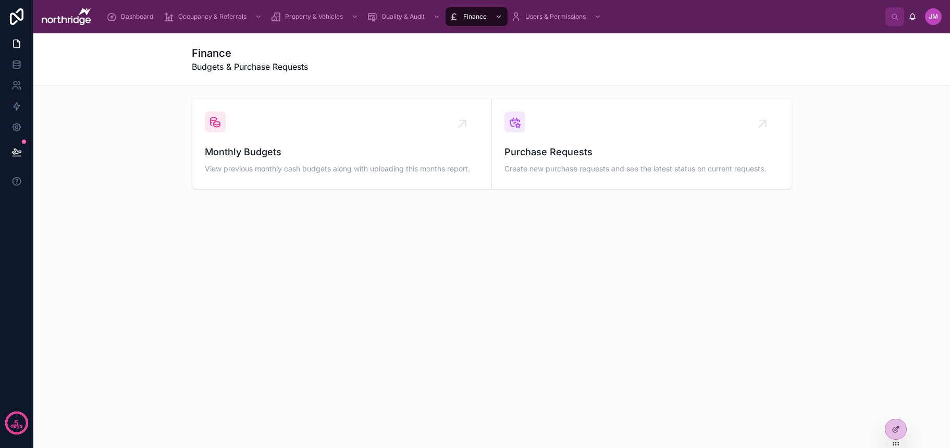
click at [598, 53] on div "Finance Budgets & Purchase Requests" at bounding box center [492, 59] width 600 height 27
click at [0, 0] on icon at bounding box center [0, 0] width 0 height 0
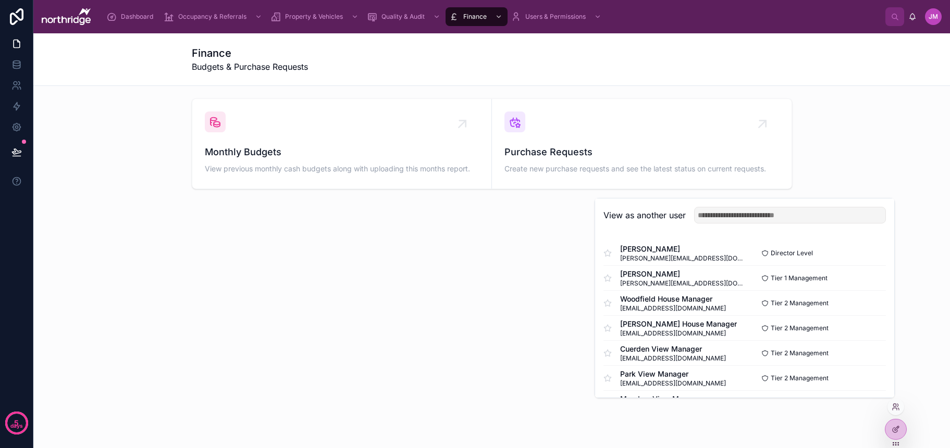
click at [0, 0] on button "Select" at bounding box center [0, 0] width 0 height 0
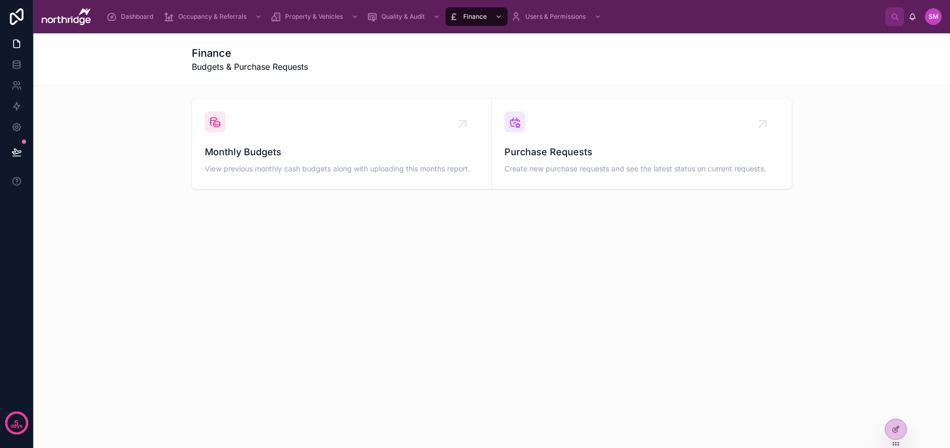
click at [544, 17] on span "Users & Permissions" at bounding box center [555, 17] width 60 height 8
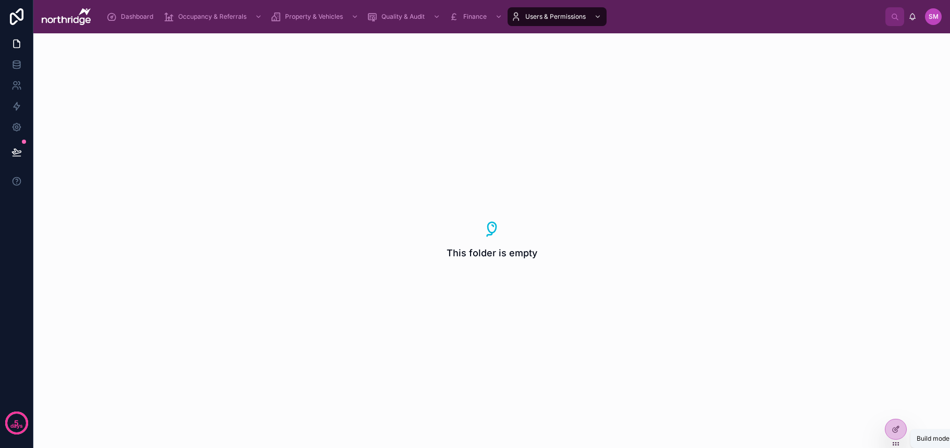
click at [895, 426] on icon at bounding box center [895, 429] width 8 height 8
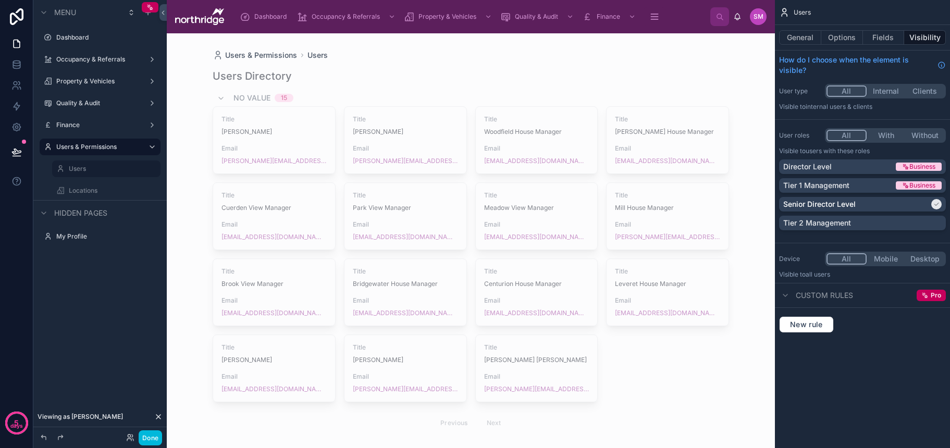
click at [0, 0] on icon "scrollable content" at bounding box center [0, 0] width 0 height 0
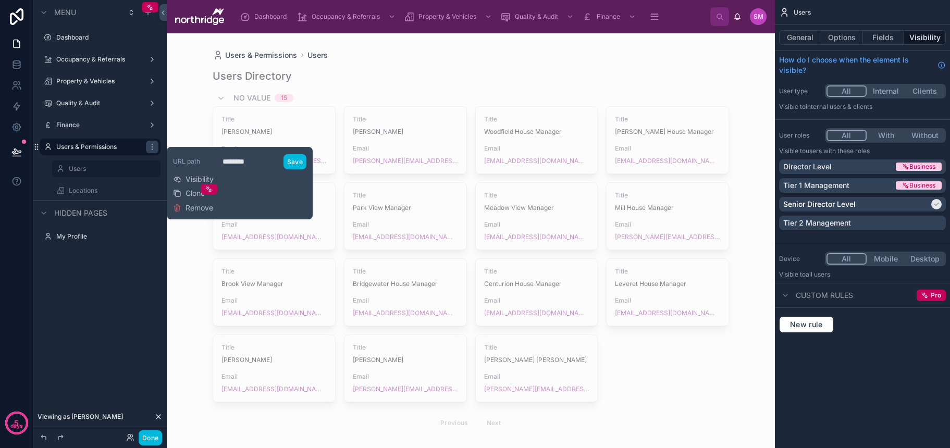
click at [204, 179] on span "Visibility" at bounding box center [199, 179] width 28 height 10
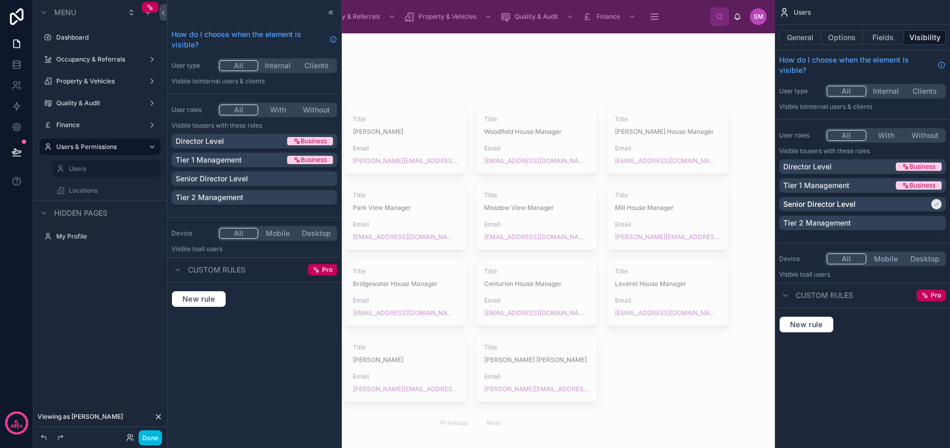
click at [244, 181] on p "Senior Director Level" at bounding box center [212, 178] width 72 height 10
click at [96, 147] on label "Users & Permissions" at bounding box center [97, 147] width 83 height 8
click at [92, 192] on label "Locations" at bounding box center [111, 190] width 85 height 8
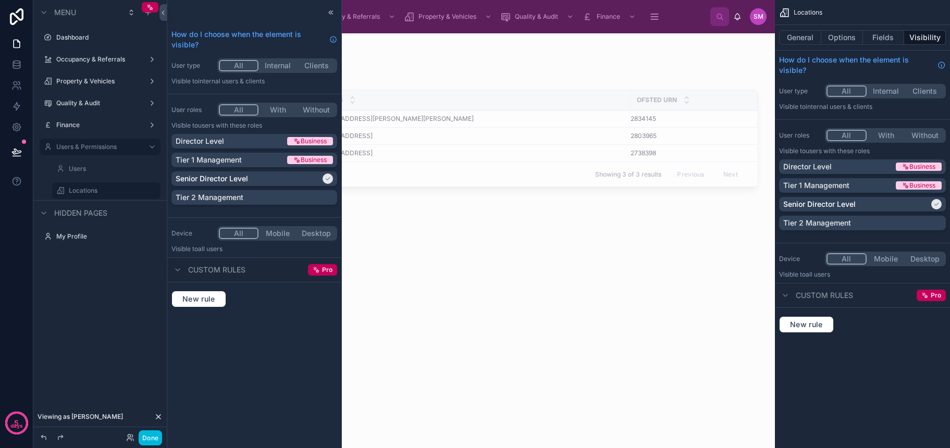
click at [442, 236] on div at bounding box center [471, 234] width 608 height 402
click at [156, 417] on icon at bounding box center [158, 417] width 8 height 8
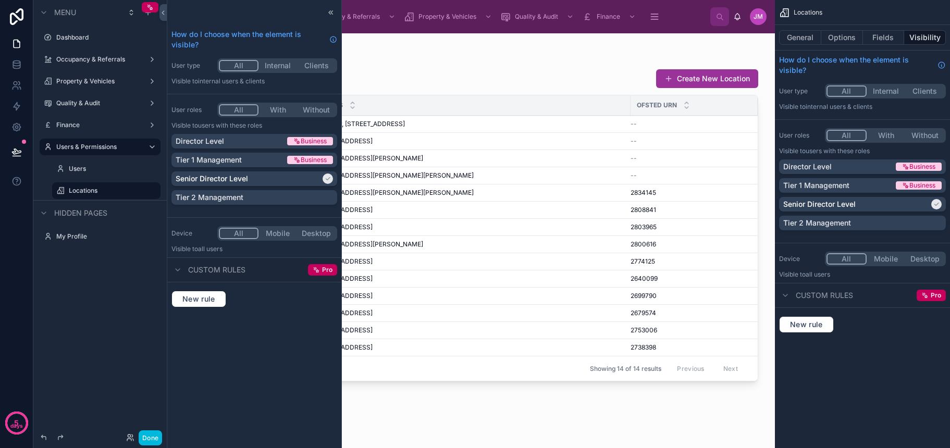
click at [148, 439] on button "Done" at bounding box center [150, 437] width 23 height 15
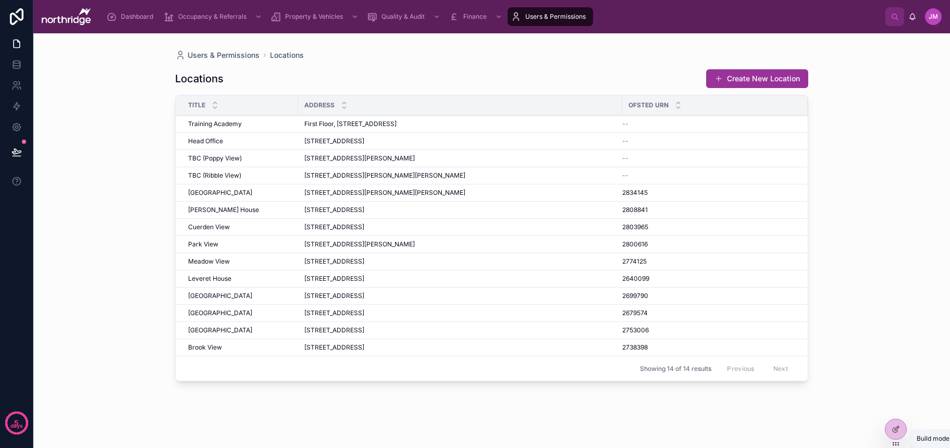
click at [897, 426] on icon at bounding box center [895, 429] width 8 height 8
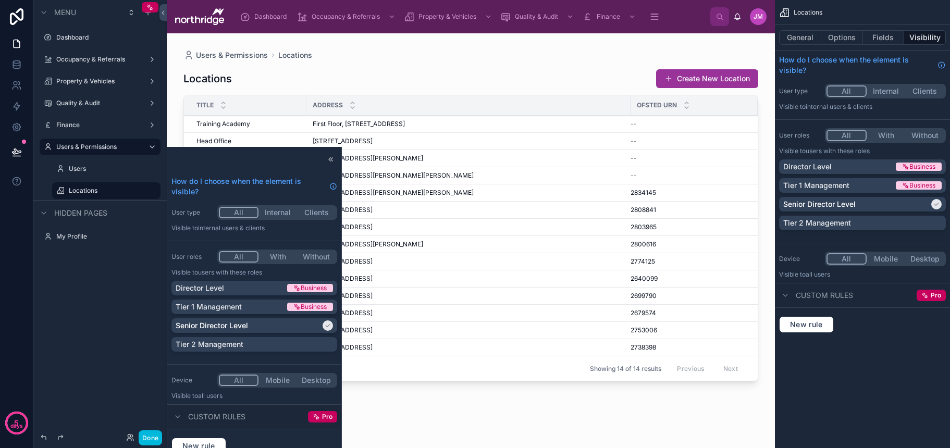
click at [333, 161] on icon at bounding box center [331, 159] width 8 height 8
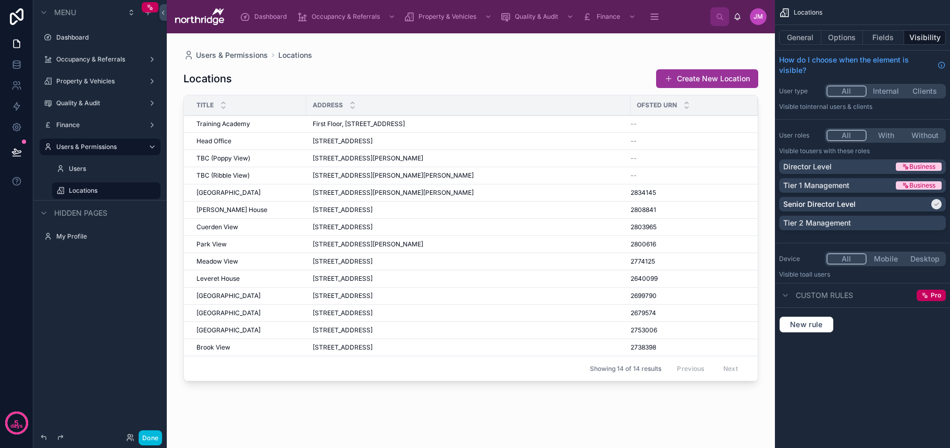
click at [0, 0] on icon "scrollable content" at bounding box center [0, 0] width 0 height 0
click at [111, 192] on input "*********" at bounding box center [98, 190] width 58 height 13
type input "**********"
click at [138, 192] on icon "scrollable content" at bounding box center [137, 191] width 5 height 4
click at [565, 118] on div at bounding box center [471, 234] width 608 height 402
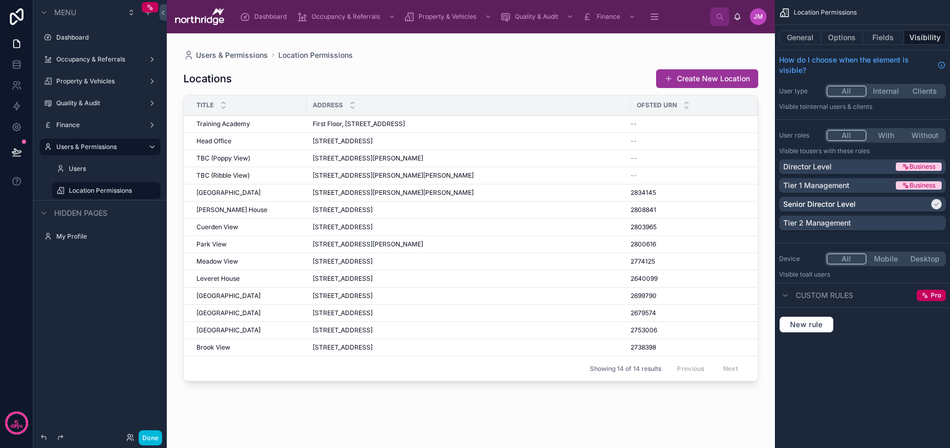
click at [545, 85] on div "Locations Create New Location" at bounding box center [470, 79] width 575 height 20
click at [809, 42] on button "General" at bounding box center [800, 37] width 42 height 15
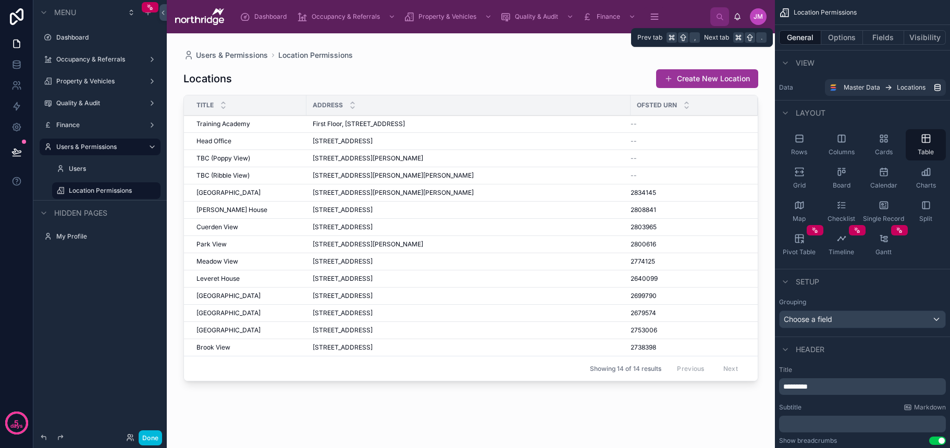
click at [884, 42] on button "Fields" at bounding box center [884, 37] width 42 height 15
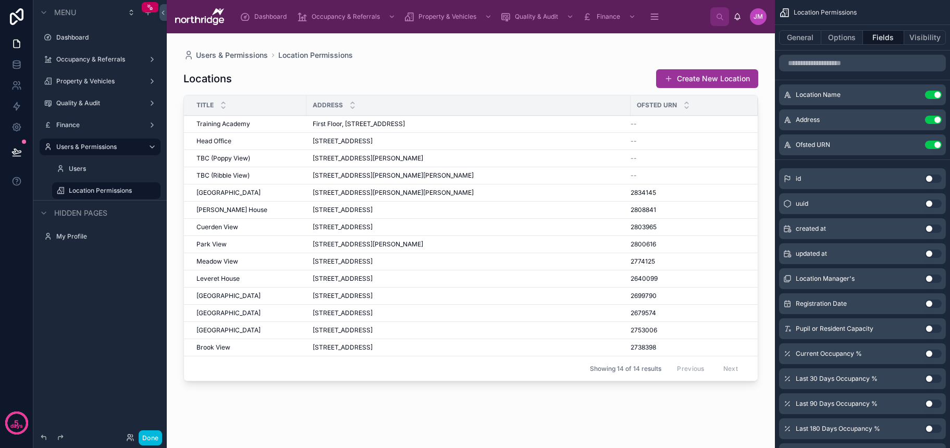
click at [97, 41] on label "Dashboard" at bounding box center [105, 37] width 98 height 8
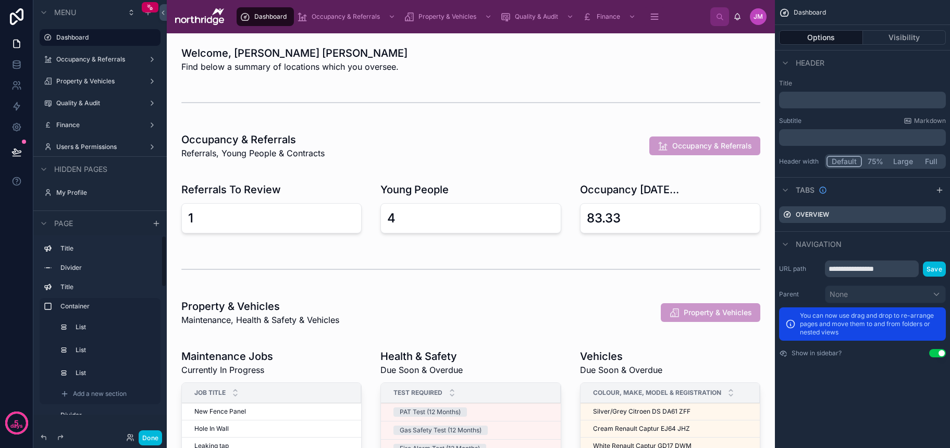
click at [144, 440] on button "Done" at bounding box center [150, 437] width 23 height 15
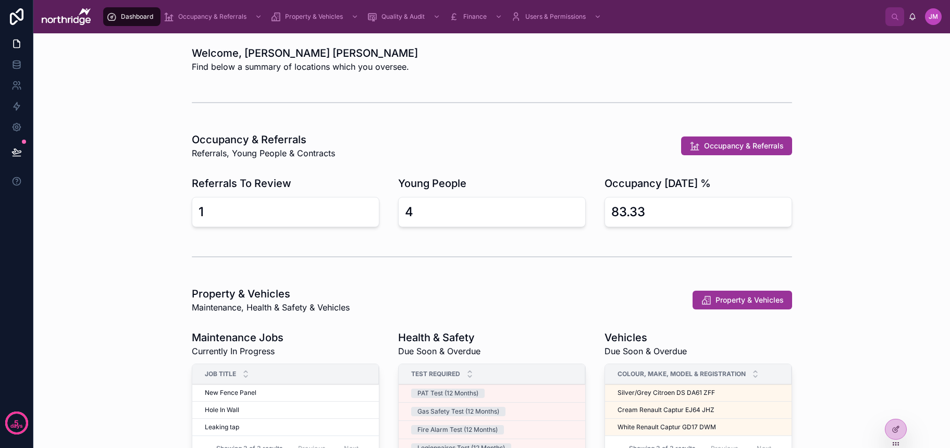
click at [430, 18] on div "scrollable content" at bounding box center [436, 16] width 14 height 17
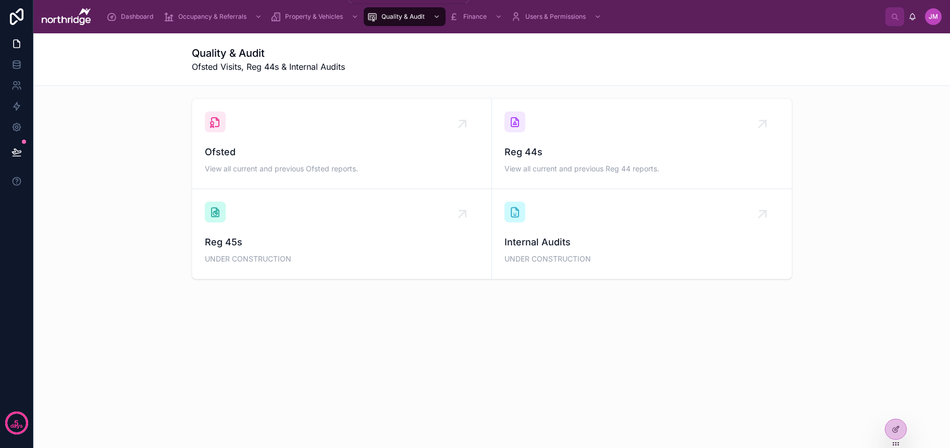
click at [322, 19] on span "Property & Vehicles" at bounding box center [314, 17] width 58 height 8
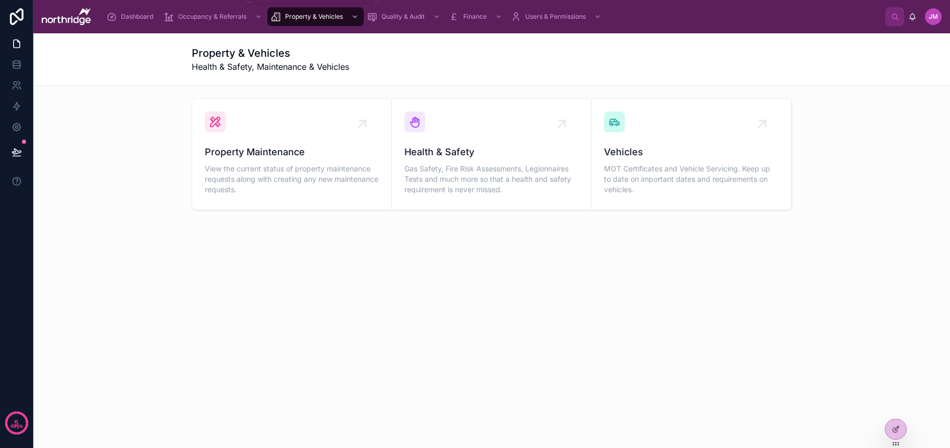
click at [228, 16] on span "Occupancy & Referrals" at bounding box center [212, 17] width 68 height 8
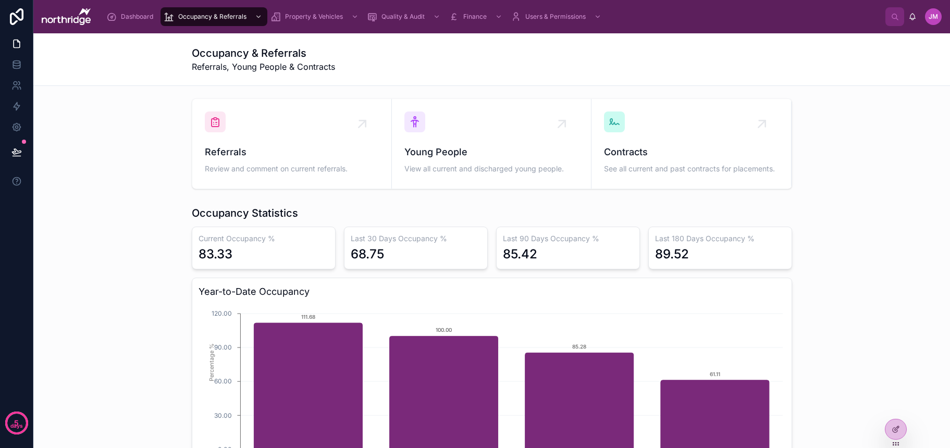
click at [826, 106] on div "Referrals Review and comment on current referrals. Young People View all curren…" at bounding box center [492, 143] width 900 height 99
click at [128, 16] on span "Dashboard" at bounding box center [137, 17] width 32 height 8
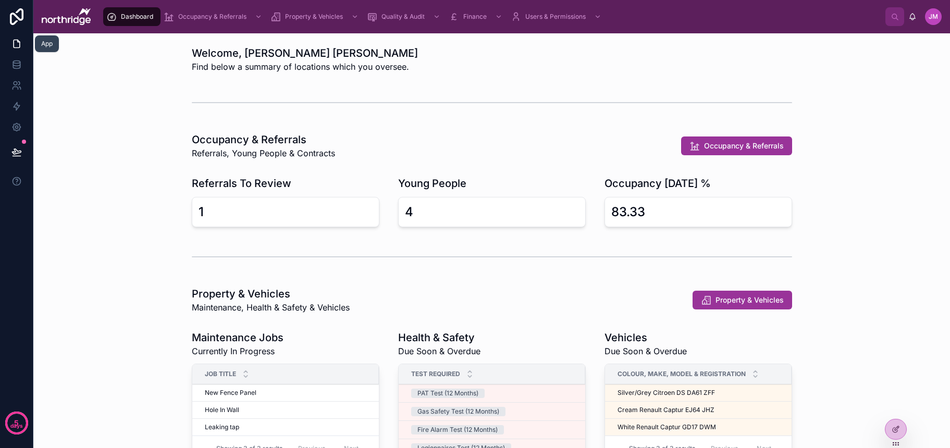
scroll to position [0, 1]
click at [14, 46] on icon at bounding box center [17, 44] width 6 height 8
click at [897, 427] on icon at bounding box center [897, 427] width 1 height 1
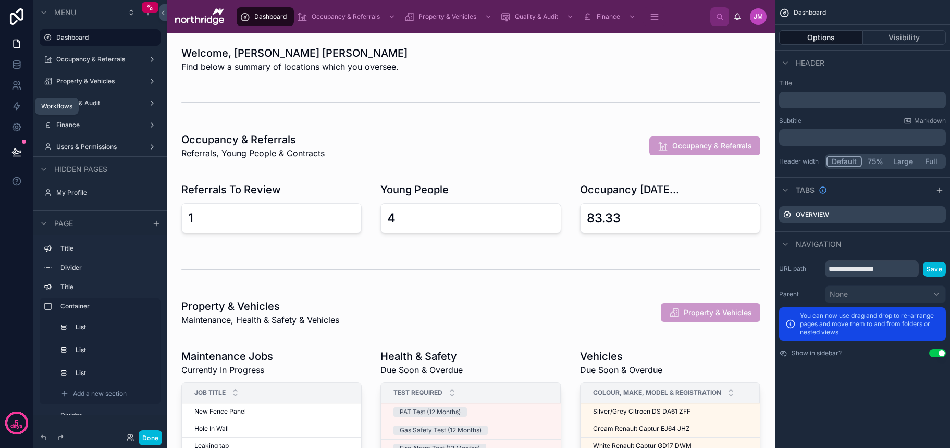
click at [16, 108] on icon at bounding box center [16, 106] width 10 height 10
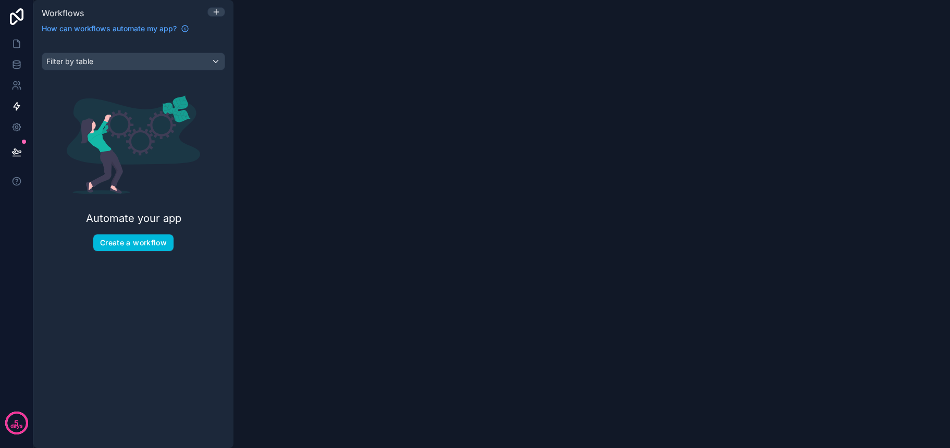
click at [187, 68] on div "Filter by table" at bounding box center [133, 61] width 182 height 17
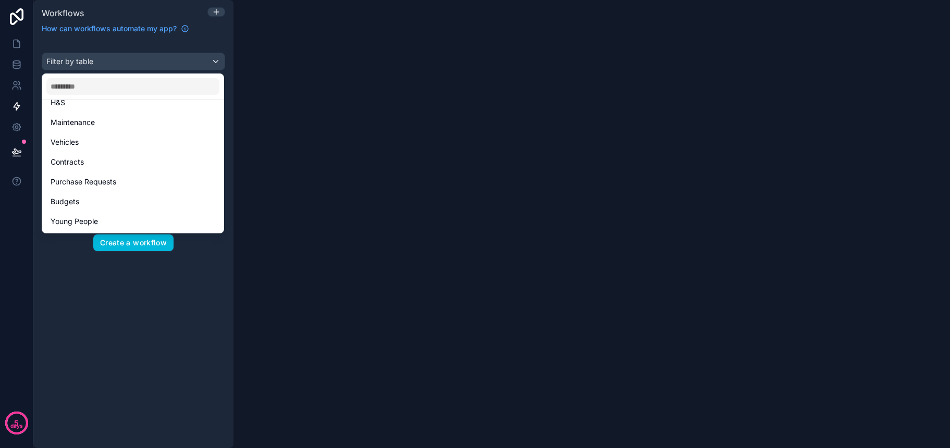
scroll to position [165, 0]
click at [131, 183] on div "Purchase Requests" at bounding box center [133, 182] width 165 height 13
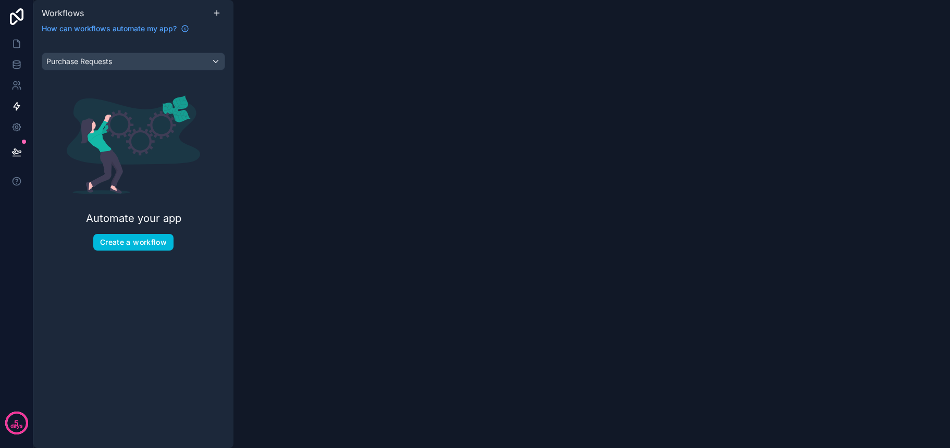
click at [152, 241] on button "Create a workflow" at bounding box center [133, 242] width 80 height 17
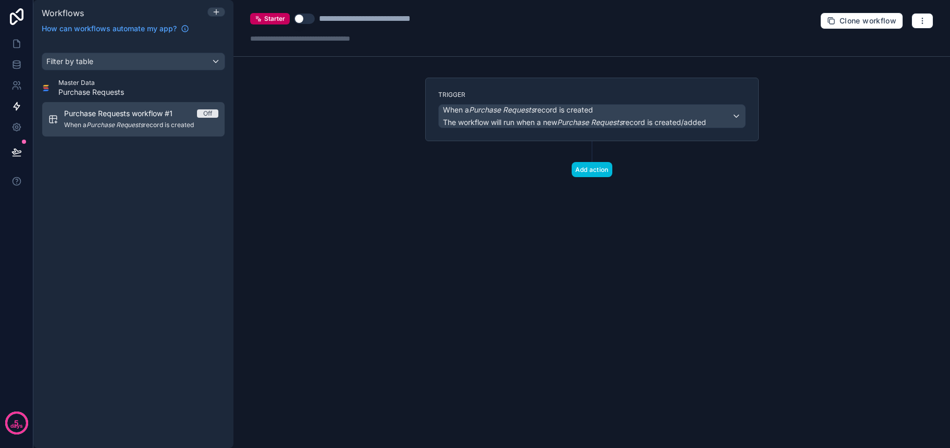
click at [594, 171] on button "Add action" at bounding box center [591, 169] width 41 height 15
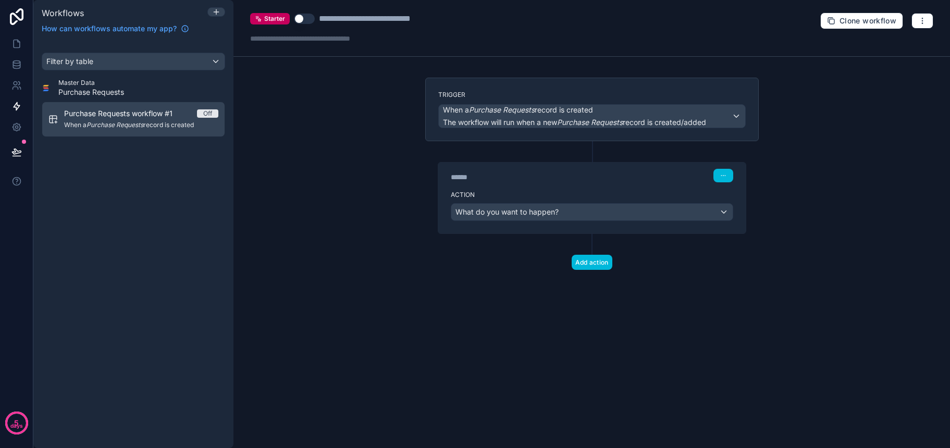
click at [570, 210] on div "What do you want to happen?" at bounding box center [591, 212] width 281 height 17
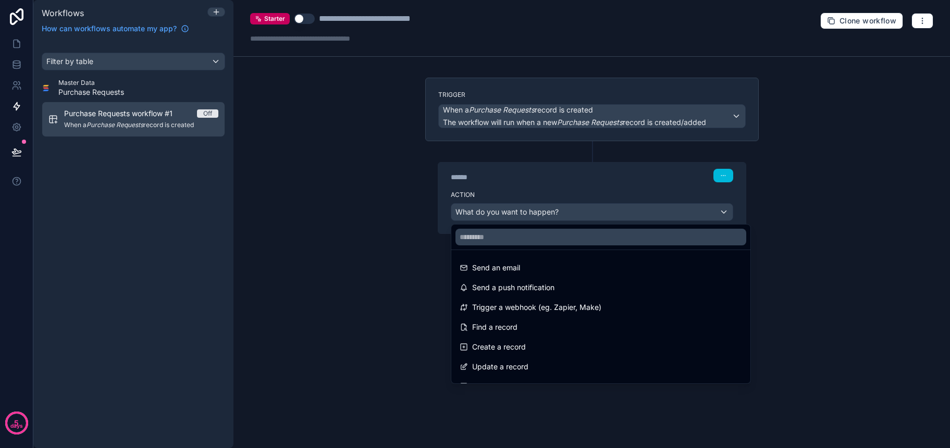
click at [508, 270] on span "Send an email" at bounding box center [496, 267] width 48 height 13
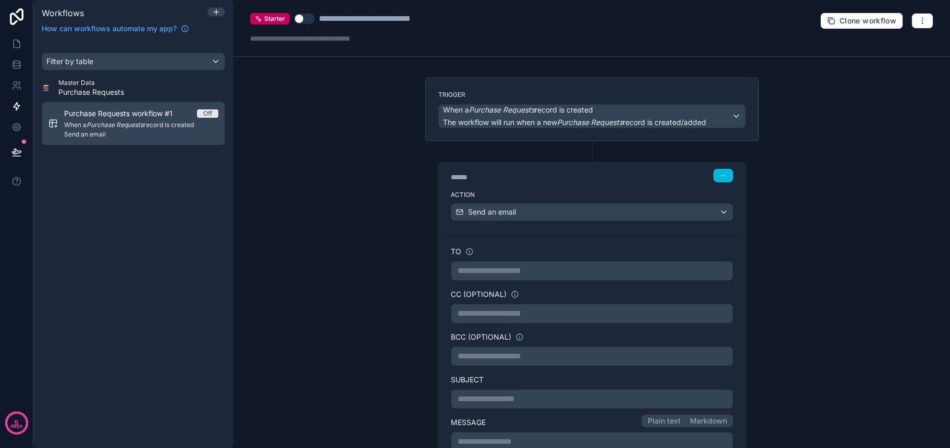
click at [541, 274] on p "**********" at bounding box center [591, 271] width 269 height 13
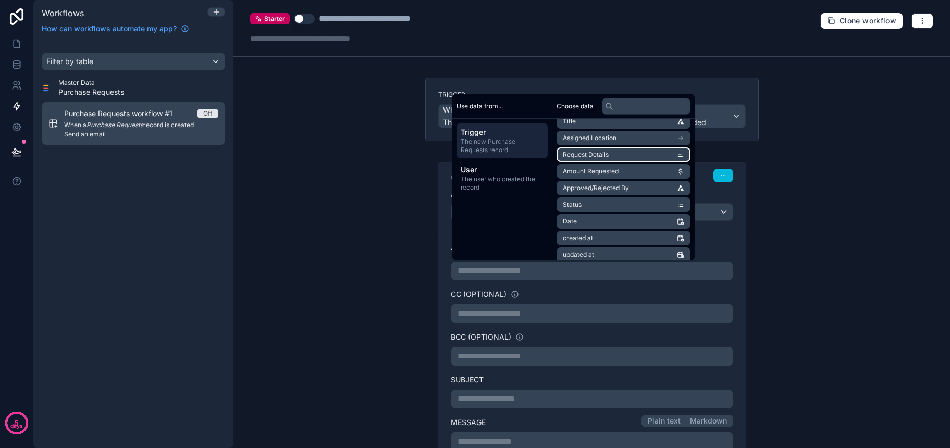
scroll to position [31, 0]
click at [505, 171] on span "User" at bounding box center [501, 170] width 83 height 10
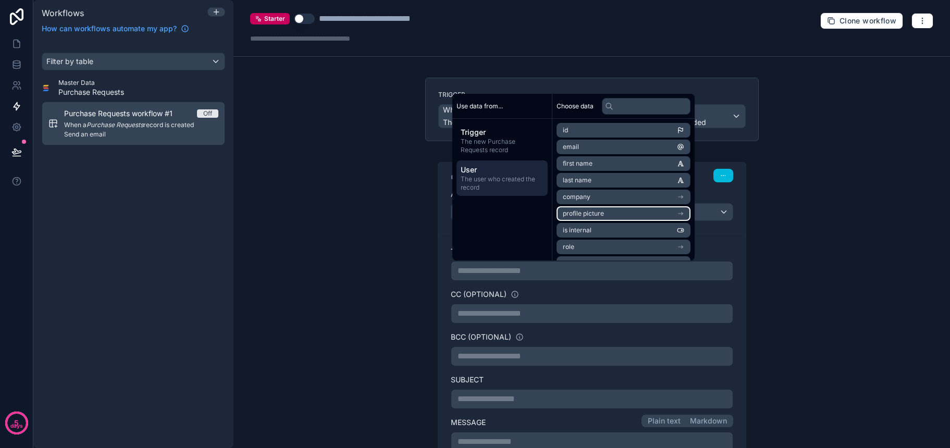
scroll to position [0, 0]
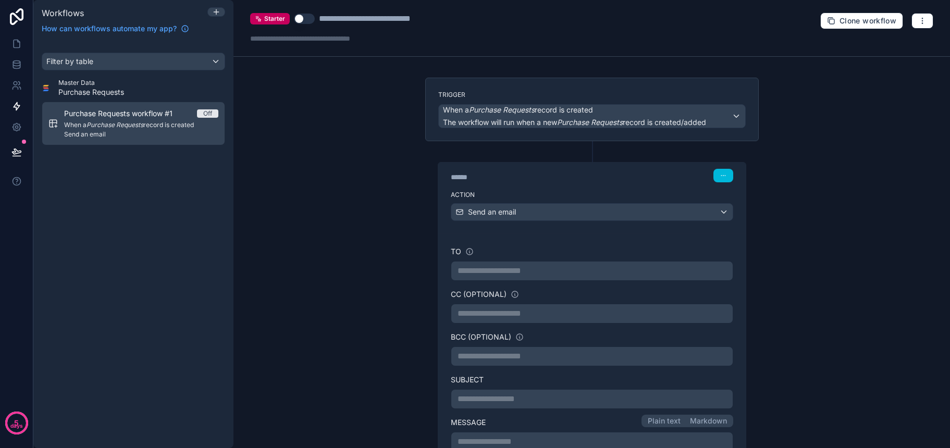
click at [516, 275] on p "**********" at bounding box center [591, 271] width 269 height 13
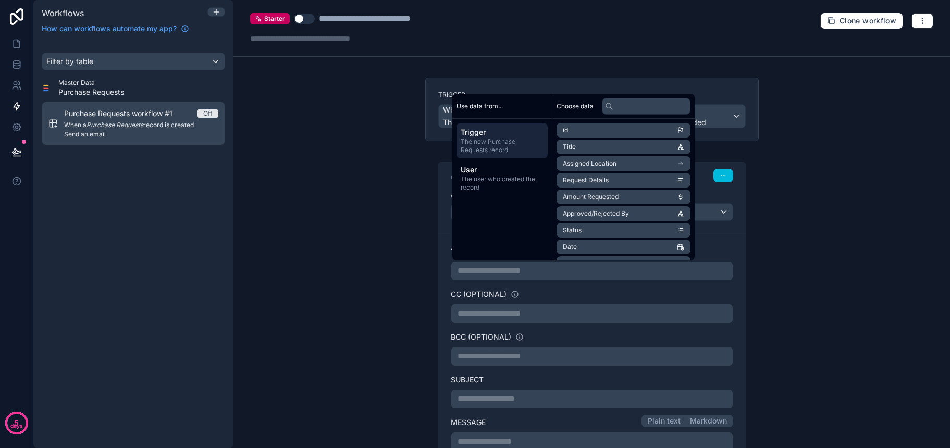
click at [646, 311] on p "**********" at bounding box center [591, 313] width 269 height 13
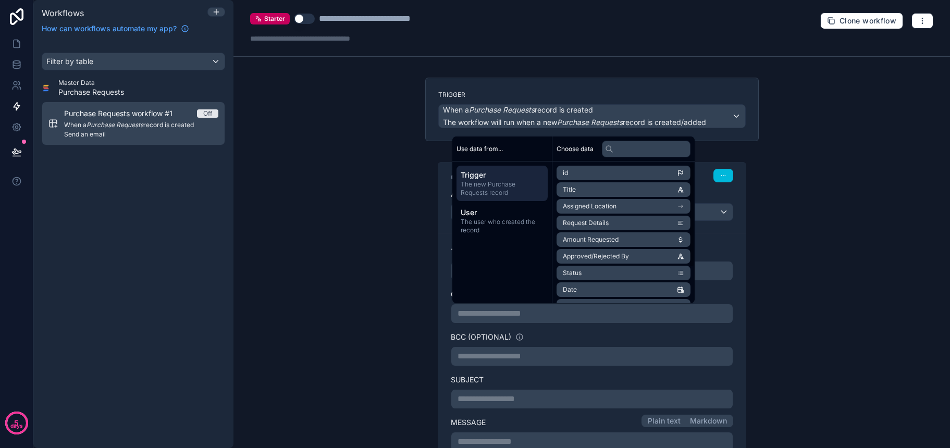
click at [712, 269] on p "**********" at bounding box center [591, 271] width 269 height 13
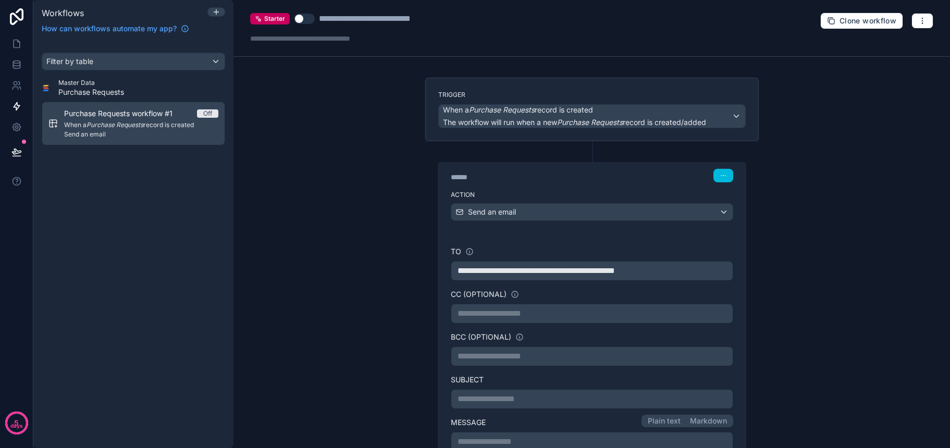
click at [703, 294] on div "CC (optional)" at bounding box center [592, 294] width 282 height 10
click at [566, 315] on p "**********" at bounding box center [591, 313] width 269 height 13
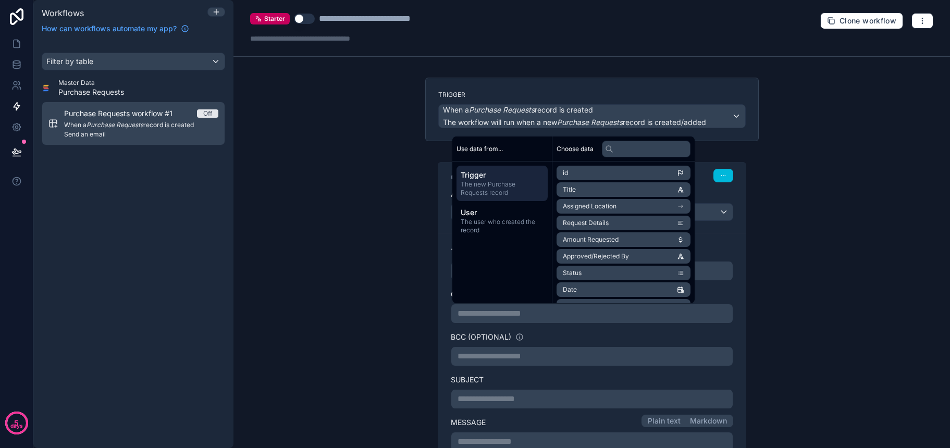
click at [726, 280] on div "**********" at bounding box center [592, 271] width 282 height 20
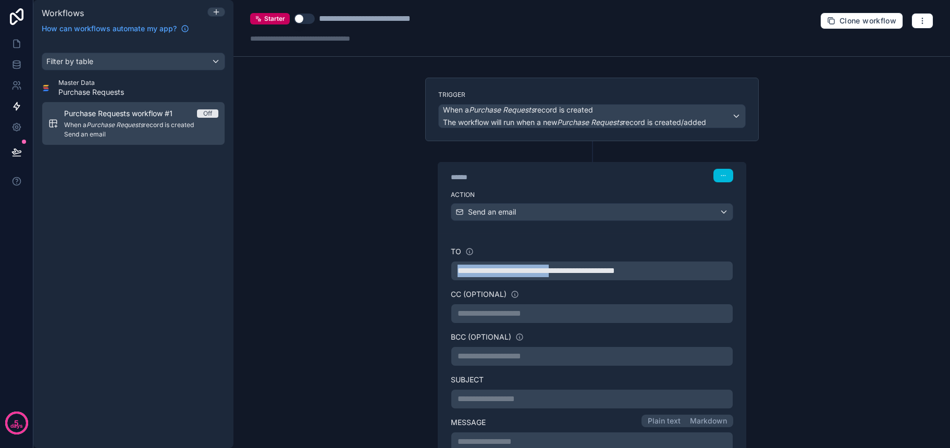
drag, startPoint x: 567, startPoint y: 273, endPoint x: 441, endPoint y: 273, distance: 126.1
click at [441, 273] on div "**********" at bounding box center [591, 412] width 307 height 359
click at [500, 319] on p "**********" at bounding box center [591, 313] width 269 height 13
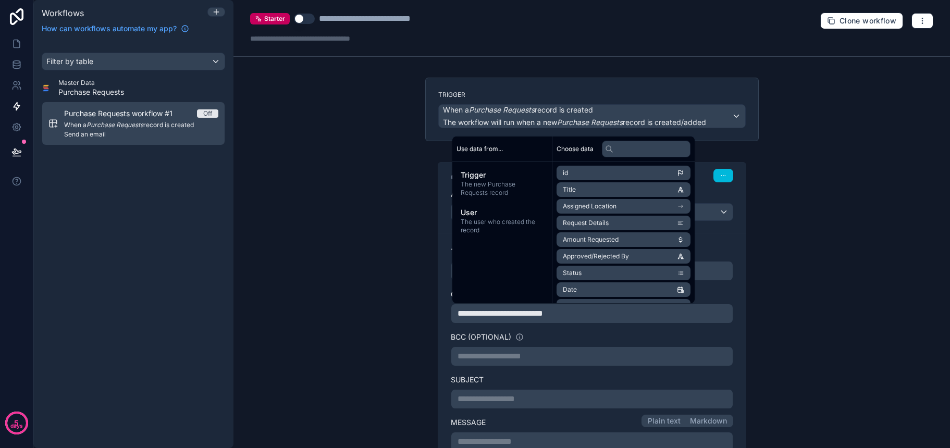
click at [579, 338] on div "BCC (optional)" at bounding box center [592, 337] width 282 height 10
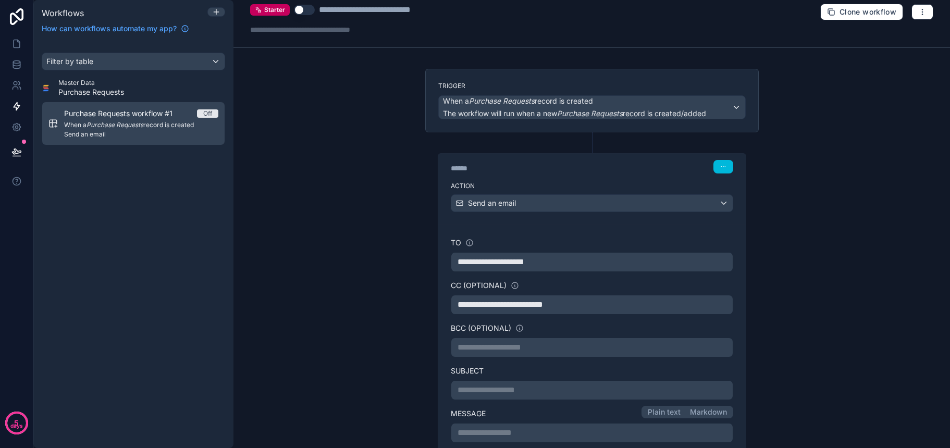
scroll to position [40, 0]
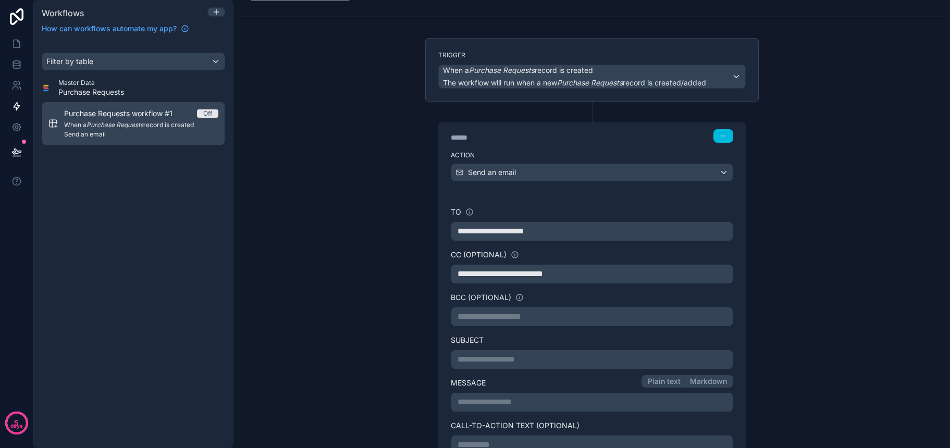
click at [526, 360] on p "**********" at bounding box center [591, 359] width 269 height 13
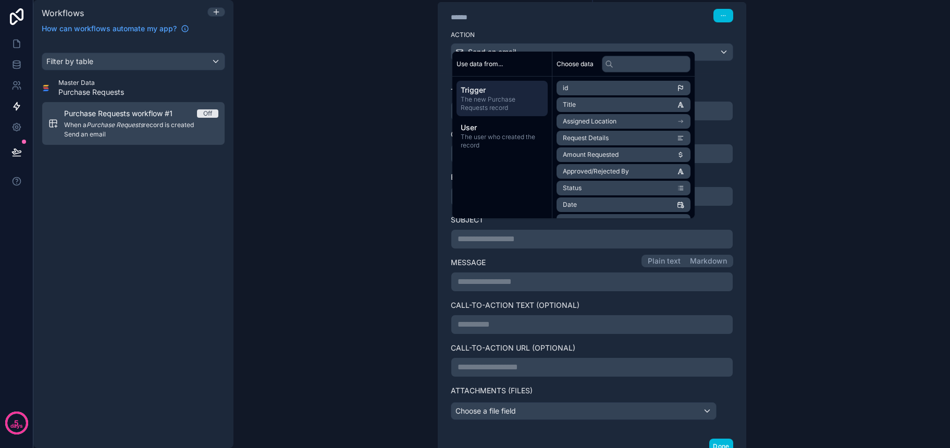
scroll to position [174, 0]
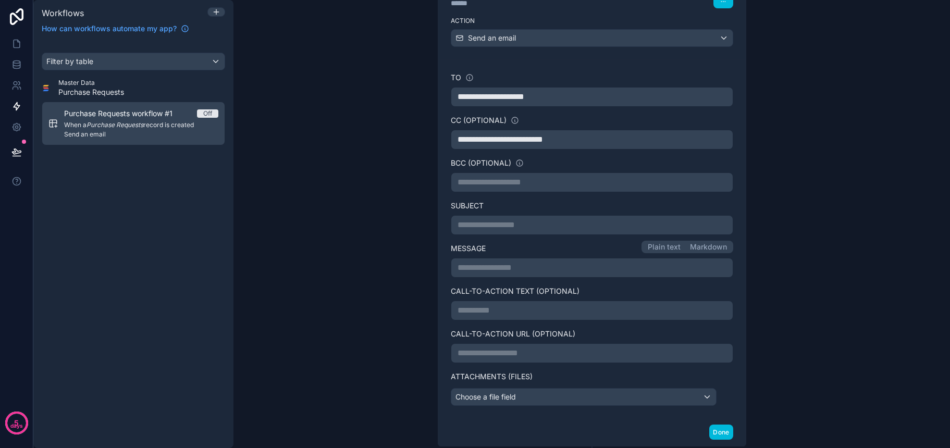
click at [566, 397] on div "Choose a file field" at bounding box center [583, 397] width 265 height 17
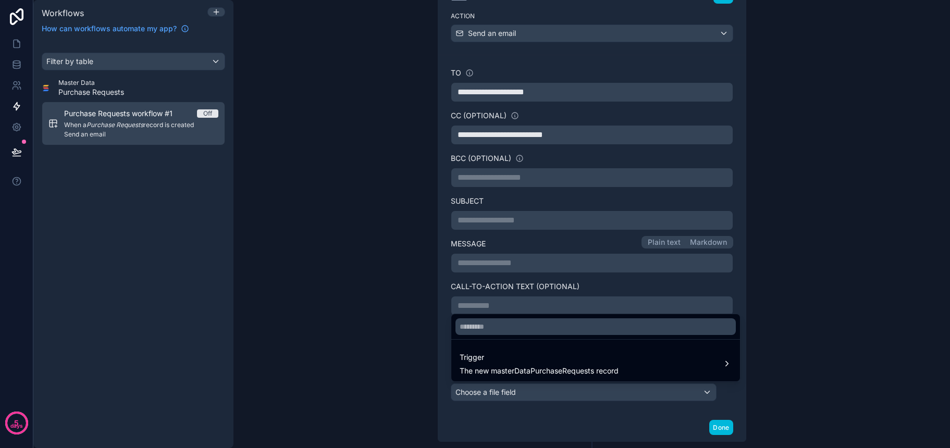
scroll to position [179, 0]
click at [565, 372] on span "The new masterDataPurchaseRequests record" at bounding box center [538, 371] width 159 height 10
click at [641, 417] on div at bounding box center [475, 224] width 950 height 448
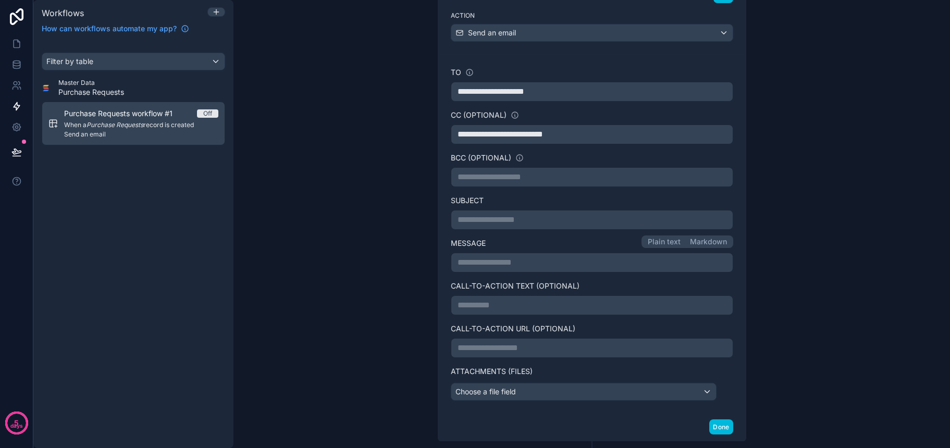
click at [494, 222] on p "**********" at bounding box center [591, 220] width 269 height 13
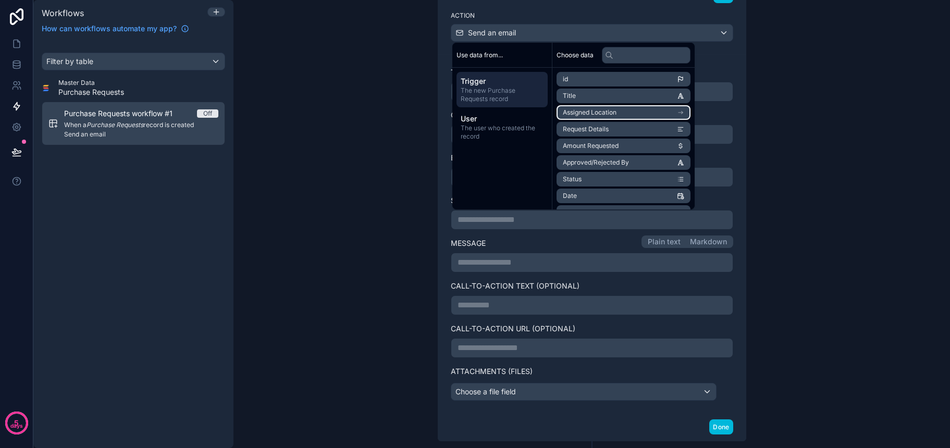
click at [656, 110] on li "Assigned Location" at bounding box center [623, 112] width 134 height 15
click at [605, 115] on span "Location Name" at bounding box center [585, 114] width 45 height 8
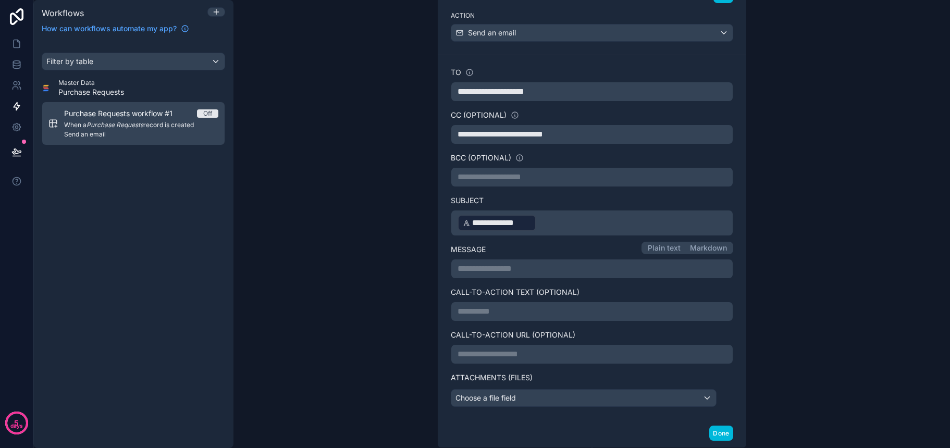
click at [597, 226] on p "**********" at bounding box center [591, 223] width 269 height 19
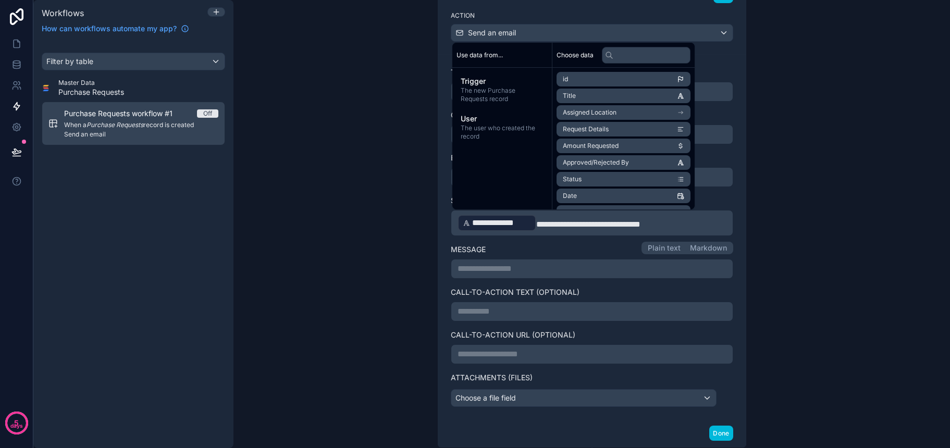
click at [578, 267] on p "**********" at bounding box center [591, 269] width 269 height 13
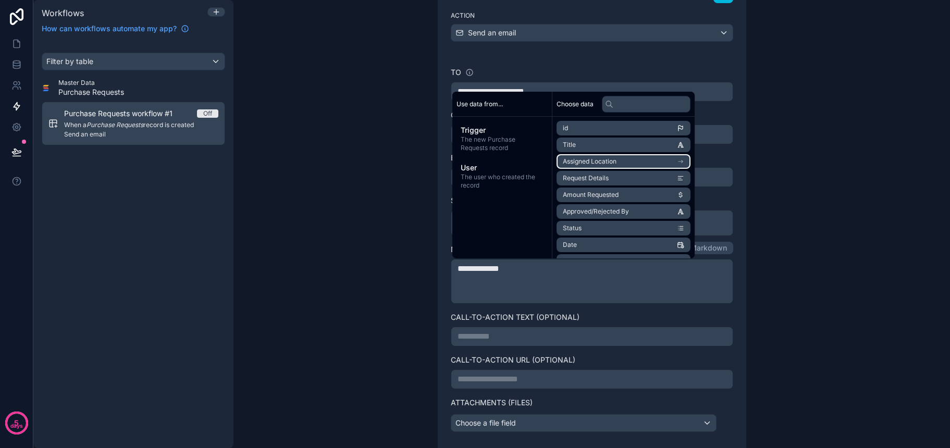
click at [627, 160] on li "Assigned Location" at bounding box center [623, 161] width 134 height 15
click at [612, 166] on li "Location Name" at bounding box center [623, 163] width 134 height 15
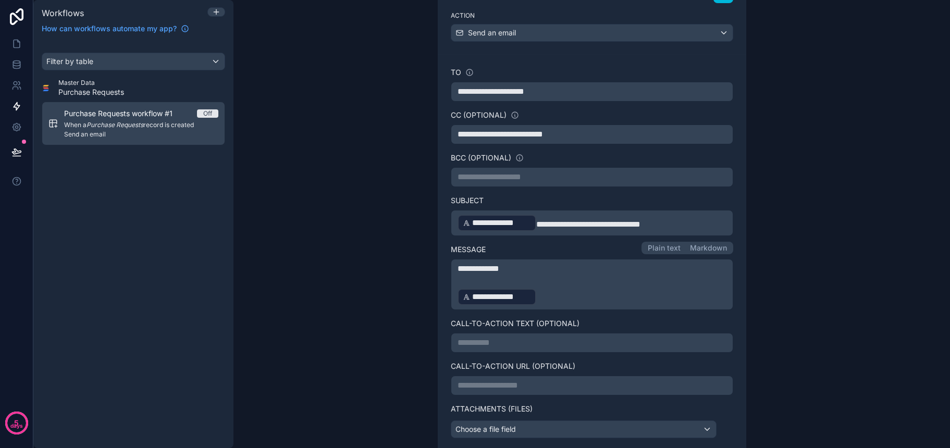
click at [580, 300] on p "**********" at bounding box center [591, 297] width 269 height 19
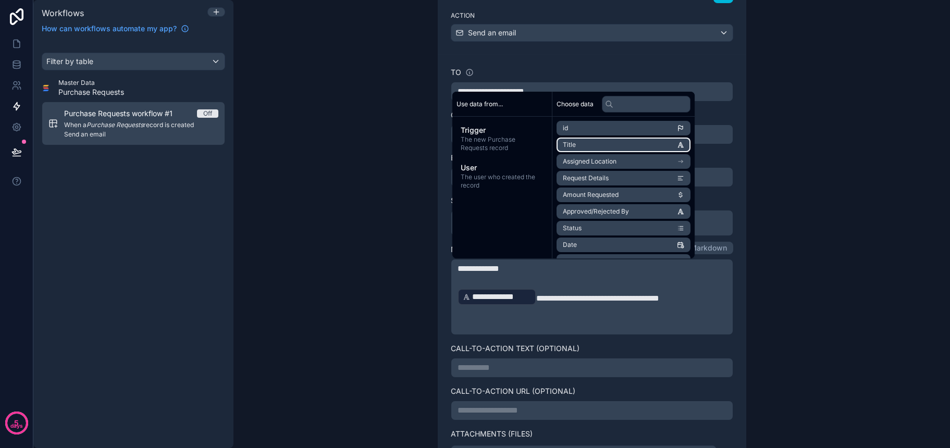
click at [597, 147] on li "Title" at bounding box center [623, 145] width 134 height 15
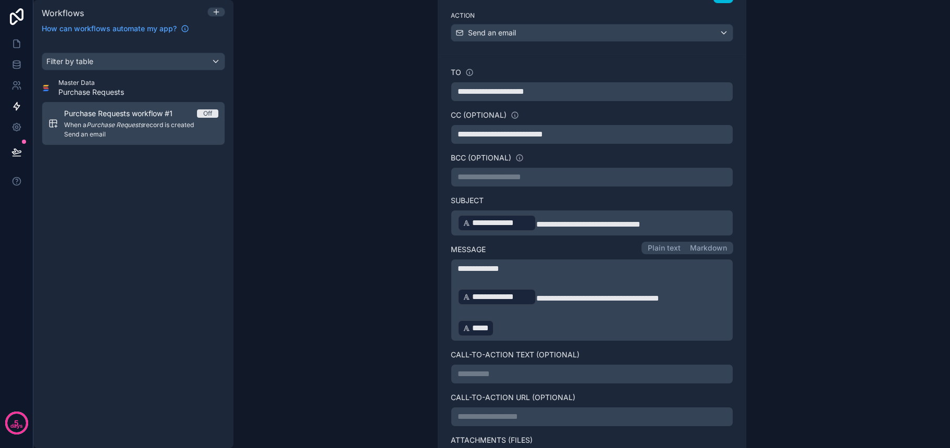
click at [548, 324] on p "﻿ ***** ﻿ ﻿" at bounding box center [591, 328] width 269 height 19
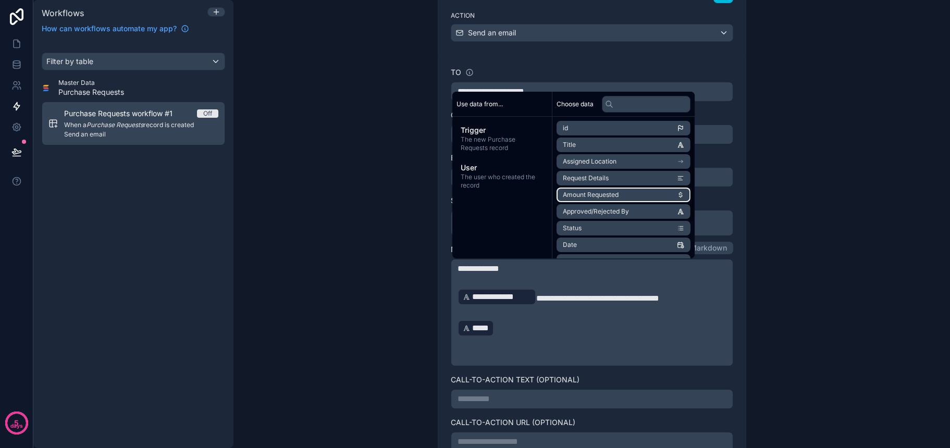
scroll to position [0, 0]
click at [603, 180] on span "Request Details" at bounding box center [586, 178] width 46 height 8
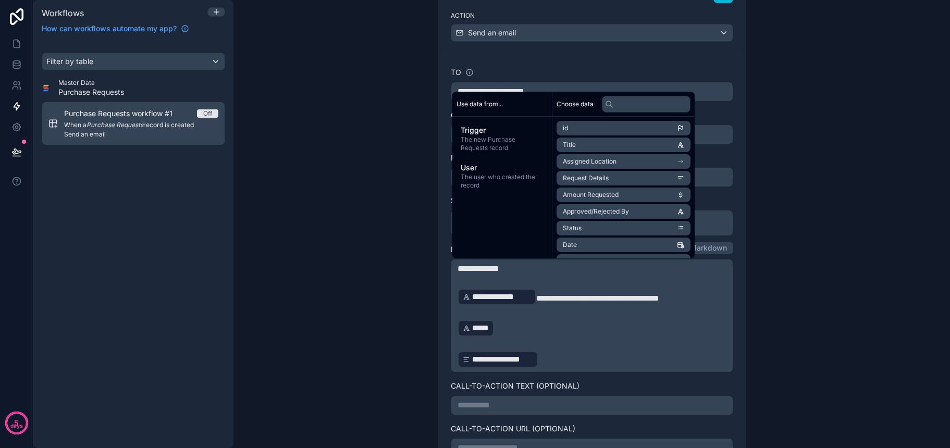
click at [602, 357] on p "**********" at bounding box center [591, 359] width 269 height 19
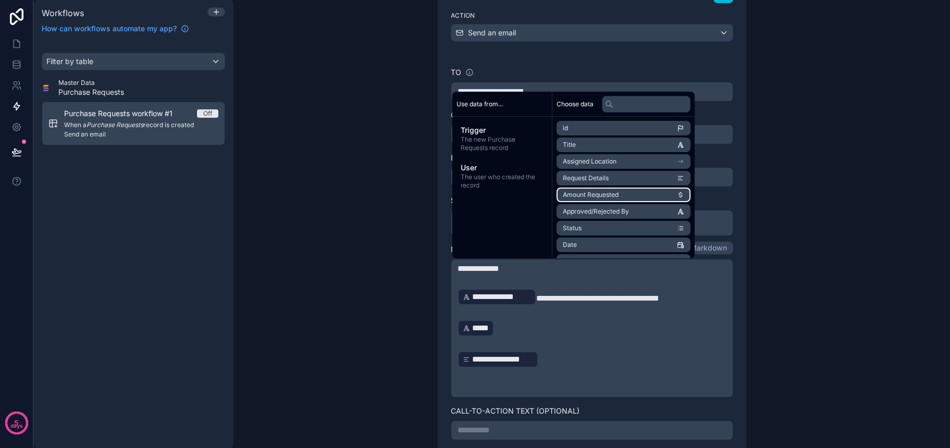
click at [607, 195] on span "Amount Requested" at bounding box center [591, 195] width 56 height 8
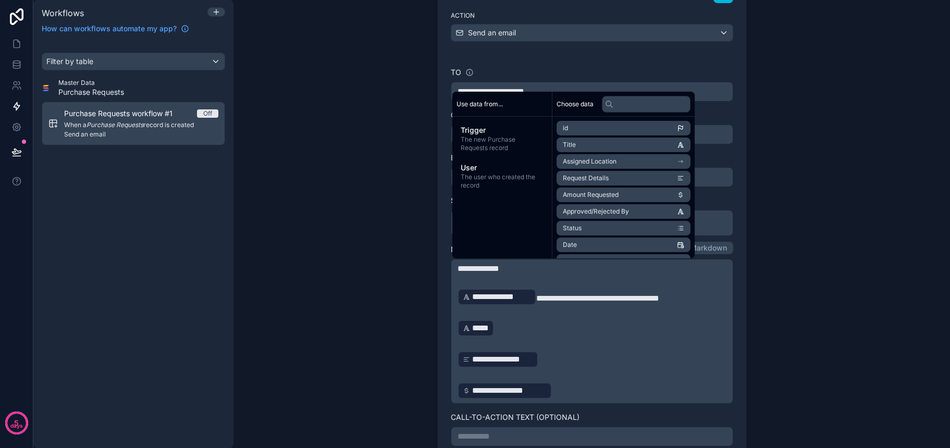
click at [592, 394] on p "**********" at bounding box center [591, 390] width 269 height 19
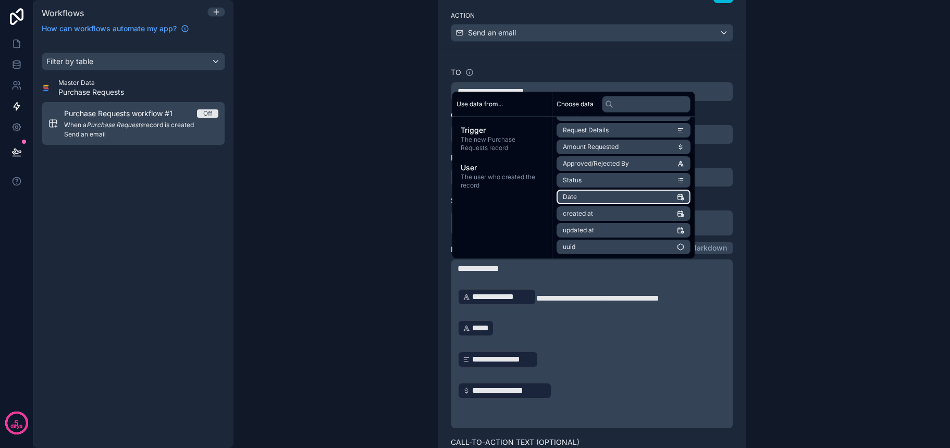
scroll to position [48, 0]
click at [516, 420] on p "﻿" at bounding box center [591, 419] width 269 height 13
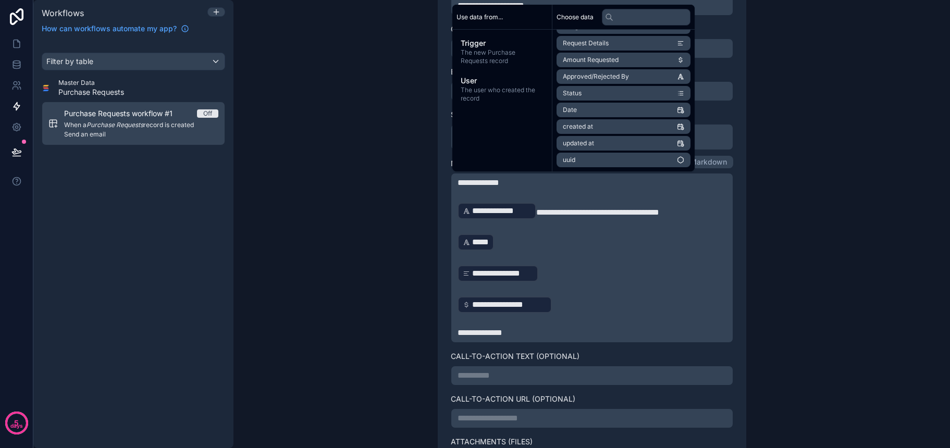
scroll to position [267, 0]
click at [532, 416] on p "**********" at bounding box center [591, 416] width 269 height 13
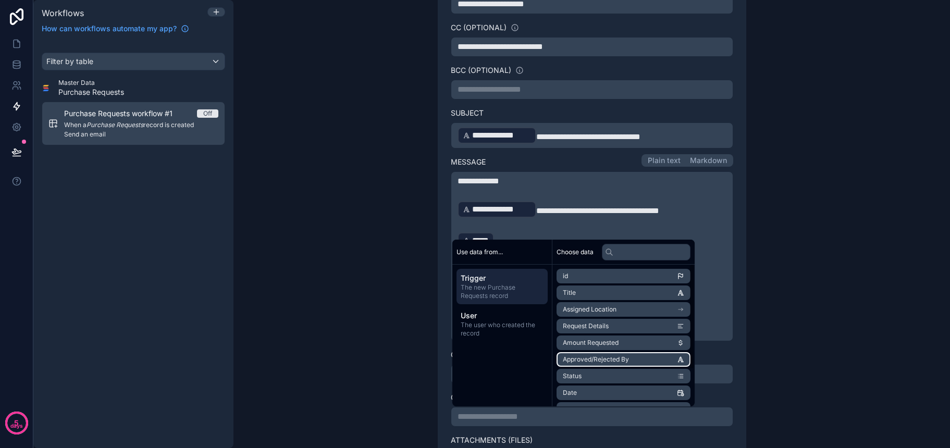
scroll to position [0, 0]
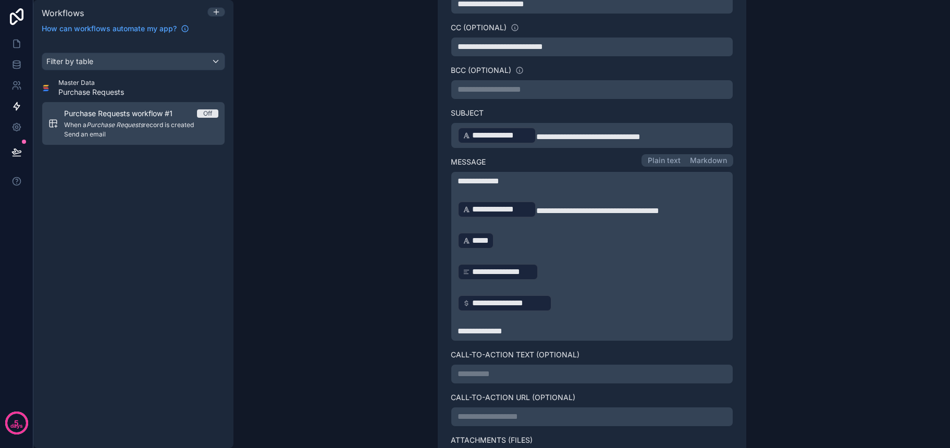
click at [723, 392] on label "Call-to-Action URL (optional)" at bounding box center [592, 397] width 282 height 10
click at [564, 379] on p "**********" at bounding box center [591, 374] width 269 height 13
click at [619, 391] on div "**********" at bounding box center [592, 225] width 282 height 490
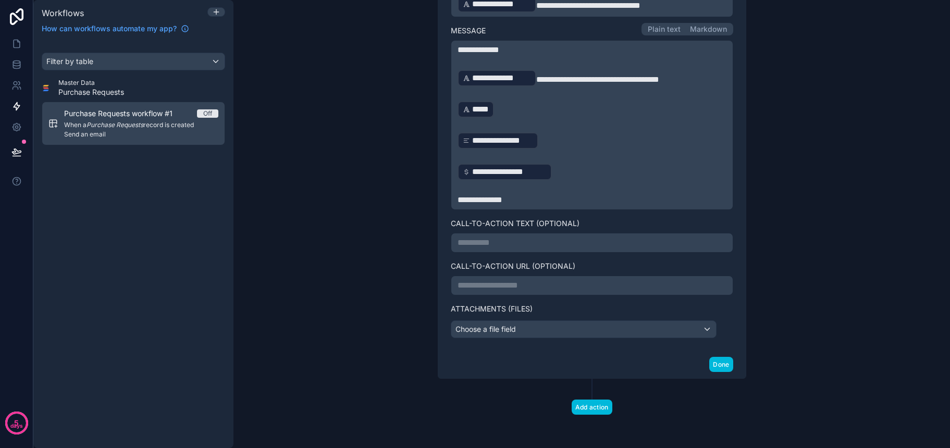
scroll to position [398, 0]
click at [715, 364] on button "Done" at bounding box center [720, 364] width 23 height 15
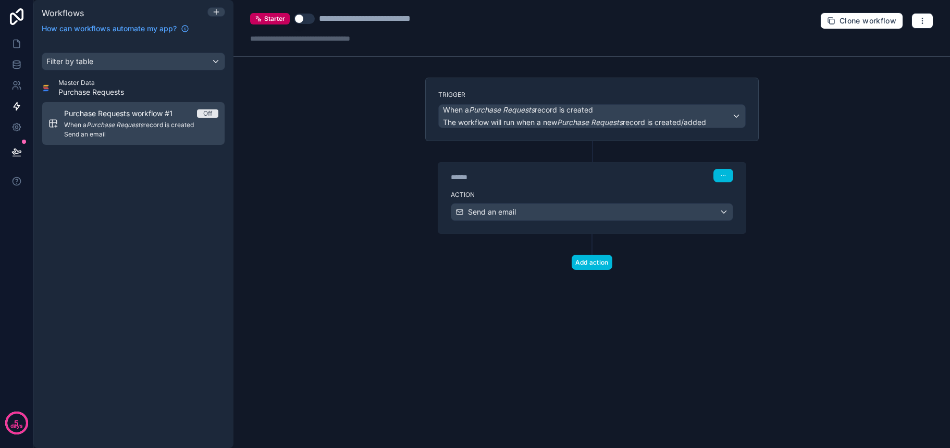
click at [305, 21] on button "Use setting" at bounding box center [304, 19] width 21 height 10
click at [207, 67] on div "Filter by table" at bounding box center [133, 61] width 182 height 17
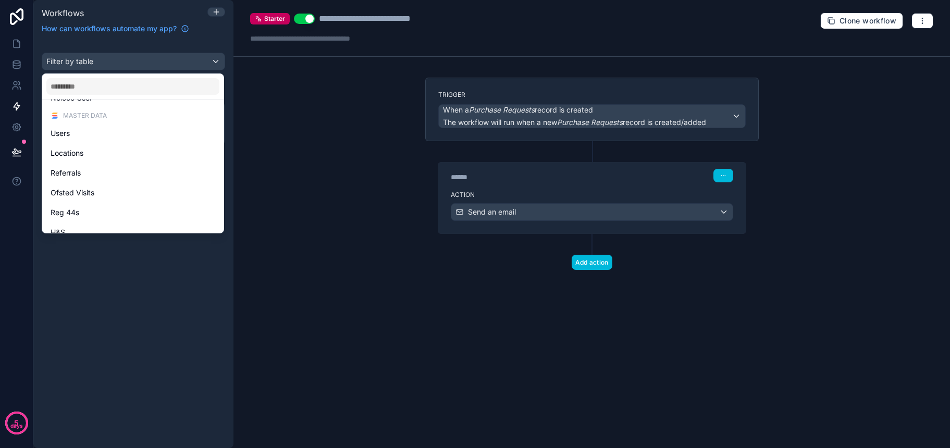
scroll to position [154, 0]
click at [99, 193] on span "Purchase Requests" at bounding box center [84, 192] width 66 height 13
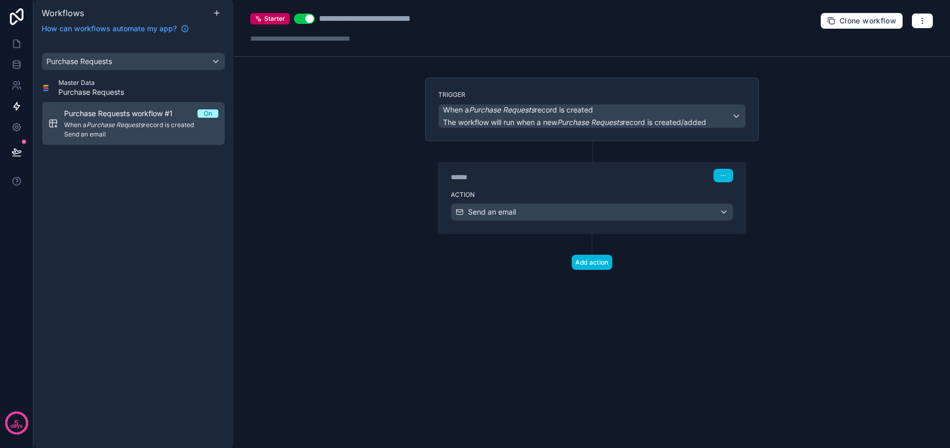
scroll to position [0, 0]
click at [393, 18] on div "**********" at bounding box center [386, 19] width 134 height 13
drag, startPoint x: 394, startPoint y: 18, endPoint x: 450, endPoint y: 20, distance: 55.8
click at [450, 20] on div "**********" at bounding box center [386, 19] width 134 height 13
type div "**********"
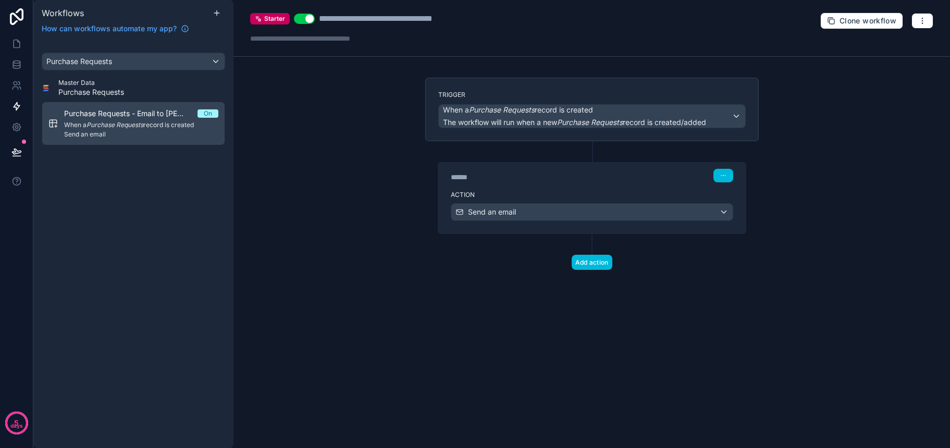
click at [372, 80] on div "**********" at bounding box center [591, 224] width 716 height 448
click at [17, 48] on icon at bounding box center [16, 44] width 10 height 10
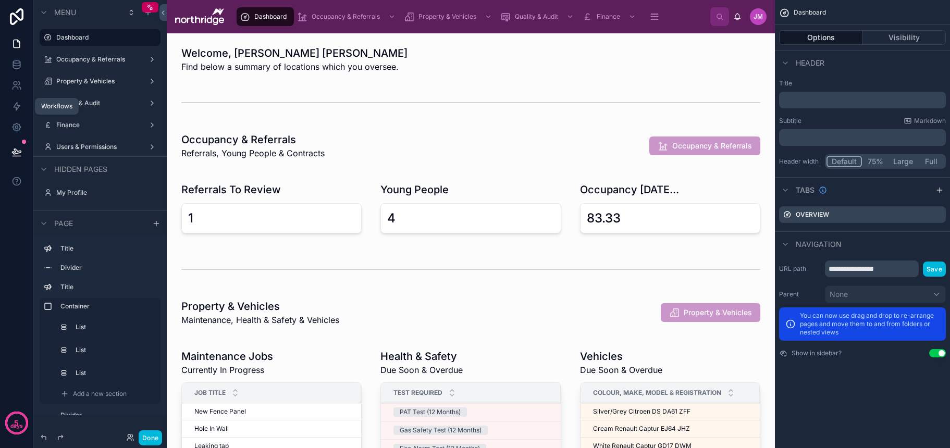
click at [20, 109] on icon at bounding box center [16, 106] width 10 height 10
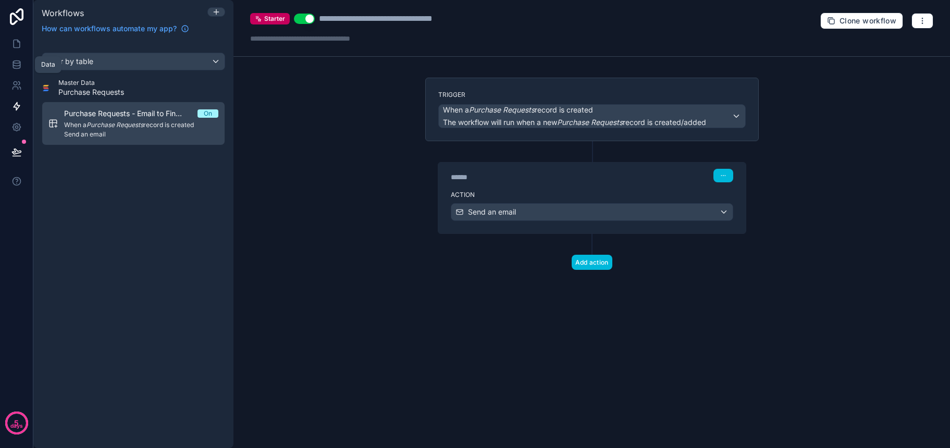
click at [14, 64] on icon at bounding box center [16, 64] width 10 height 10
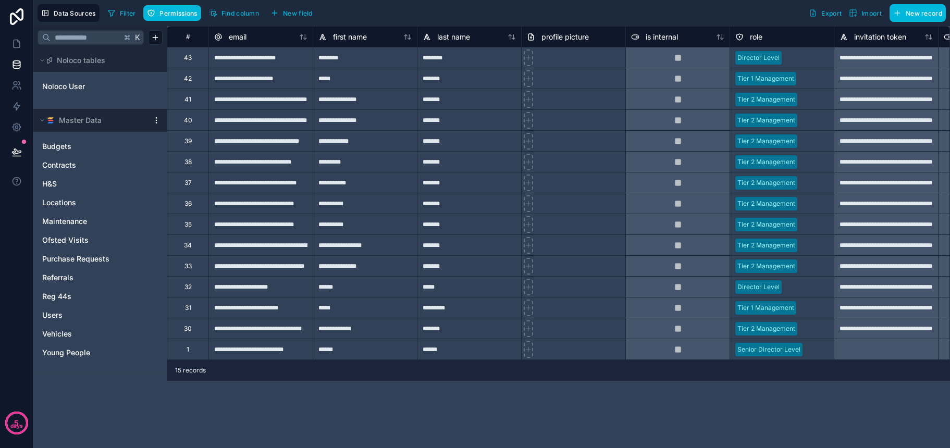
click at [81, 205] on link "Locations" at bounding box center [89, 202] width 95 height 10
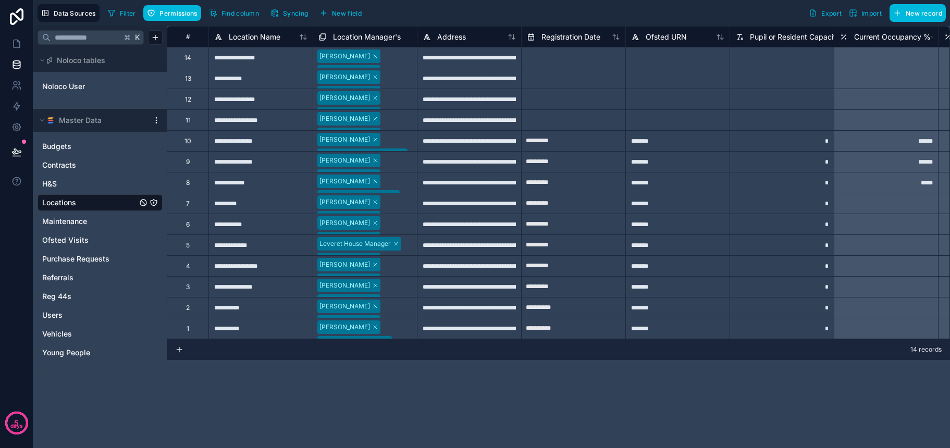
click at [291, 13] on span "Syncing" at bounding box center [295, 13] width 25 height 8
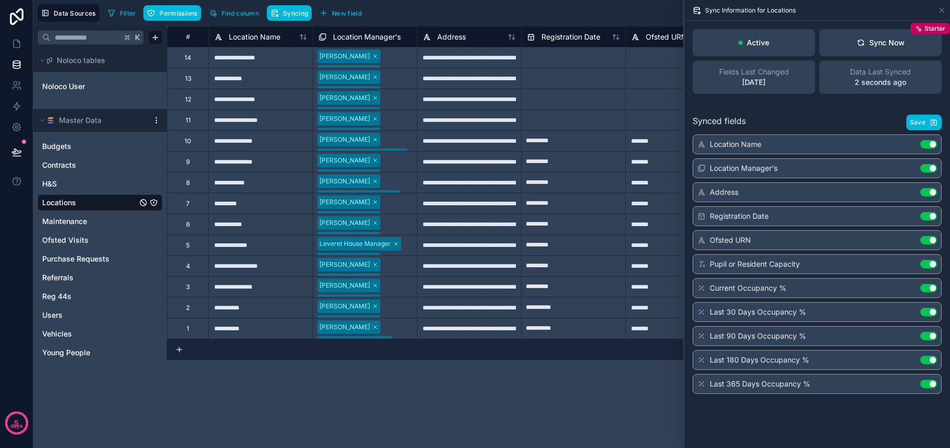
click at [866, 47] on div "Sync Now" at bounding box center [880, 43] width 48 height 10
click at [919, 124] on span "Save" at bounding box center [917, 122] width 16 height 8
click at [876, 38] on div "Sync Now" at bounding box center [880, 43] width 48 height 10
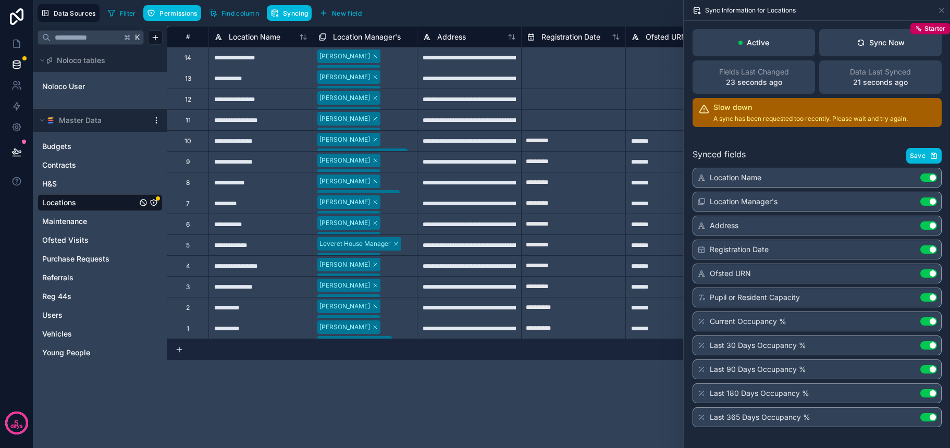
click at [154, 204] on icon "Locations" at bounding box center [154, 203] width 0 height 1
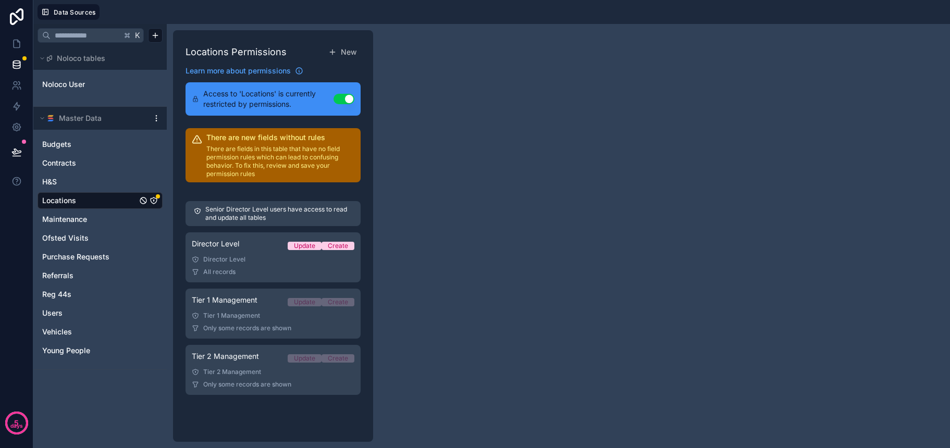
click at [265, 243] on div "Director Level Update Create" at bounding box center [273, 246] width 163 height 15
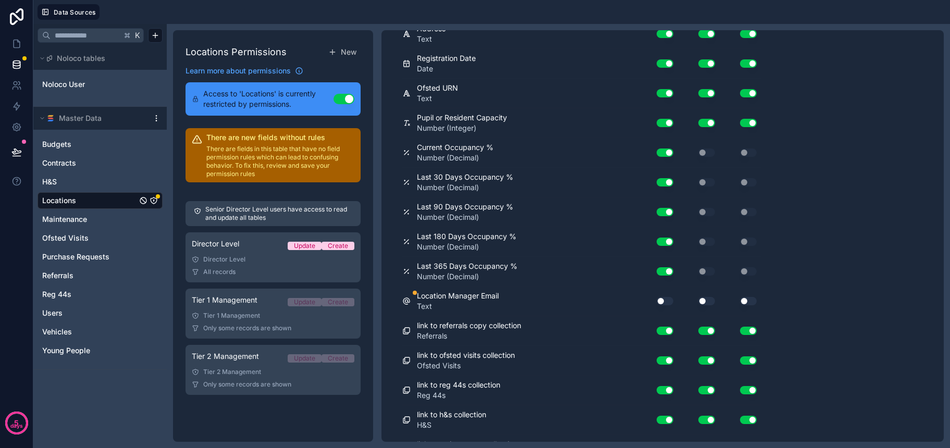
scroll to position [253, 0]
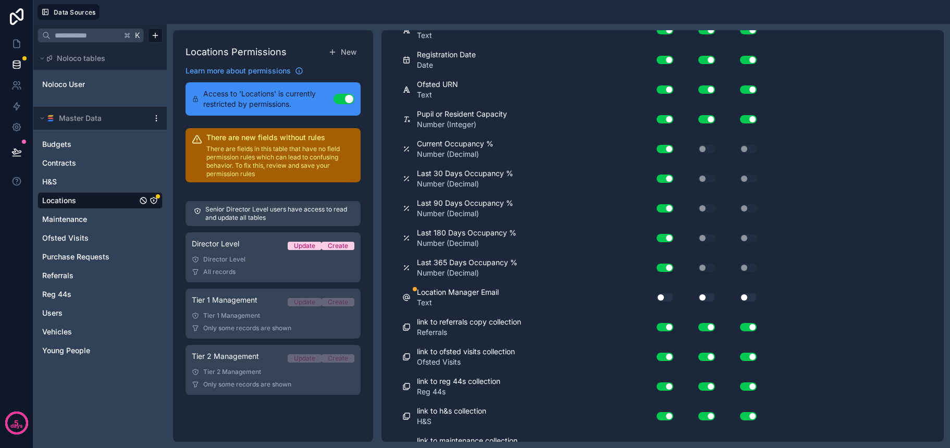
click at [665, 297] on button "Use setting" at bounding box center [664, 297] width 17 height 8
click at [715, 298] on div "Use setting" at bounding box center [698, 297] width 42 height 8
click at [706, 296] on button "Use setting" at bounding box center [706, 297] width 17 height 8
click at [750, 298] on button "Use setting" at bounding box center [748, 297] width 17 height 8
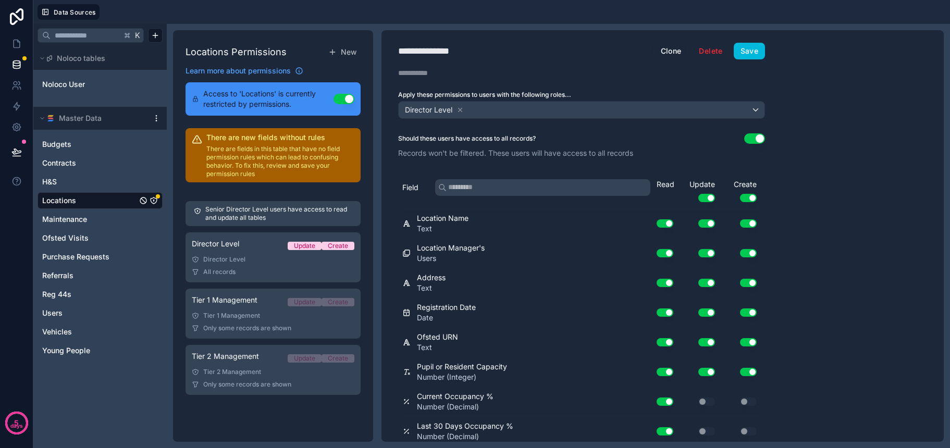
scroll to position [0, 0]
click at [747, 57] on button "Save" at bounding box center [748, 51] width 31 height 17
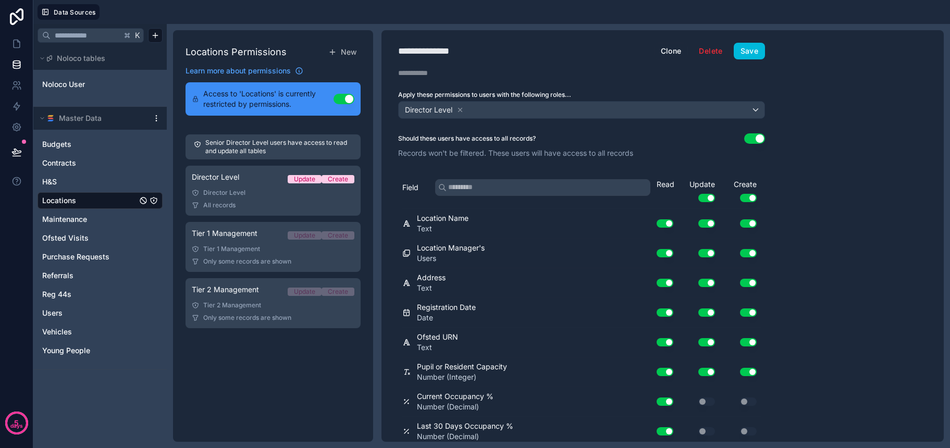
click at [244, 253] on div "Tier 1 Management" at bounding box center [273, 249] width 163 height 8
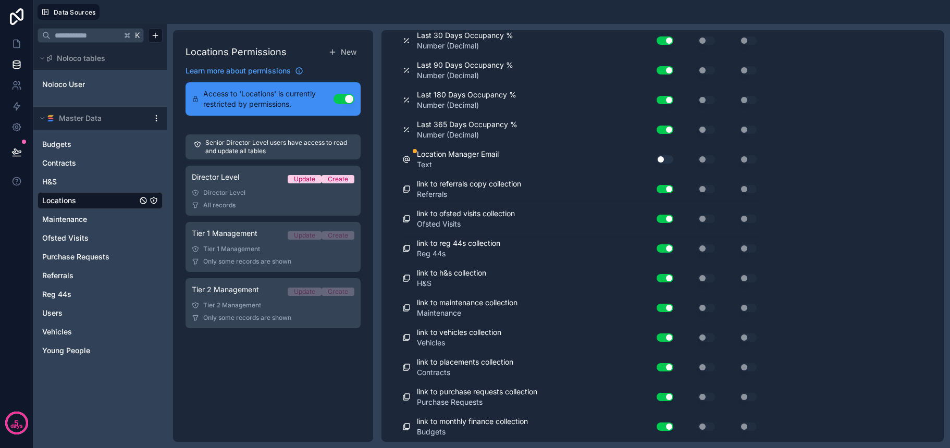
scroll to position [479, 0]
click at [665, 161] on button "Use setting" at bounding box center [664, 160] width 17 height 8
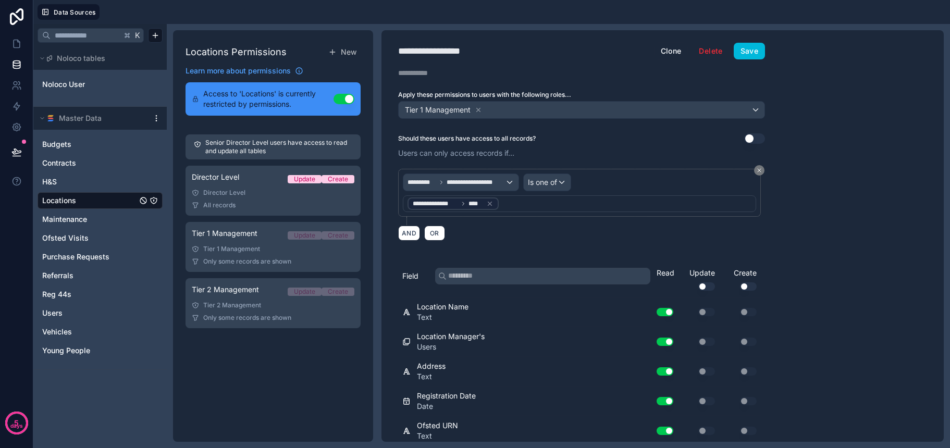
scroll to position [0, 0]
click at [742, 56] on button "Save" at bounding box center [748, 51] width 31 height 17
click at [244, 298] on div "Tier 2 Management Update Create" at bounding box center [273, 291] width 163 height 15
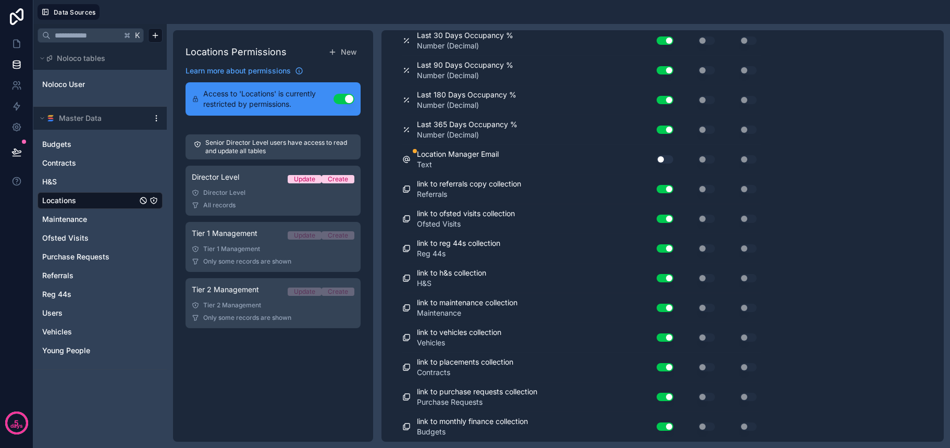
scroll to position [479, 0]
click at [662, 159] on button "Use setting" at bounding box center [664, 160] width 17 height 8
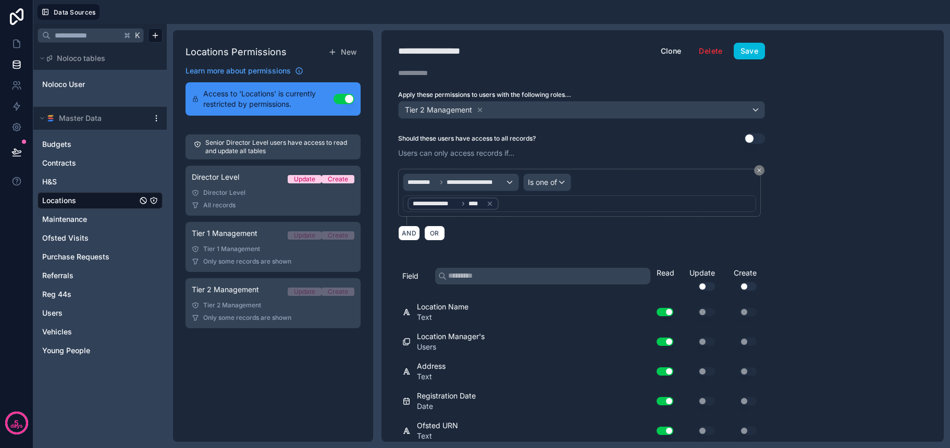
scroll to position [0, 0]
click at [752, 52] on button "Save" at bounding box center [748, 51] width 31 height 17
click at [14, 105] on icon at bounding box center [16, 106] width 10 height 10
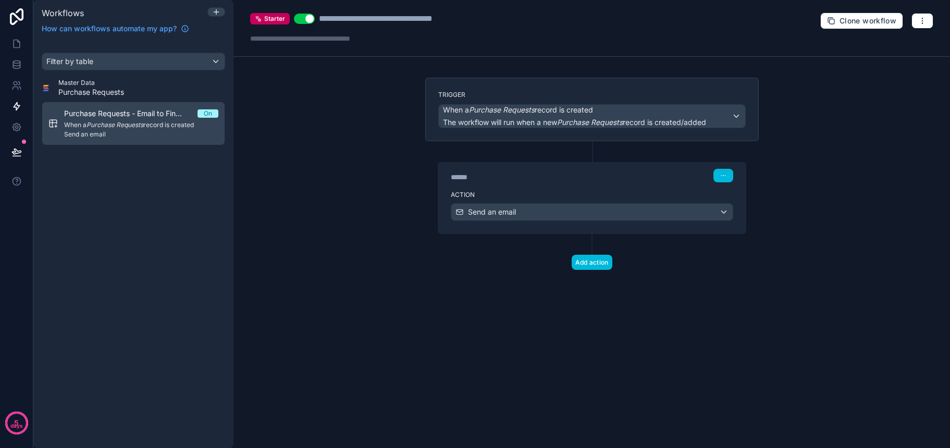
click at [213, 17] on div at bounding box center [216, 12] width 18 height 11
click at [214, 13] on icon at bounding box center [216, 12] width 8 height 8
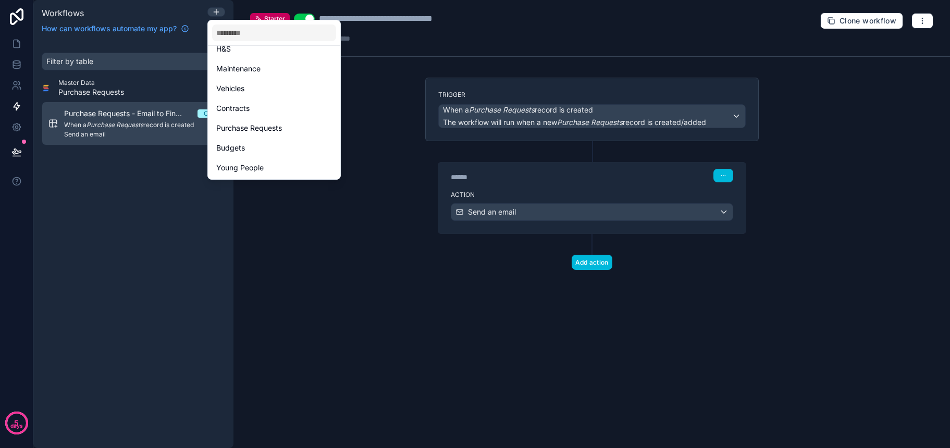
scroll to position [165, 0]
click at [263, 129] on span "Purchase Requests" at bounding box center [249, 128] width 66 height 13
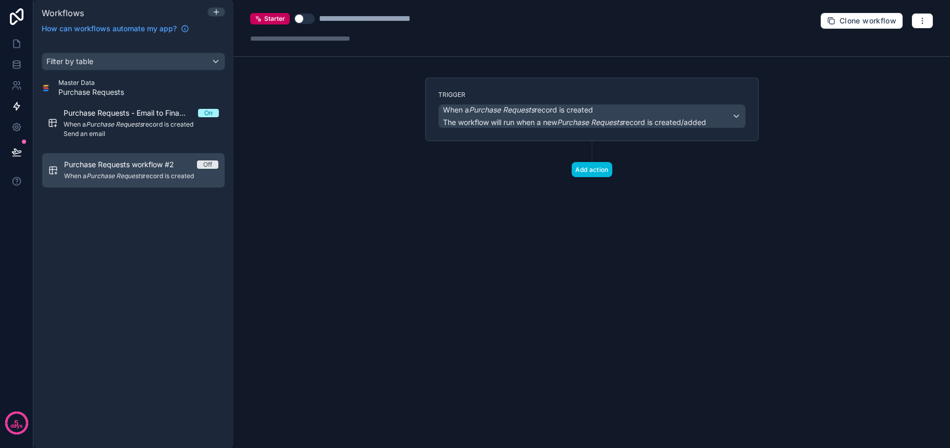
click at [582, 167] on button "Add action" at bounding box center [591, 169] width 41 height 15
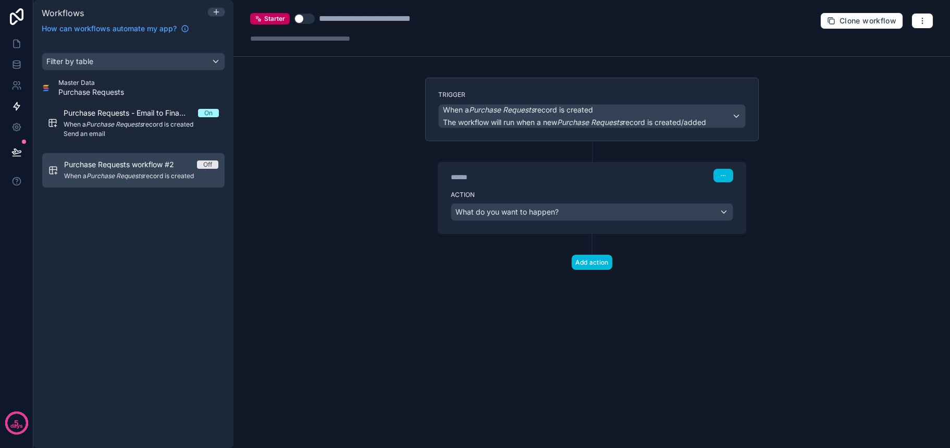
click at [114, 134] on span "Send an email" at bounding box center [141, 134] width 155 height 8
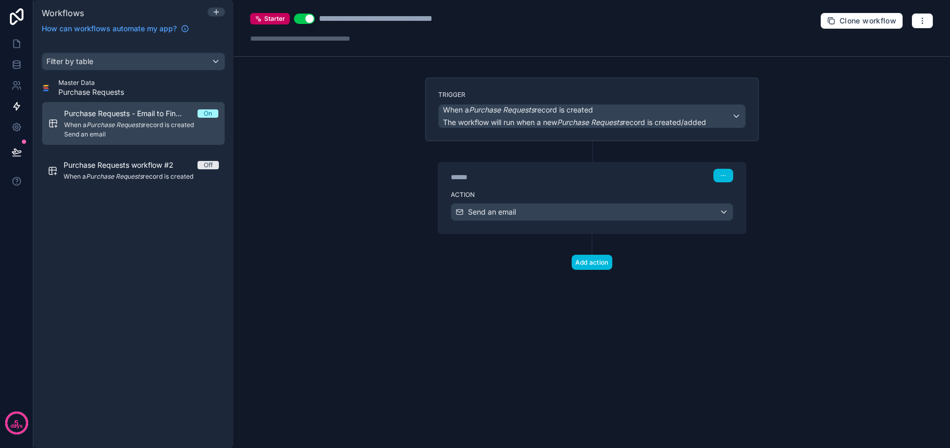
click at [612, 215] on div "Send an email" at bounding box center [591, 212] width 281 height 17
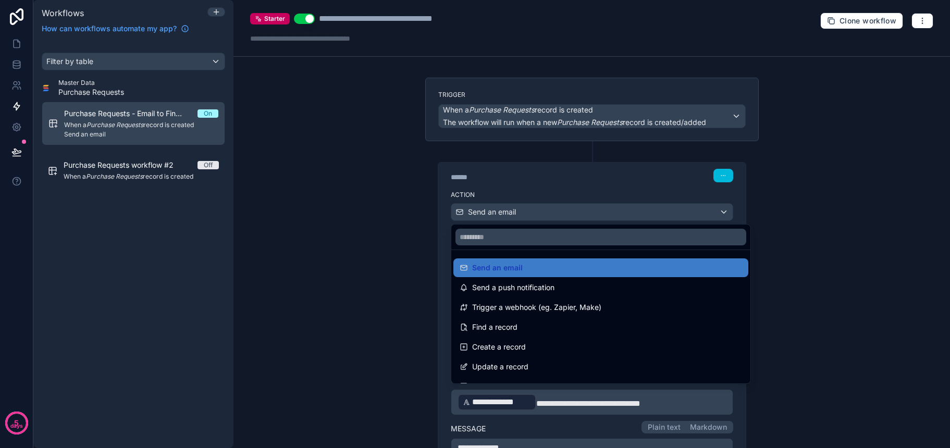
click at [826, 247] on div at bounding box center [475, 224] width 950 height 448
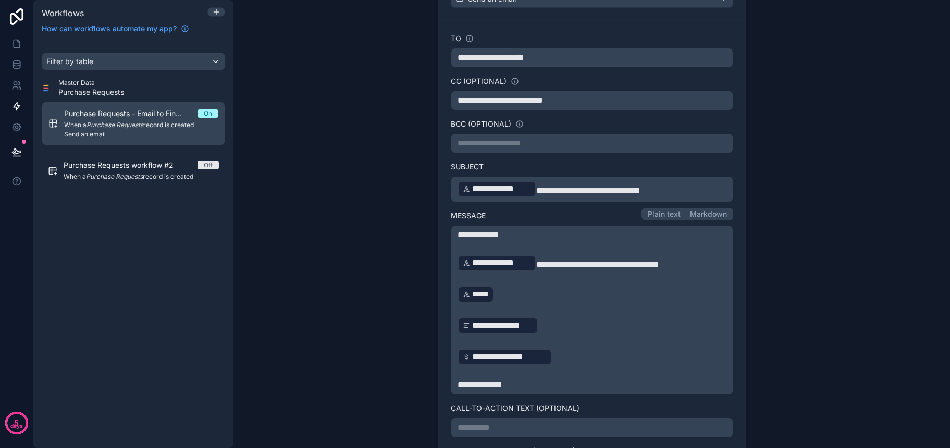
scroll to position [220, 0]
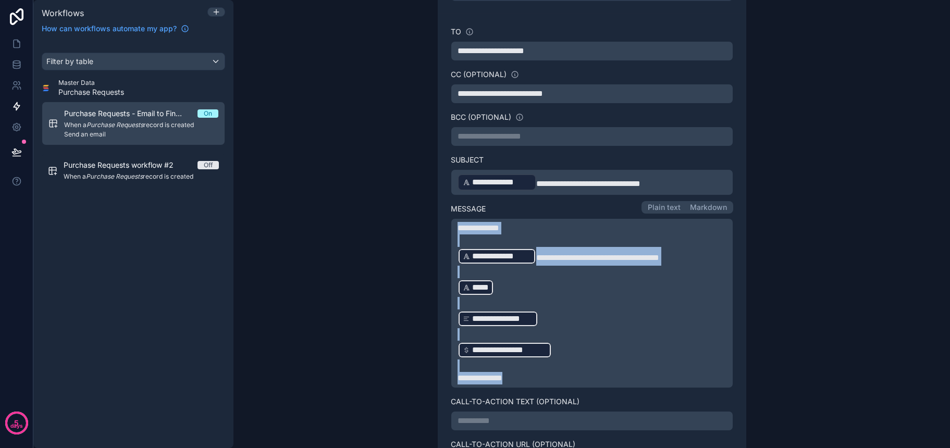
drag, startPoint x: 457, startPoint y: 229, endPoint x: 564, endPoint y: 380, distance: 184.6
click at [564, 380] on div "**********" at bounding box center [591, 303] width 269 height 163
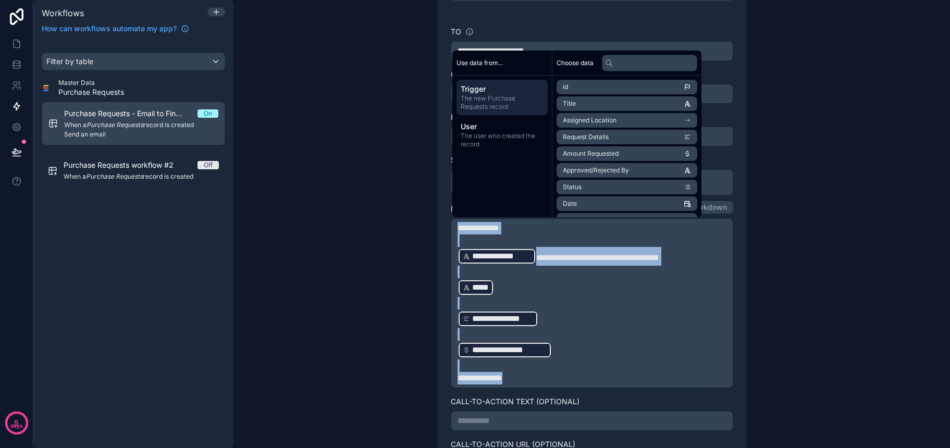
scroll to position [220, 0]
copy div "**********"
click at [622, 336] on p "﻿" at bounding box center [591, 334] width 269 height 13
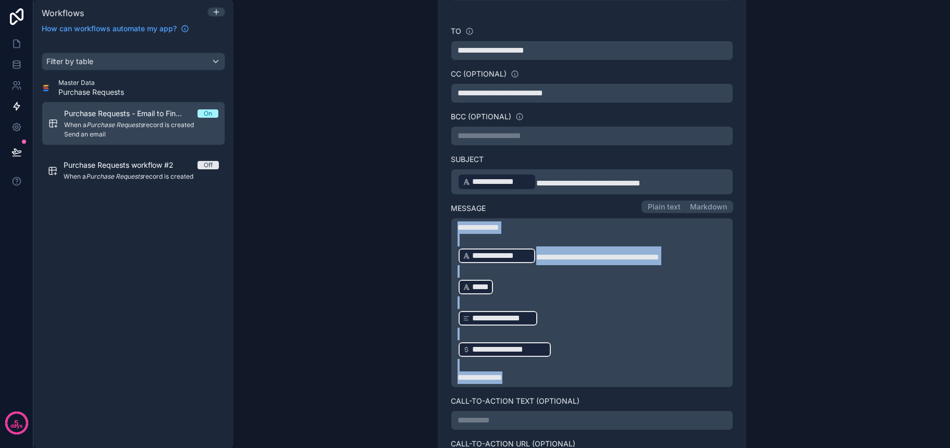
drag, startPoint x: 538, startPoint y: 380, endPoint x: 454, endPoint y: 229, distance: 173.2
click at [454, 229] on div "**********" at bounding box center [592, 303] width 282 height 170
copy div "**********"
click at [432, 245] on div "**********" at bounding box center [591, 238] width 333 height 635
click at [134, 177] on em "Purchase Requests" at bounding box center [114, 176] width 57 height 8
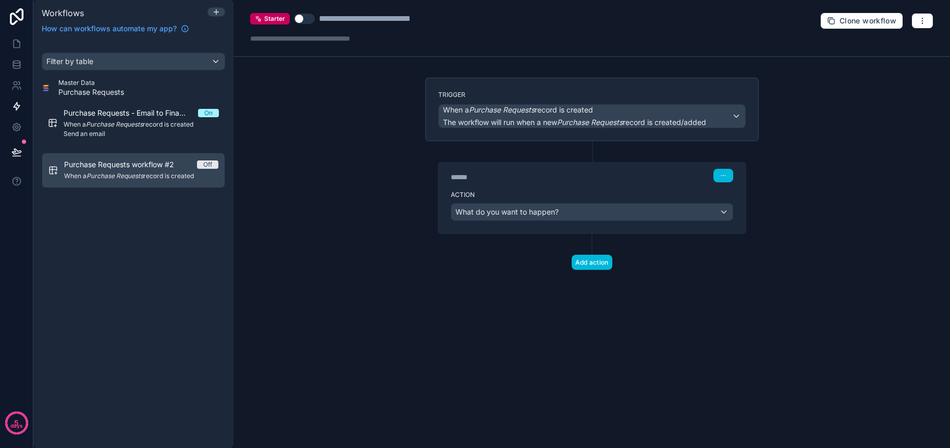
click at [381, 16] on div "**********" at bounding box center [386, 19] width 135 height 13
drag, startPoint x: 396, startPoint y: 20, endPoint x: 484, endPoint y: 23, distance: 87.6
click at [484, 23] on div "**********" at bounding box center [591, 28] width 716 height 57
type div "**********"
click at [582, 219] on div "What do you want to happen?" at bounding box center [591, 212] width 281 height 17
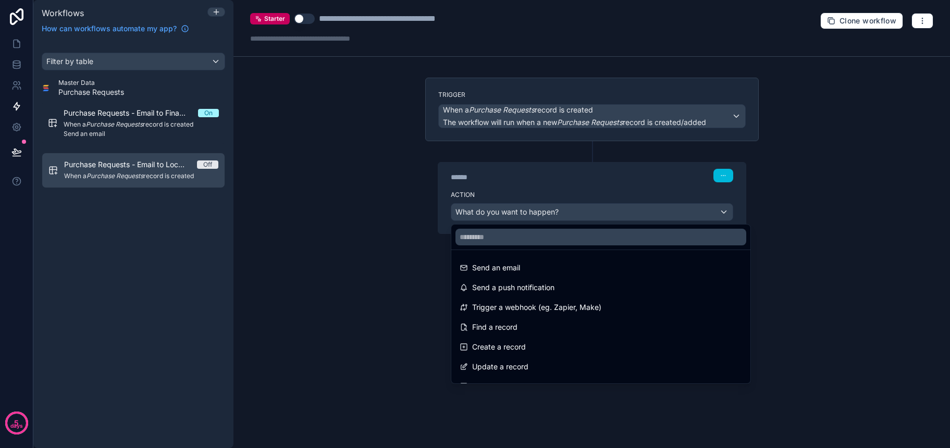
click at [518, 266] on span "Send an email" at bounding box center [496, 267] width 48 height 13
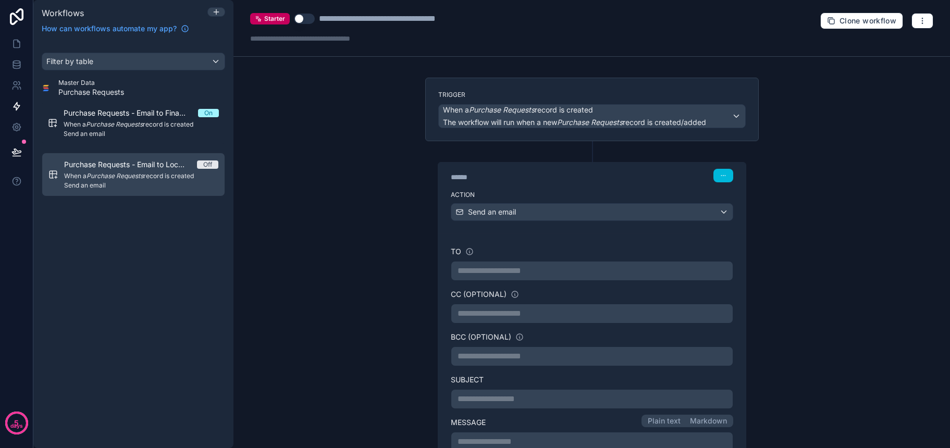
click at [524, 270] on p "**********" at bounding box center [591, 271] width 269 height 13
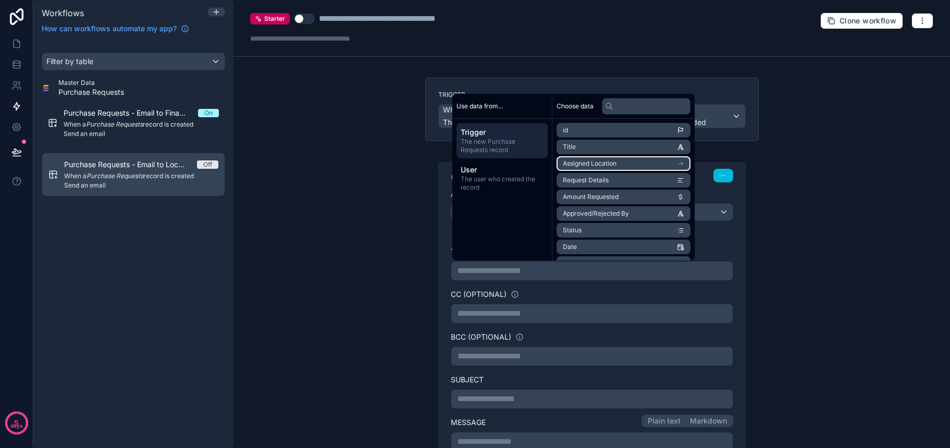
click at [597, 165] on span "Assigned Location" at bounding box center [590, 163] width 54 height 8
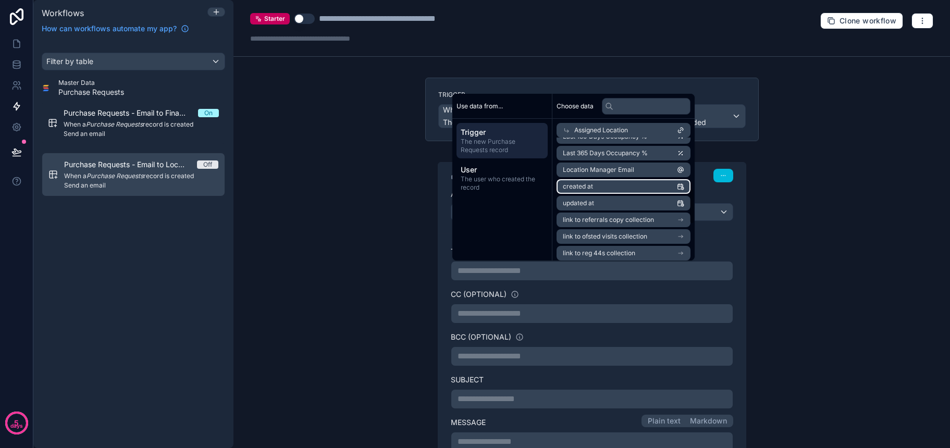
scroll to position [175, 0]
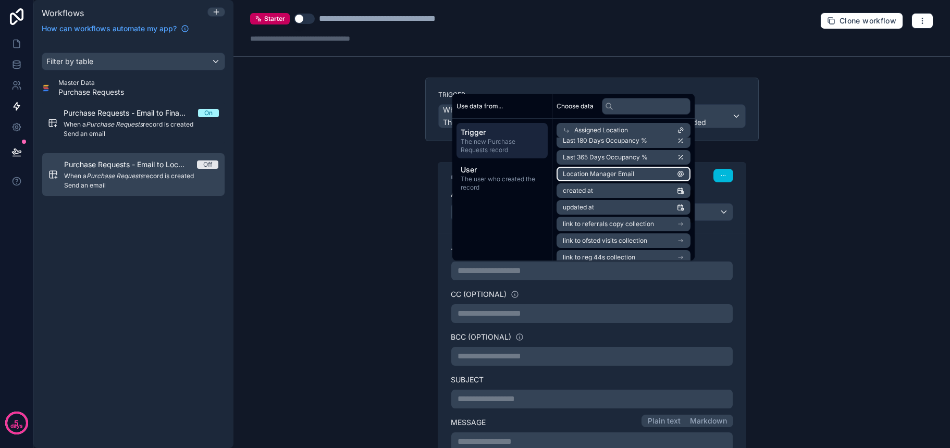
click at [614, 174] on span "Location Manager Email" at bounding box center [598, 174] width 71 height 8
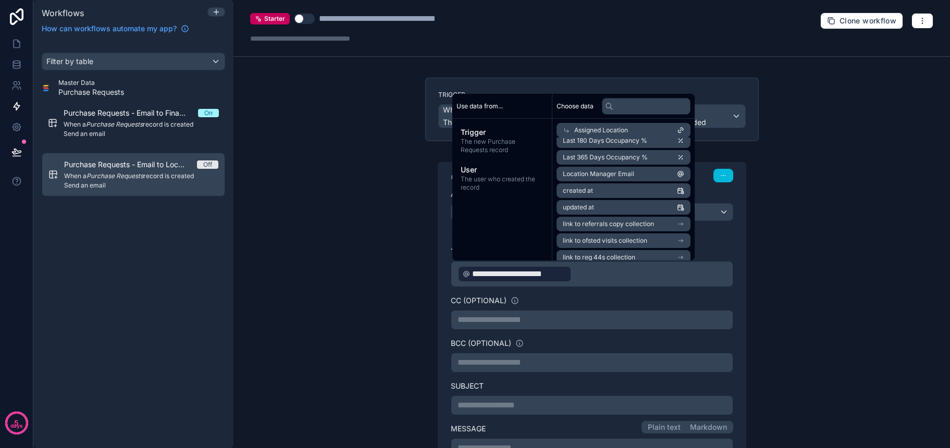
click at [592, 322] on p "**********" at bounding box center [591, 320] width 269 height 13
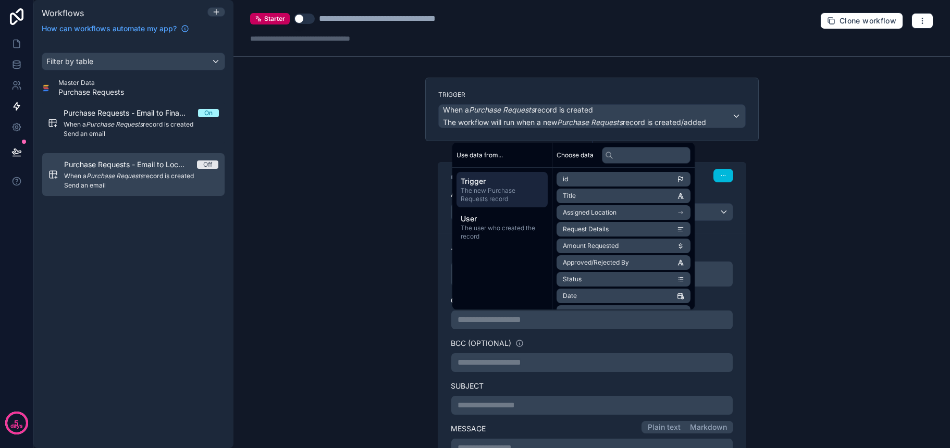
click at [585, 353] on div "**********" at bounding box center [592, 363] width 282 height 20
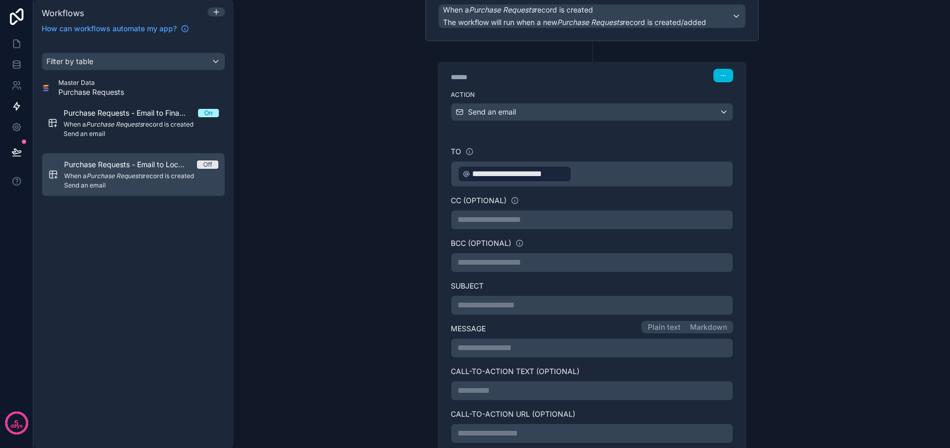
scroll to position [116, 0]
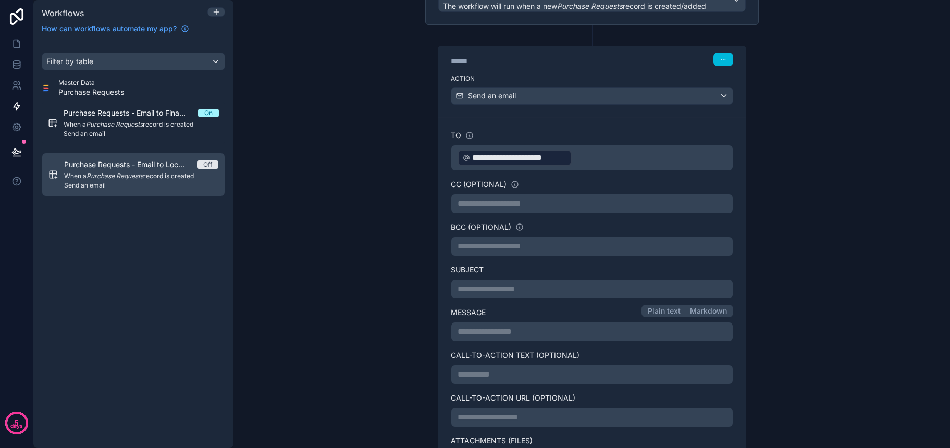
click at [536, 292] on p "**********" at bounding box center [591, 289] width 269 height 13
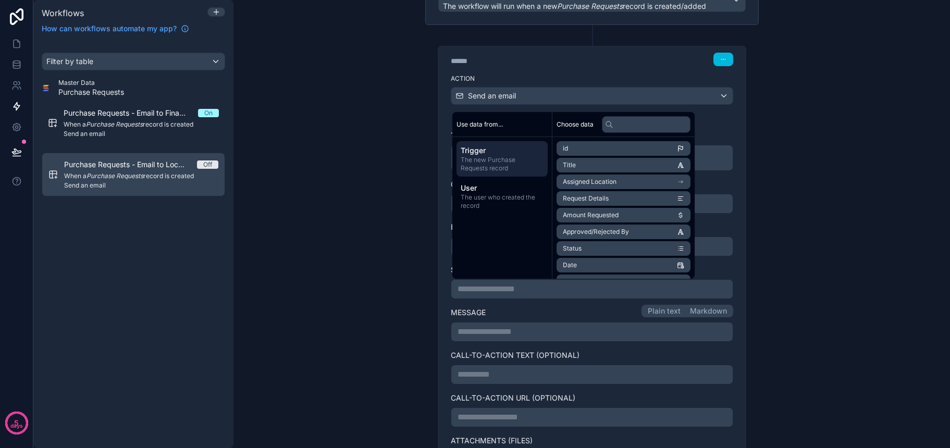
click at [508, 330] on p "**********" at bounding box center [591, 332] width 269 height 13
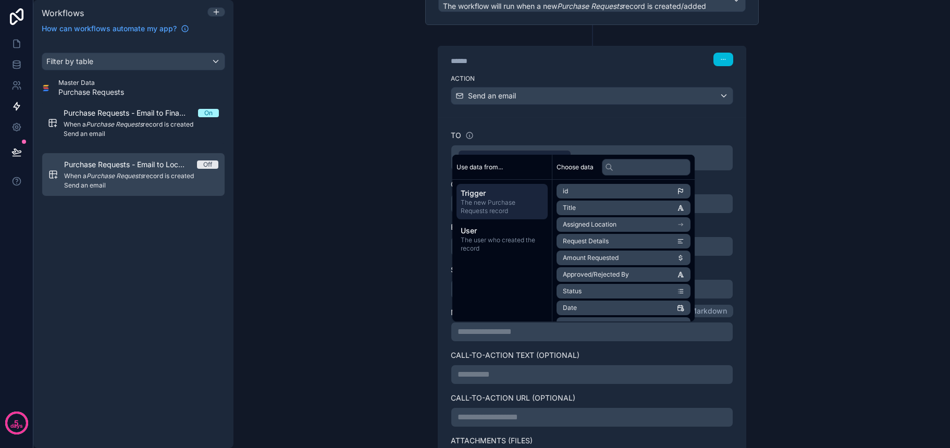
scroll to position [374, 0]
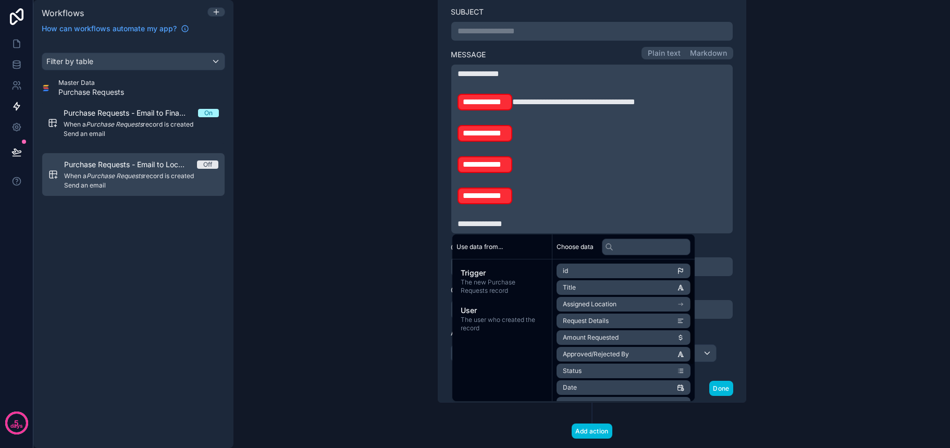
click at [554, 198] on p "**********" at bounding box center [591, 195] width 269 height 19
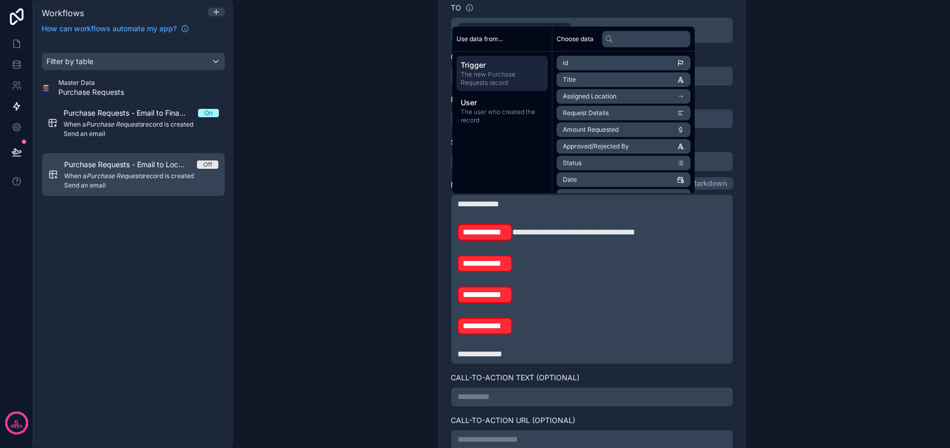
scroll to position [243, 0]
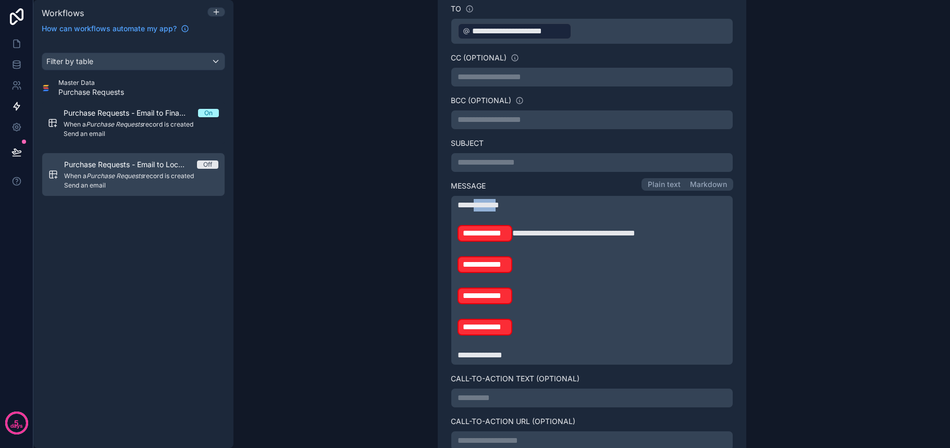
drag, startPoint x: 510, startPoint y: 207, endPoint x: 480, endPoint y: 208, distance: 30.2
click at [480, 208] on span "**********" at bounding box center [478, 205] width 42 height 8
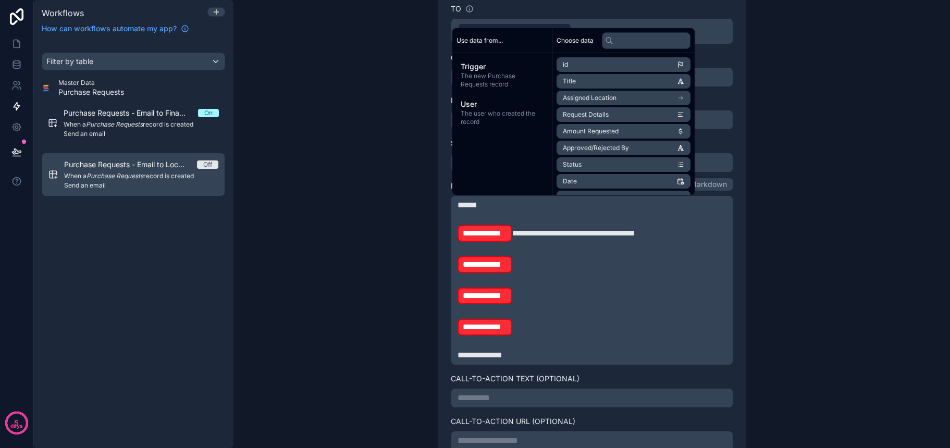
click at [515, 114] on span "The user who created the record" at bounding box center [501, 117] width 83 height 17
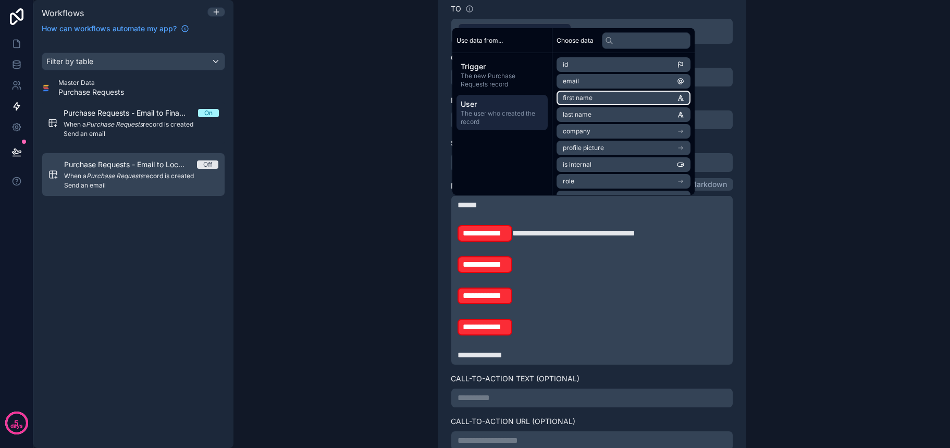
click at [606, 96] on li "first name" at bounding box center [623, 98] width 134 height 15
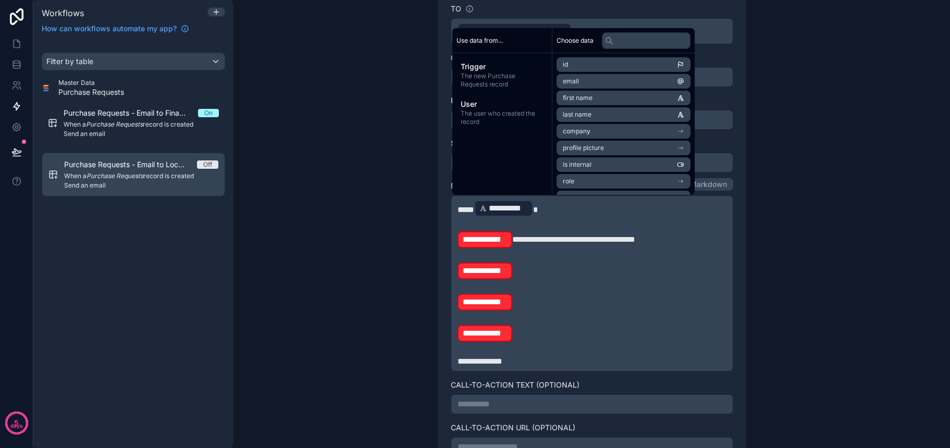
click at [538, 215] on p "**********" at bounding box center [591, 208] width 269 height 19
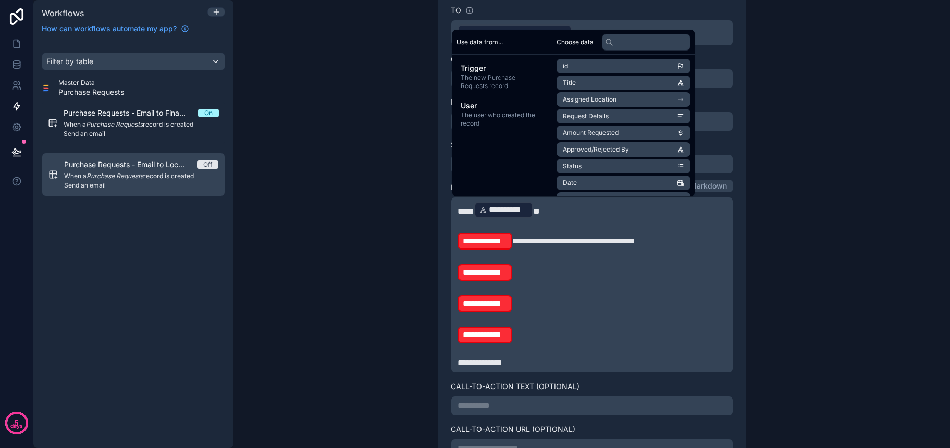
click at [511, 117] on span "The user who created the record" at bounding box center [501, 119] width 83 height 17
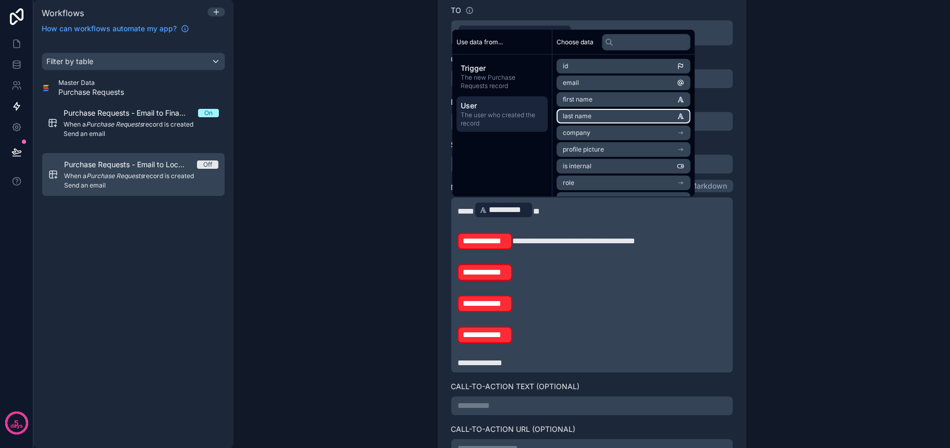
click at [599, 118] on li "last name" at bounding box center [623, 116] width 134 height 15
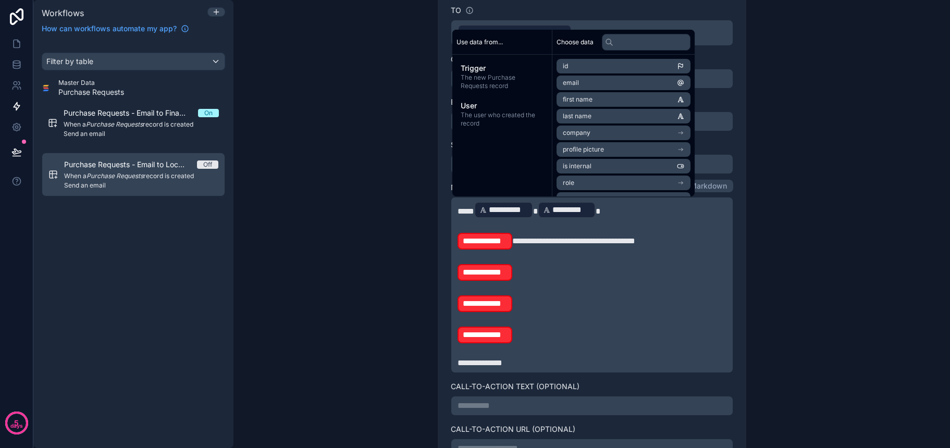
click at [617, 214] on p "**********" at bounding box center [591, 210] width 269 height 19
click at [585, 247] on p "**********" at bounding box center [591, 241] width 269 height 19
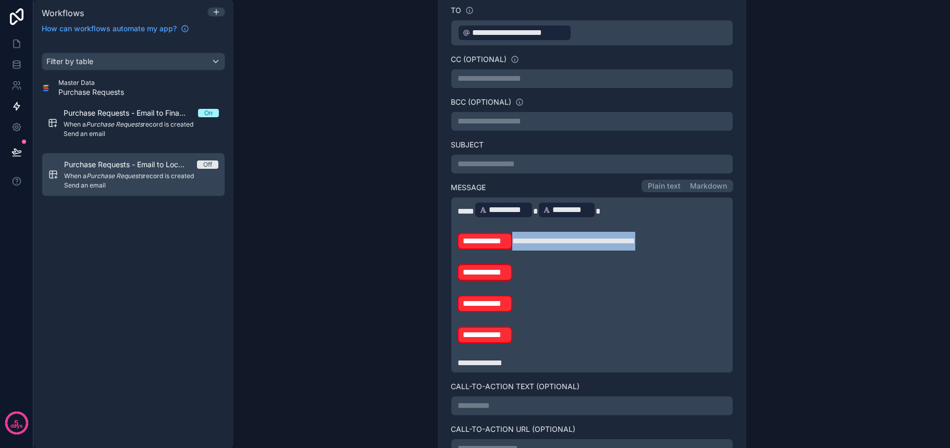
drag, startPoint x: 680, startPoint y: 240, endPoint x: 512, endPoint y: 240, distance: 168.2
click at [512, 240] on p "**********" at bounding box center [591, 241] width 269 height 19
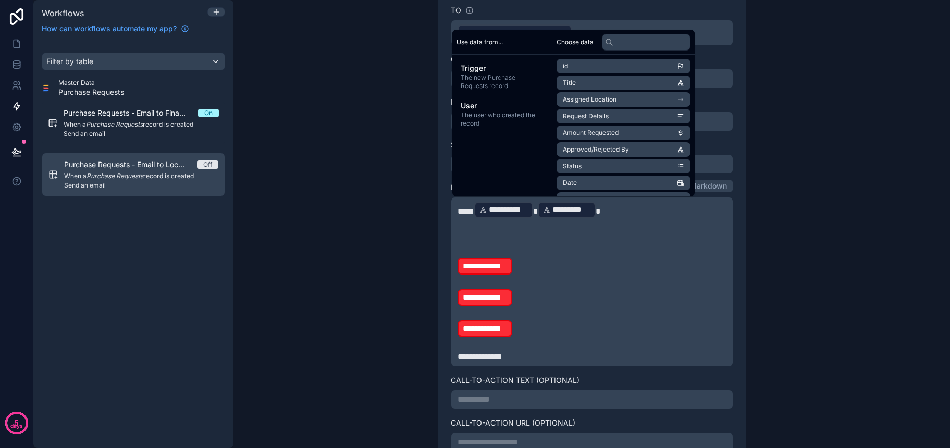
click at [520, 266] on p "**********" at bounding box center [591, 266] width 269 height 19
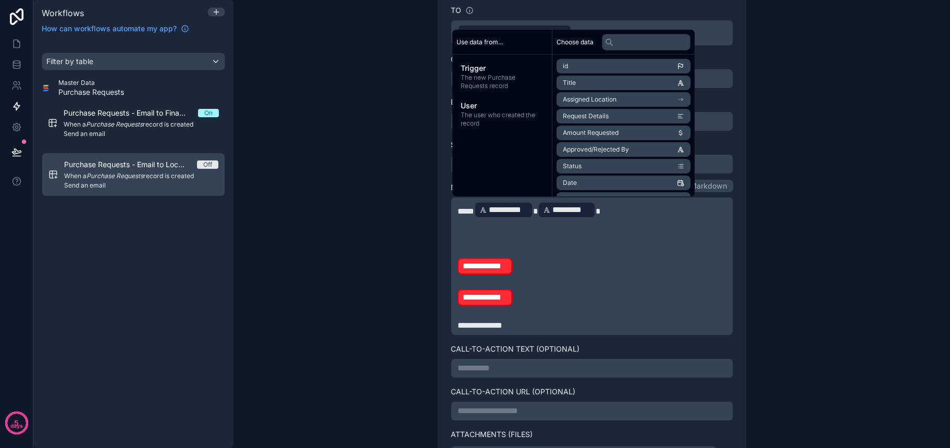
click at [519, 271] on p "**********" at bounding box center [591, 266] width 269 height 19
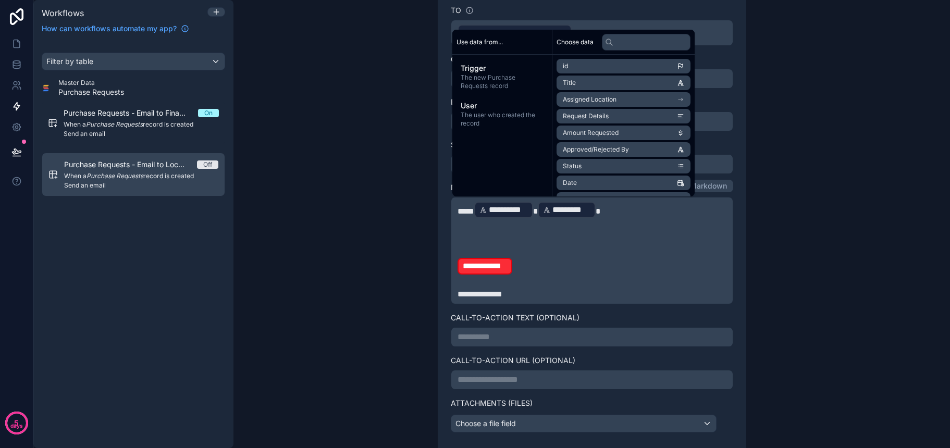
click at [520, 277] on p "﻿" at bounding box center [591, 282] width 269 height 13
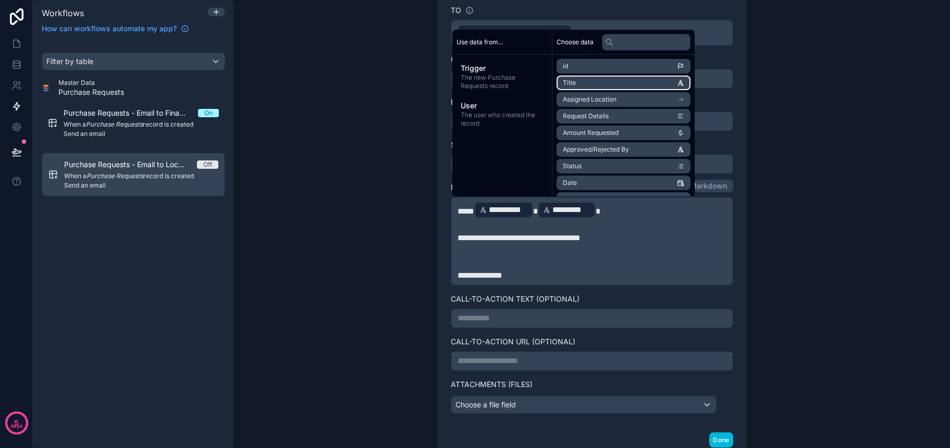
click at [590, 84] on li "Title" at bounding box center [623, 83] width 134 height 15
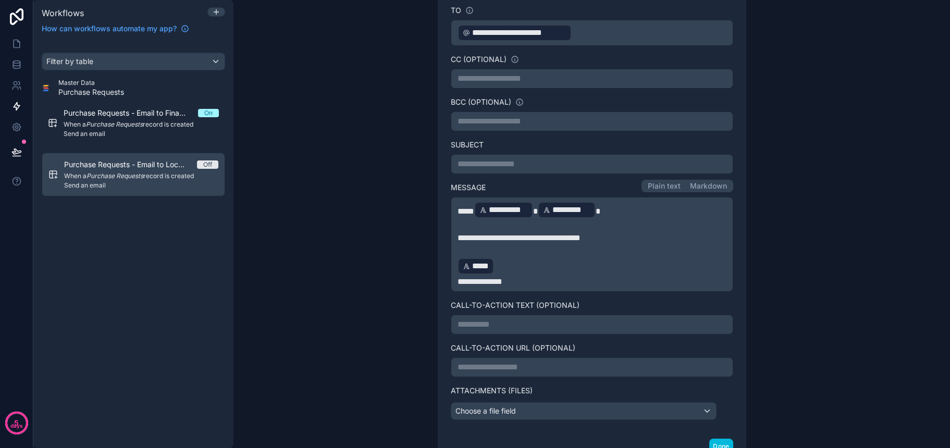
click at [535, 264] on p "﻿ ***** ﻿ ﻿" at bounding box center [591, 266] width 269 height 19
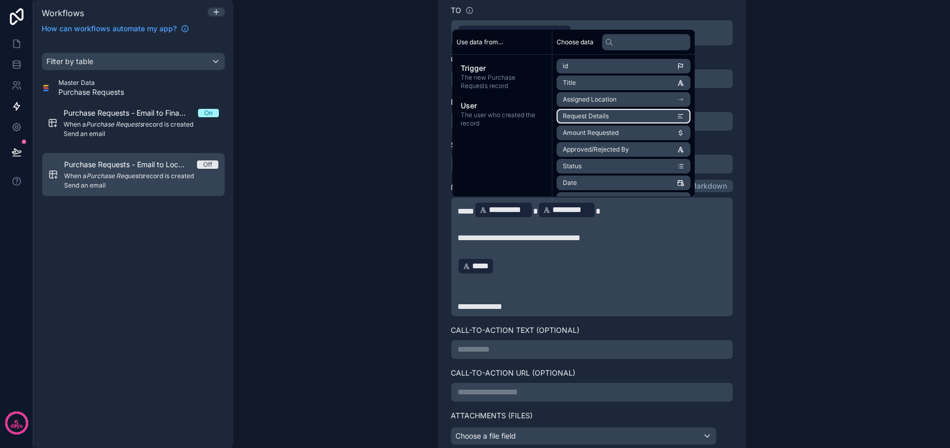
click at [618, 120] on li "Request Details" at bounding box center [623, 116] width 134 height 15
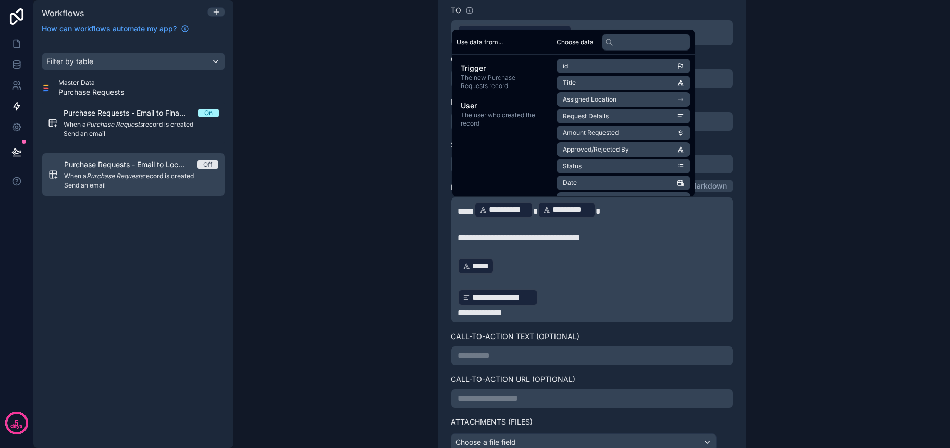
click at [579, 301] on p "**********" at bounding box center [591, 297] width 269 height 19
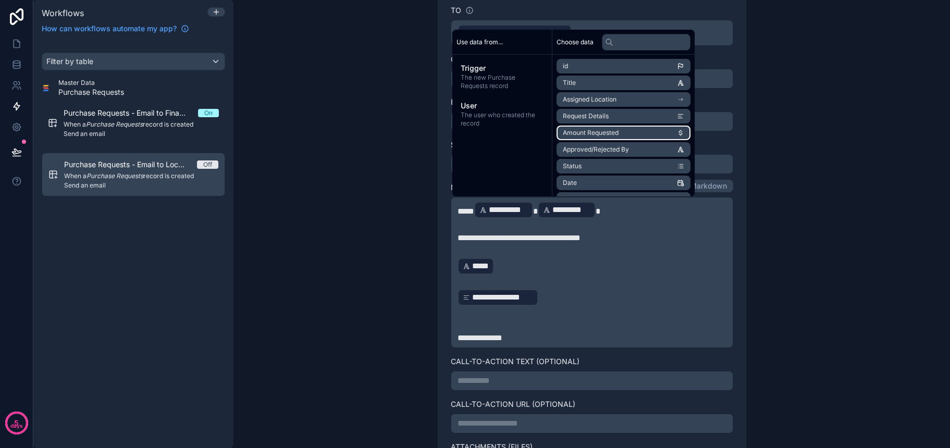
click at [618, 134] on span "Amount Requested" at bounding box center [591, 133] width 56 height 8
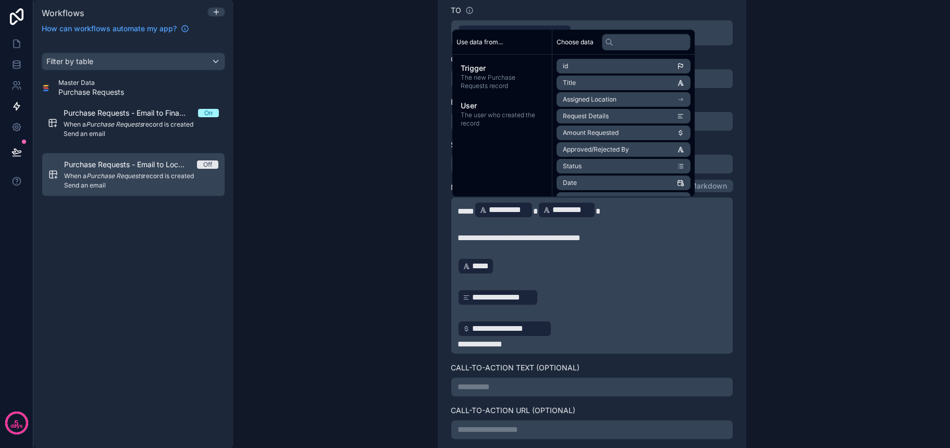
click at [582, 339] on p "**********" at bounding box center [591, 344] width 269 height 13
click at [584, 329] on p "**********" at bounding box center [591, 328] width 269 height 19
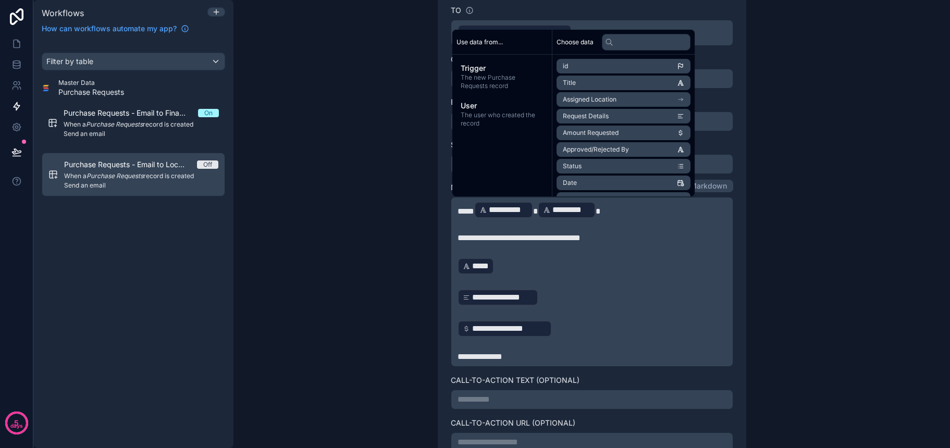
click at [517, 359] on p "**********" at bounding box center [591, 357] width 269 height 13
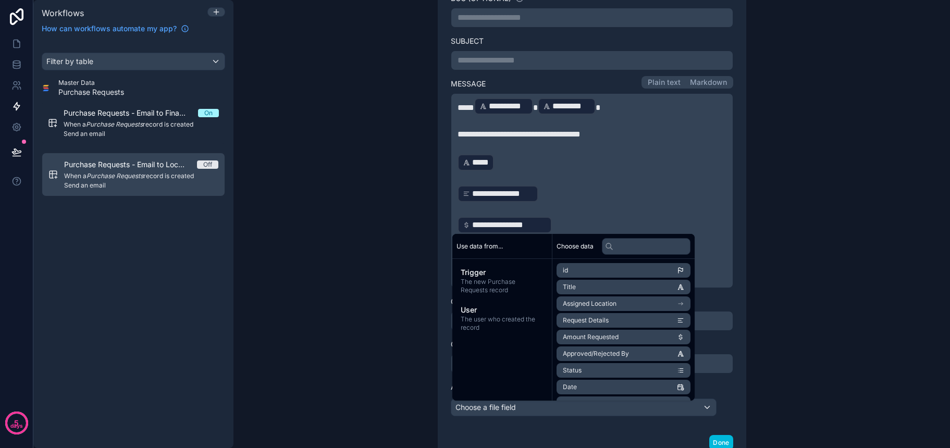
scroll to position [409, 0]
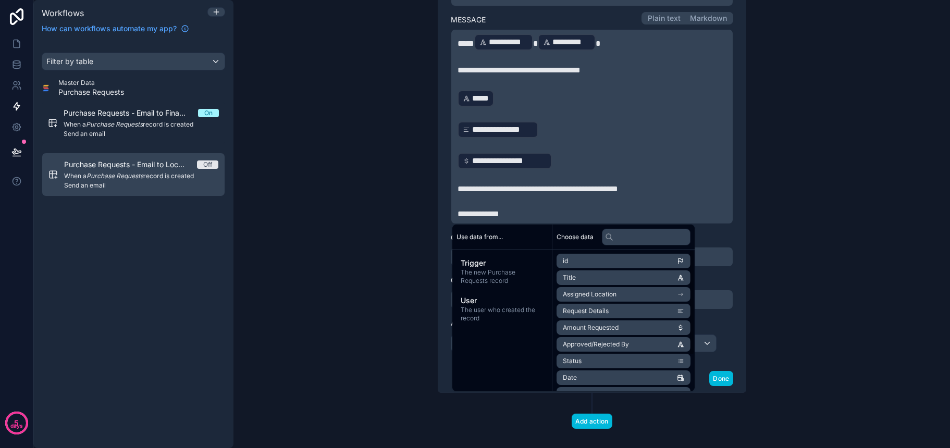
click at [812, 379] on div "**********" at bounding box center [591, 224] width 716 height 448
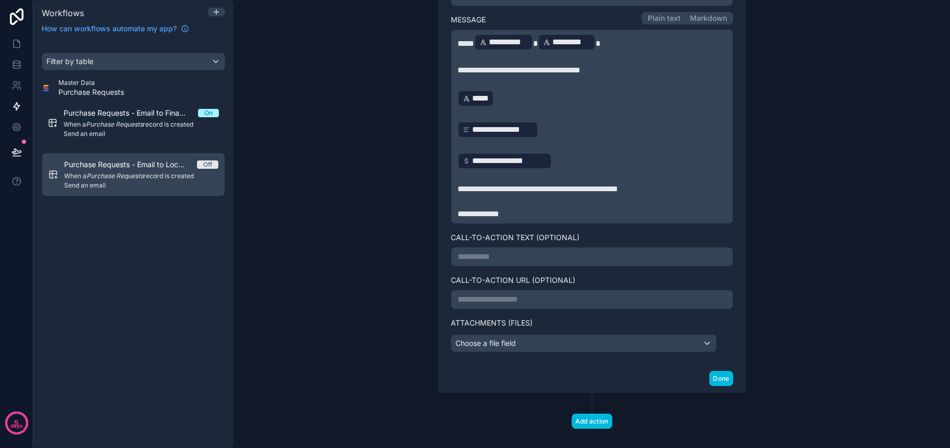
click at [720, 379] on button "Done" at bounding box center [720, 378] width 23 height 15
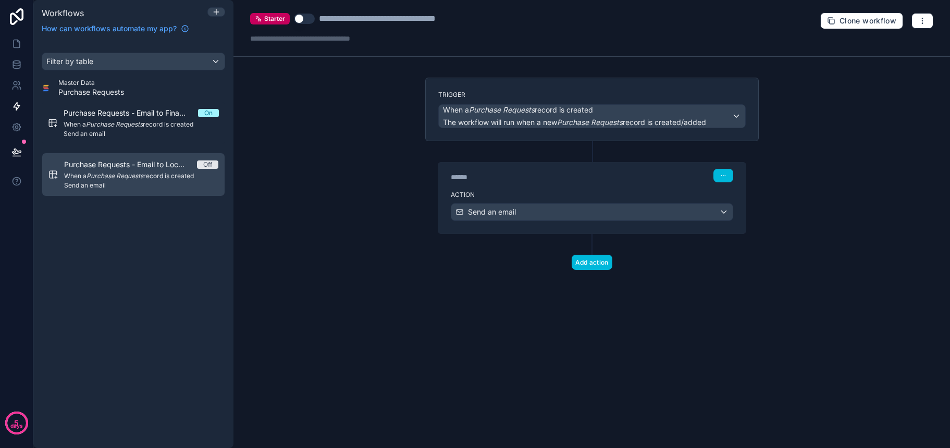
scroll to position [0, 0]
click at [307, 19] on button "Use setting" at bounding box center [304, 19] width 21 height 10
click at [183, 234] on div "Filter by table Master Data Purchase Requests Purchase Requests - Email to Fina…" at bounding box center [133, 244] width 200 height 408
click at [21, 44] on icon at bounding box center [16, 44] width 10 height 10
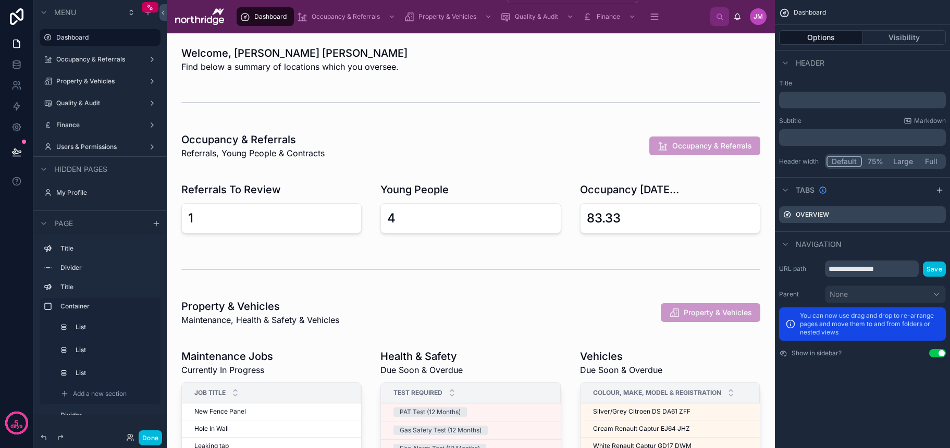
scroll to position [1, 0]
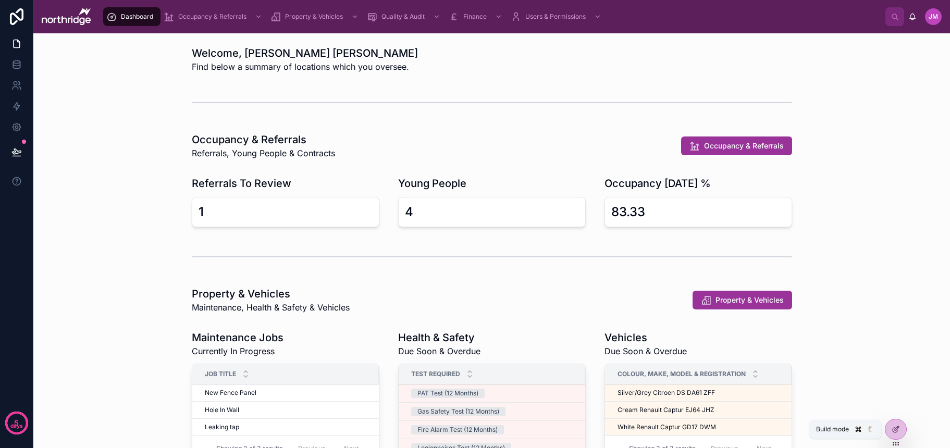
click at [897, 429] on icon at bounding box center [896, 428] width 4 height 4
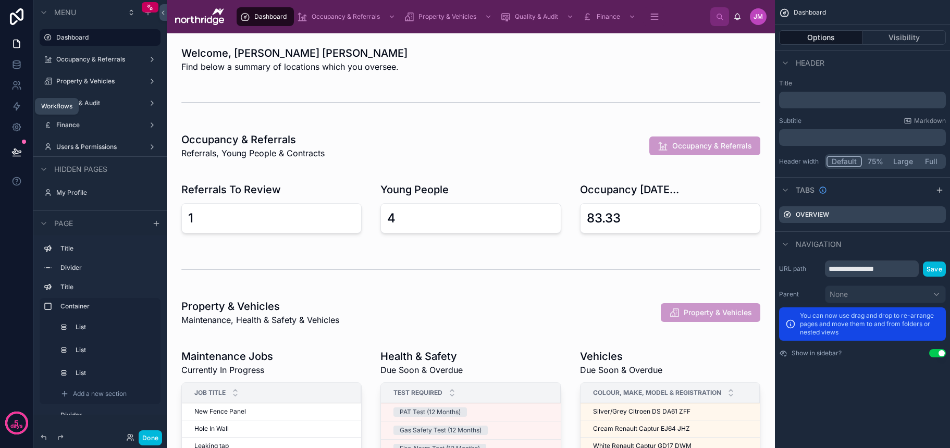
click at [18, 106] on icon at bounding box center [16, 106] width 10 height 10
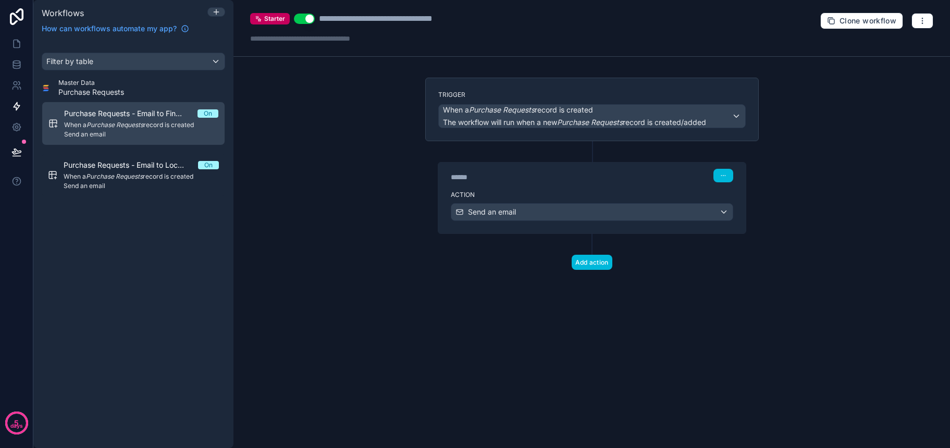
click at [218, 14] on icon at bounding box center [216, 12] width 8 height 8
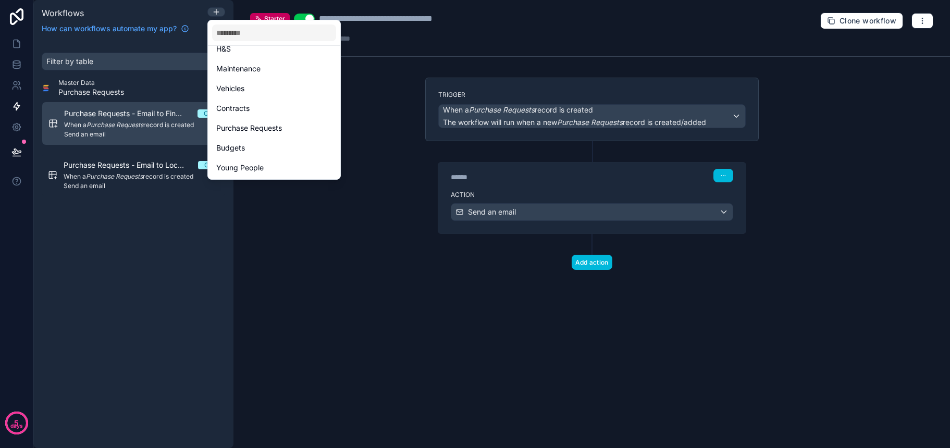
click at [218, 259] on div at bounding box center [475, 224] width 950 height 448
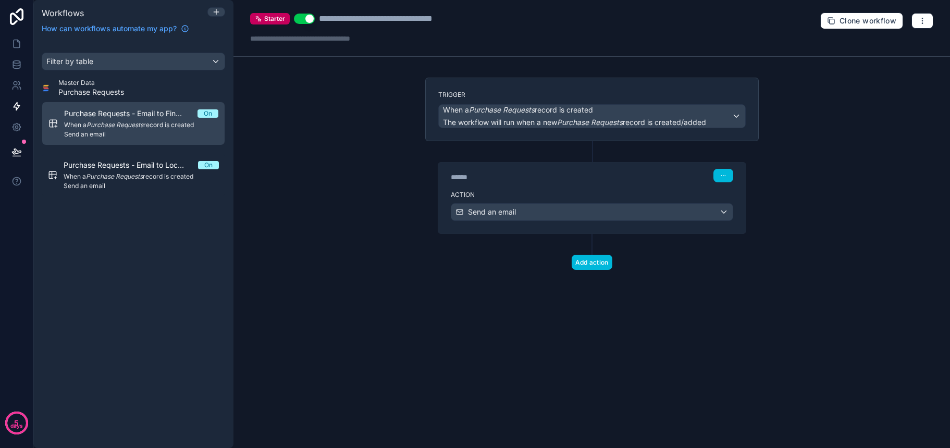
click at [149, 64] on div "Filter by table" at bounding box center [133, 61] width 182 height 17
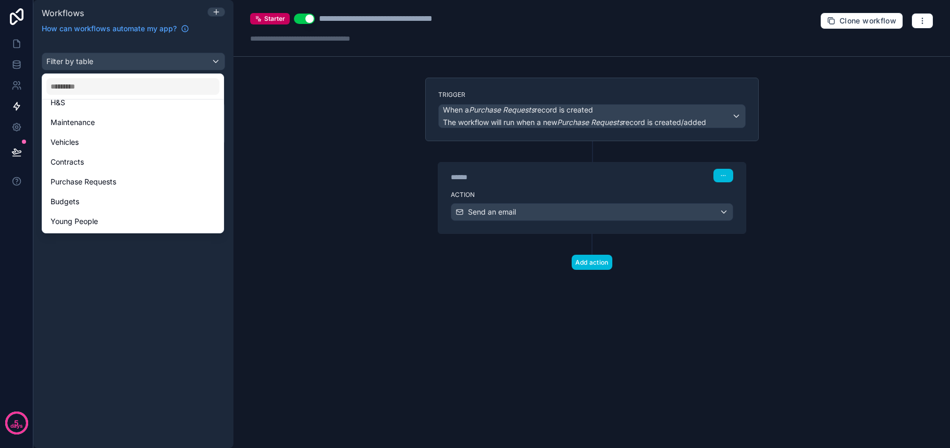
scroll to position [165, 0]
click at [101, 195] on div "Budgets" at bounding box center [133, 201] width 165 height 13
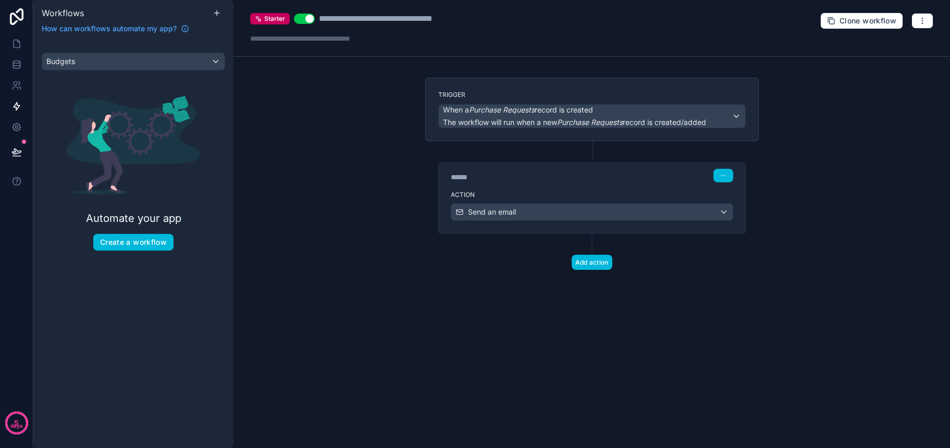
click at [130, 242] on button "Create a workflow" at bounding box center [133, 242] width 80 height 17
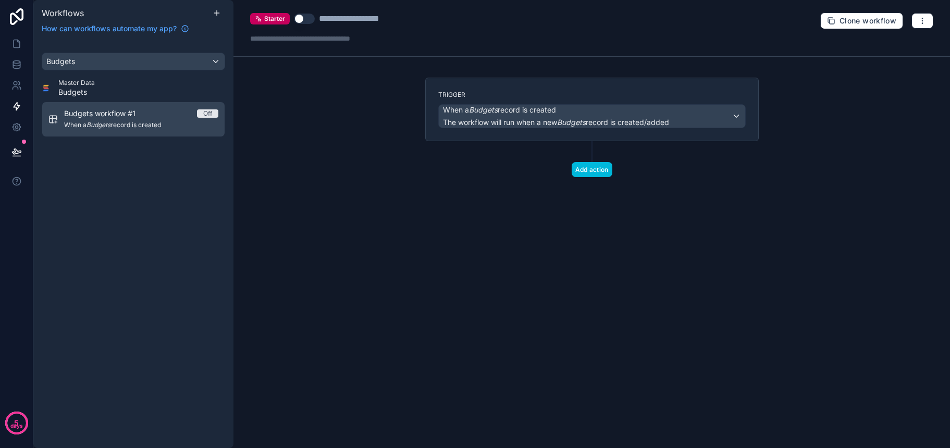
click at [366, 20] on div "**********" at bounding box center [364, 19] width 91 height 13
drag, startPoint x: 355, startPoint y: 20, endPoint x: 416, endPoint y: 20, distance: 60.9
click at [416, 20] on div "**********" at bounding box center [591, 28] width 716 height 57
type div "**********"
click at [571, 120] on em "Budgets" at bounding box center [571, 122] width 29 height 9
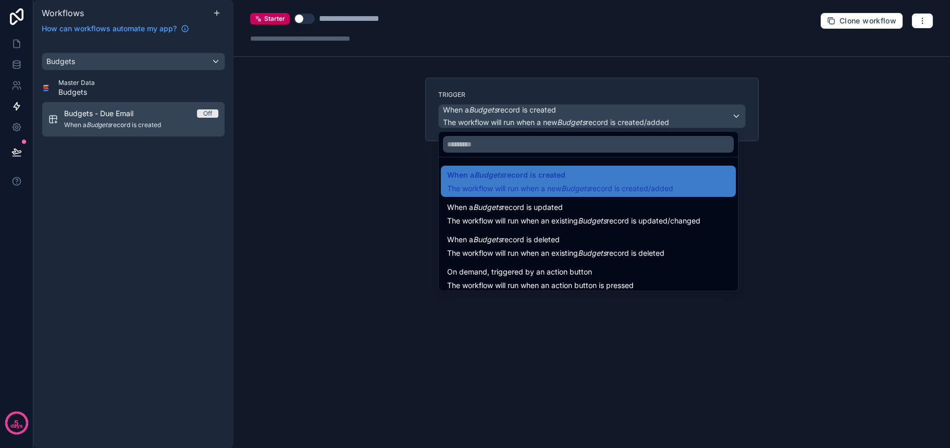
click at [290, 149] on div at bounding box center [475, 224] width 950 height 448
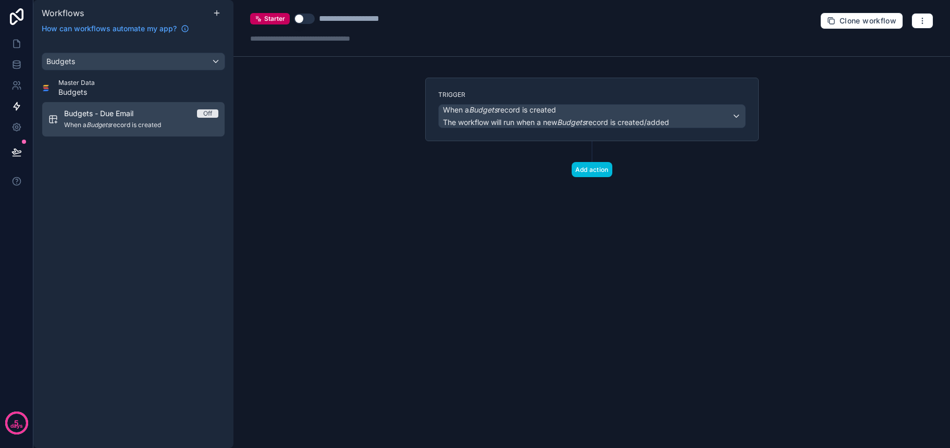
click at [928, 18] on button "button" at bounding box center [922, 21] width 22 height 16
click at [901, 84] on button "Delete workflow" at bounding box center [885, 78] width 75 height 17
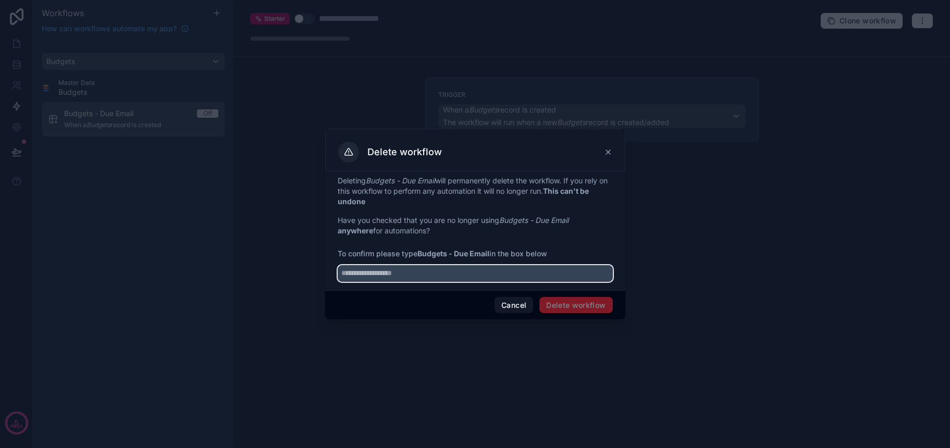
click at [502, 276] on input "text" at bounding box center [475, 273] width 275 height 17
type input "**********"
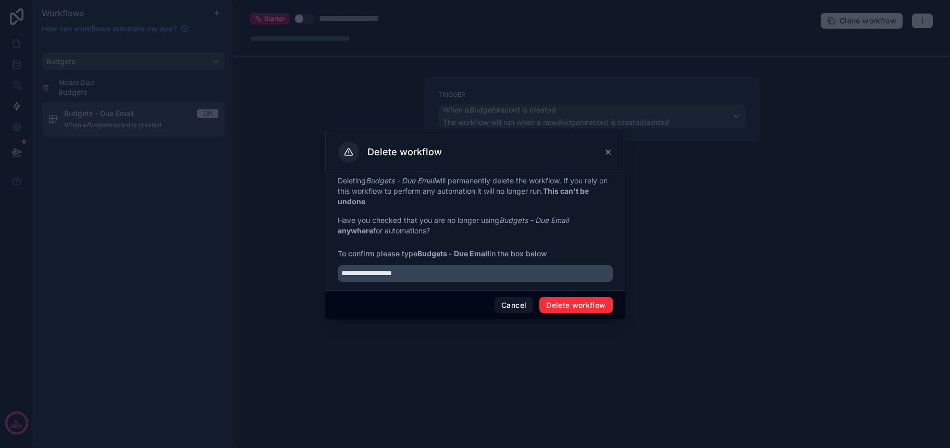
click at [571, 309] on button "Delete workflow" at bounding box center [575, 305] width 73 height 17
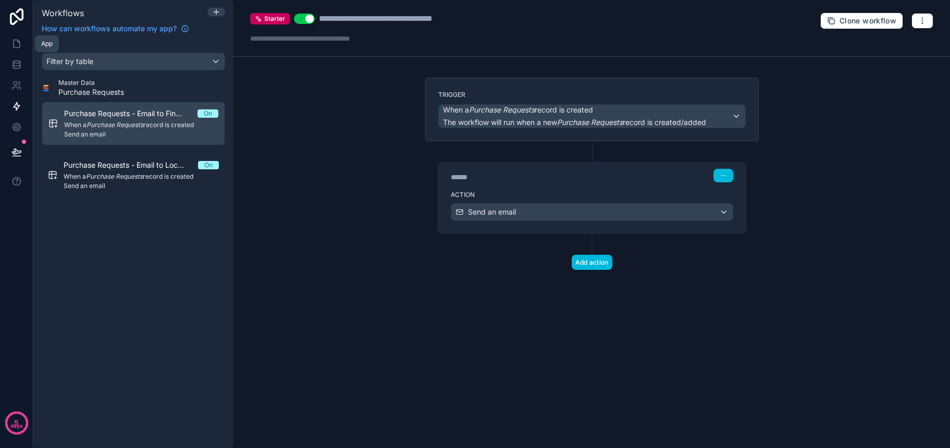
click at [19, 43] on icon at bounding box center [16, 44] width 10 height 10
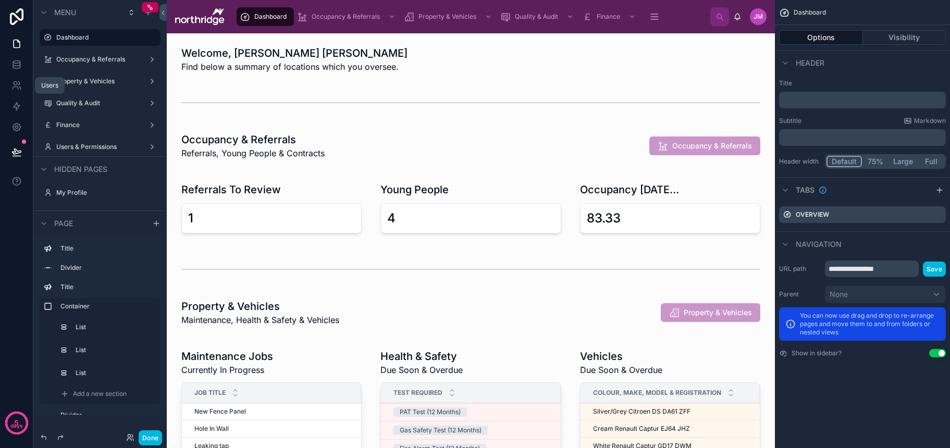
click at [16, 88] on icon at bounding box center [16, 85] width 10 height 10
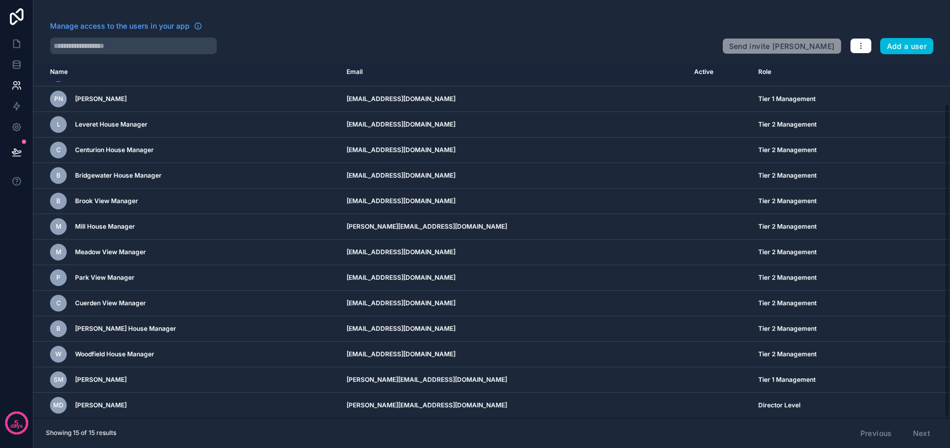
scroll to position [46, 0]
click at [17, 126] on icon at bounding box center [16, 127] width 3 height 3
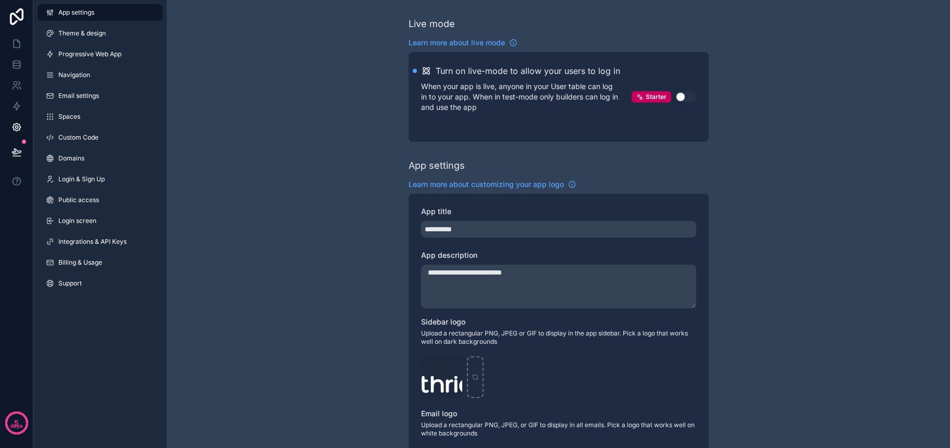
click at [97, 154] on link "Domains" at bounding box center [100, 158] width 125 height 17
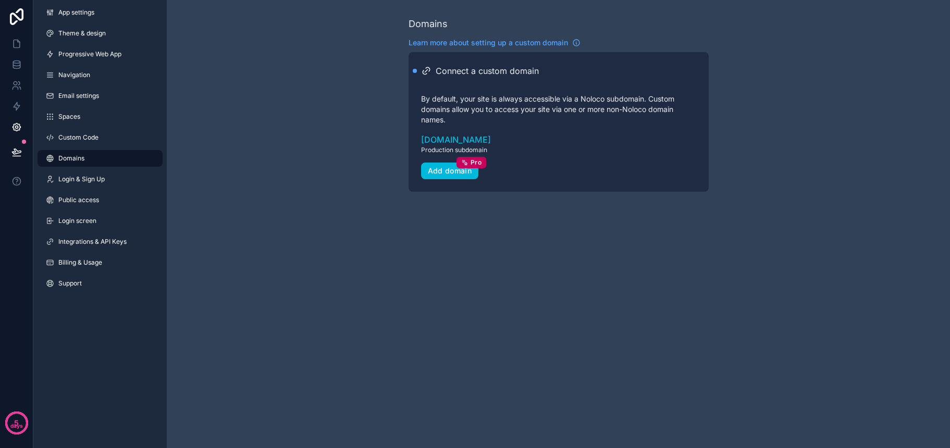
click at [446, 172] on div "Add domain Pro" at bounding box center [450, 170] width 44 height 9
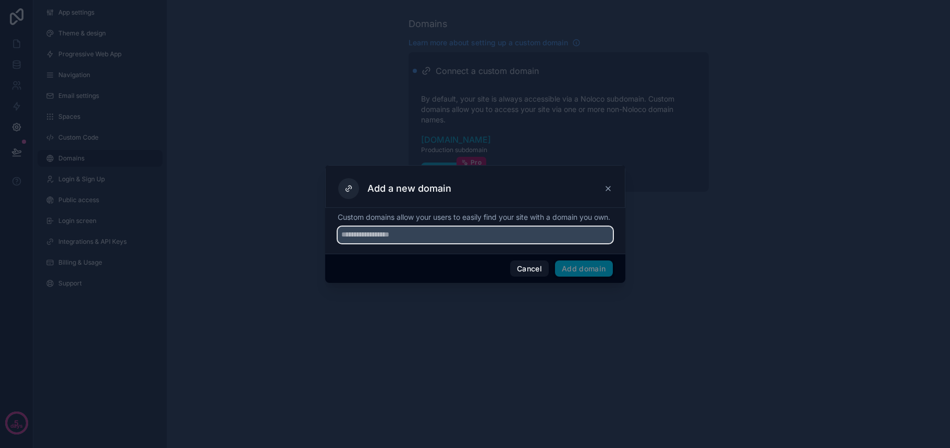
click at [419, 243] on input "text" at bounding box center [475, 235] width 275 height 17
type input "*"
drag, startPoint x: 386, startPoint y: 244, endPoint x: 338, endPoint y: 242, distance: 48.5
click at [338, 242] on input "**********" at bounding box center [475, 235] width 275 height 17
type input "**********"
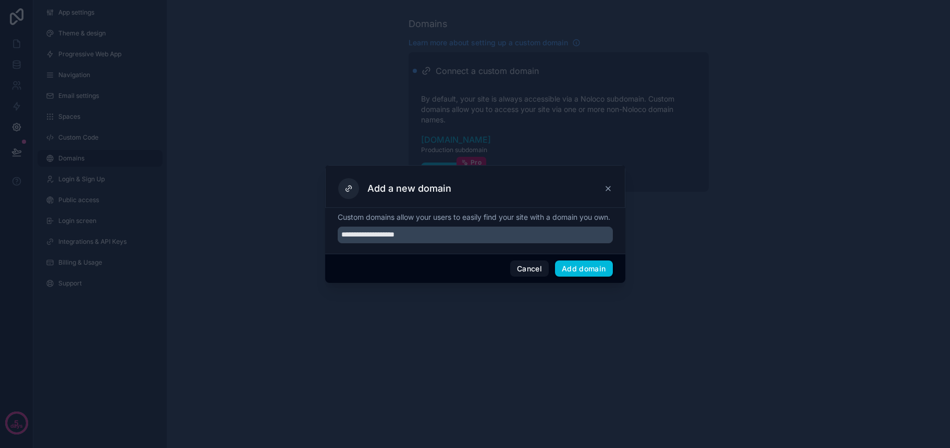
click at [585, 273] on button "Add domain" at bounding box center [584, 268] width 58 height 17
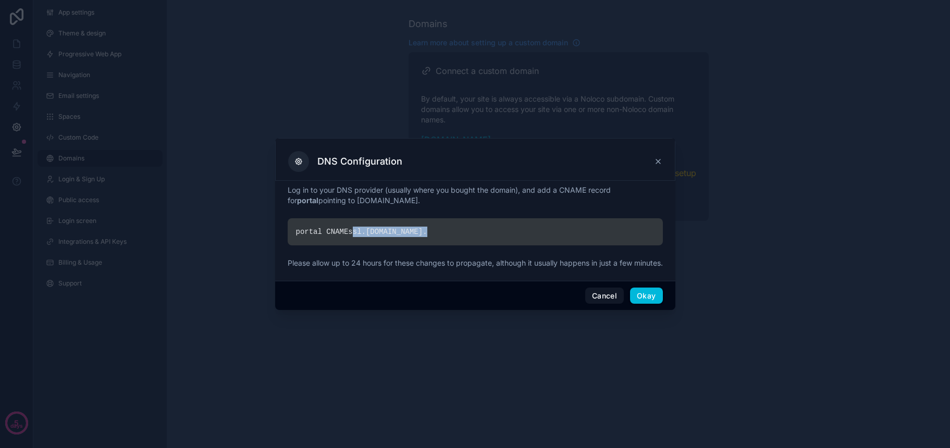
drag, startPoint x: 355, startPoint y: 229, endPoint x: 426, endPoint y: 228, distance: 70.3
click at [426, 228] on div "portal CNAME ssl. [DOMAIN_NAME] ." at bounding box center [475, 231] width 375 height 27
copy div "ssl. [DOMAIN_NAME] ."
click at [648, 302] on button "Okay" at bounding box center [646, 296] width 32 height 17
